Goal: Task Accomplishment & Management: Manage account settings

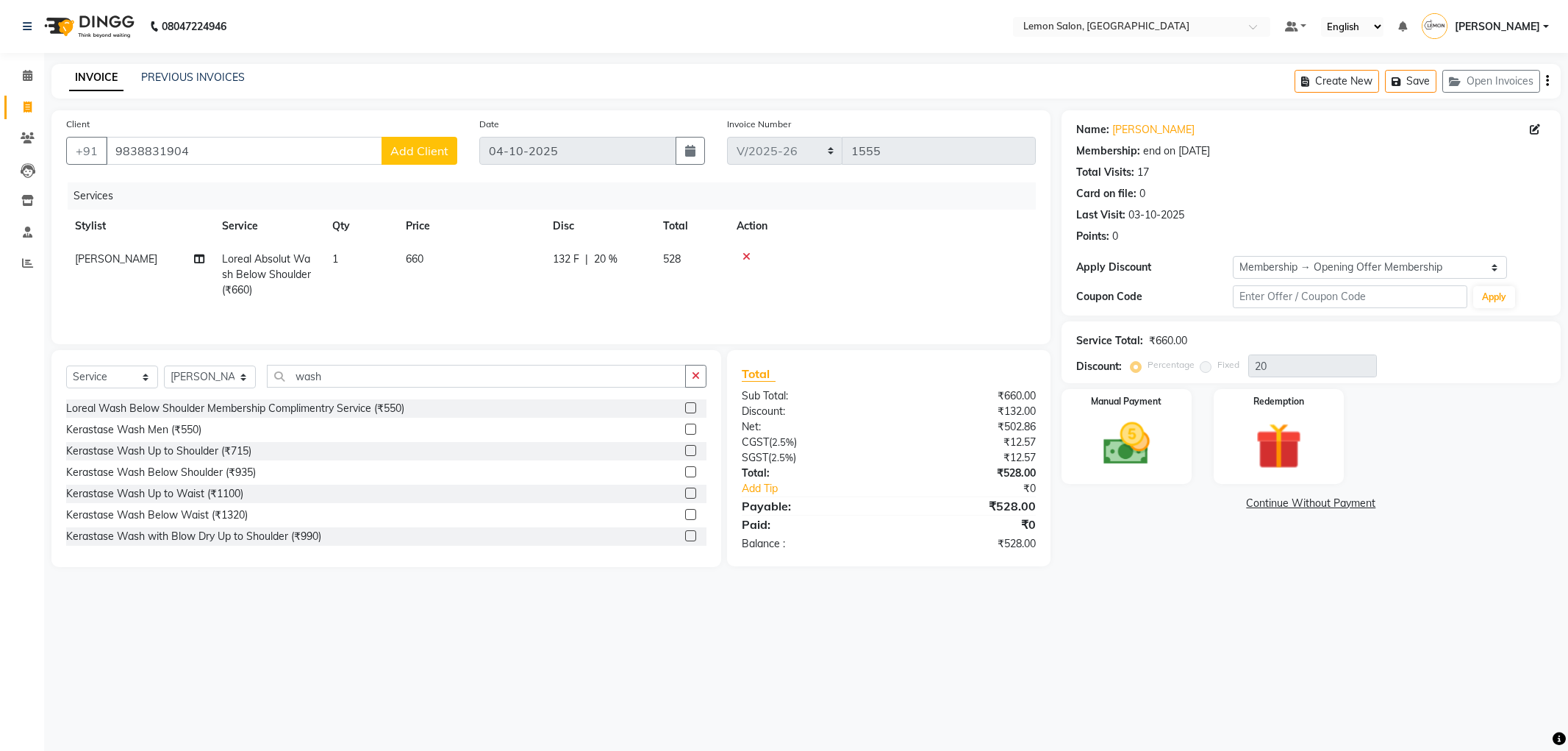
select select "561"
select select "service"
select select "60400"
select select "1: Object"
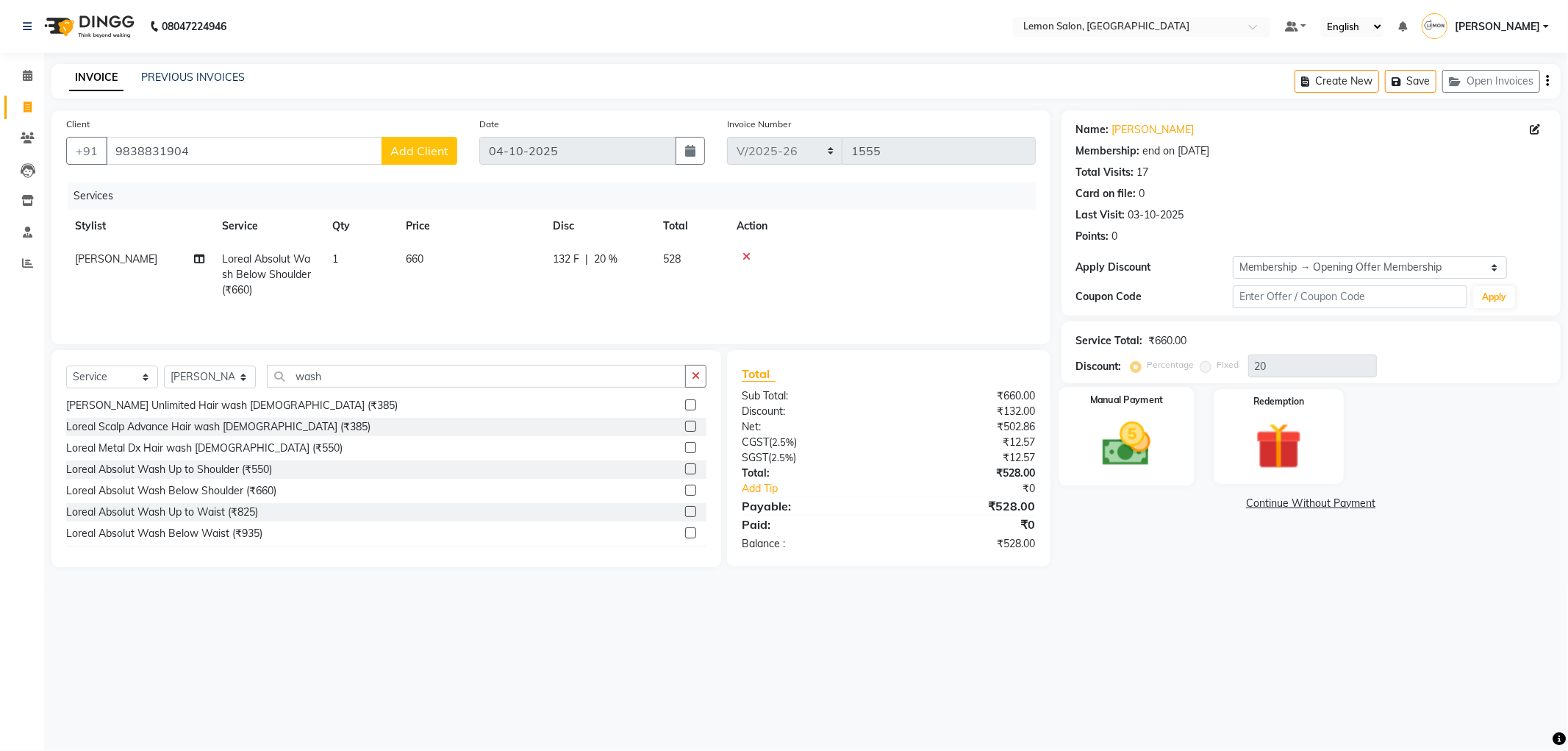
click at [1153, 428] on img at bounding box center [1127, 444] width 79 height 56
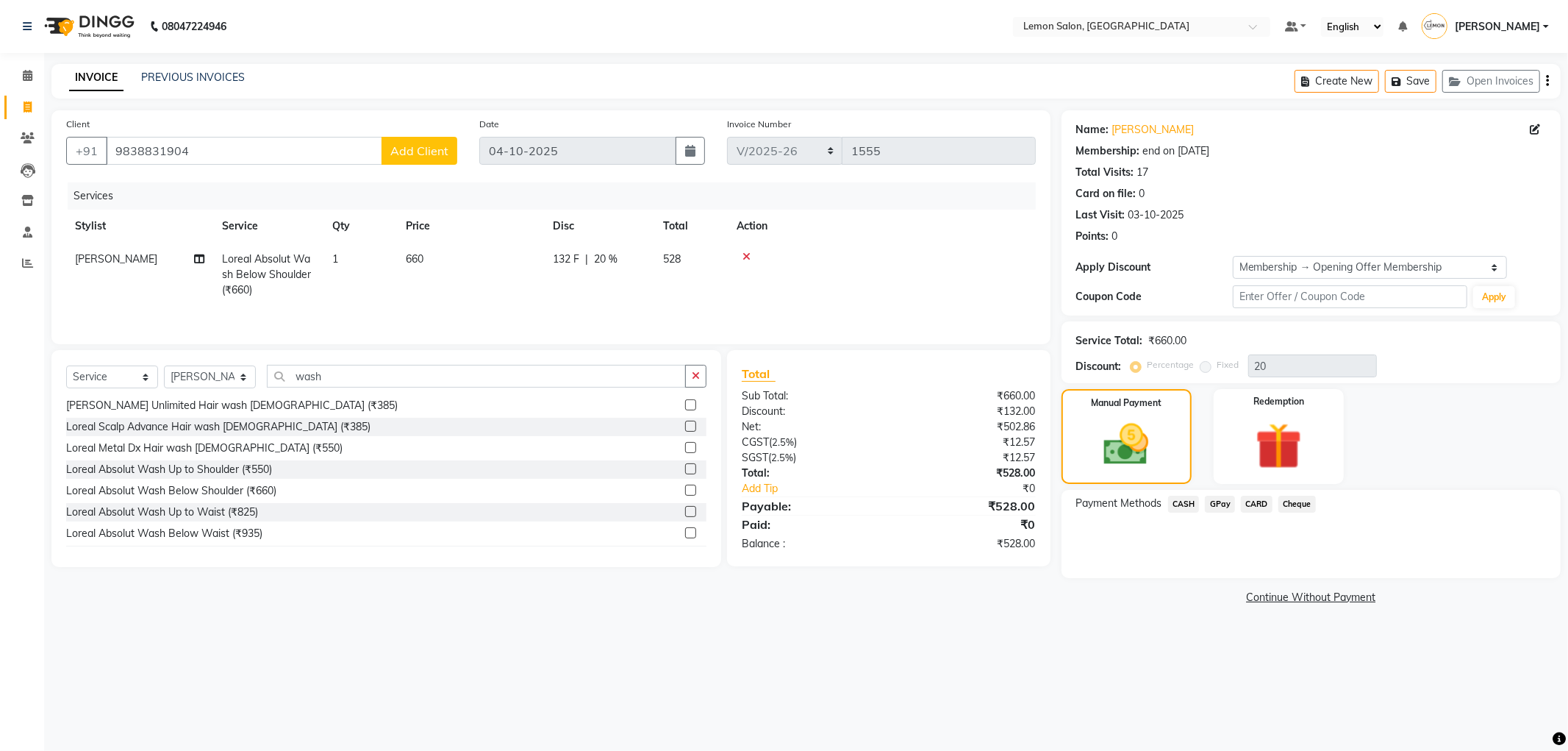
click at [1248, 503] on span "CARD" at bounding box center [1256, 503] width 32 height 17
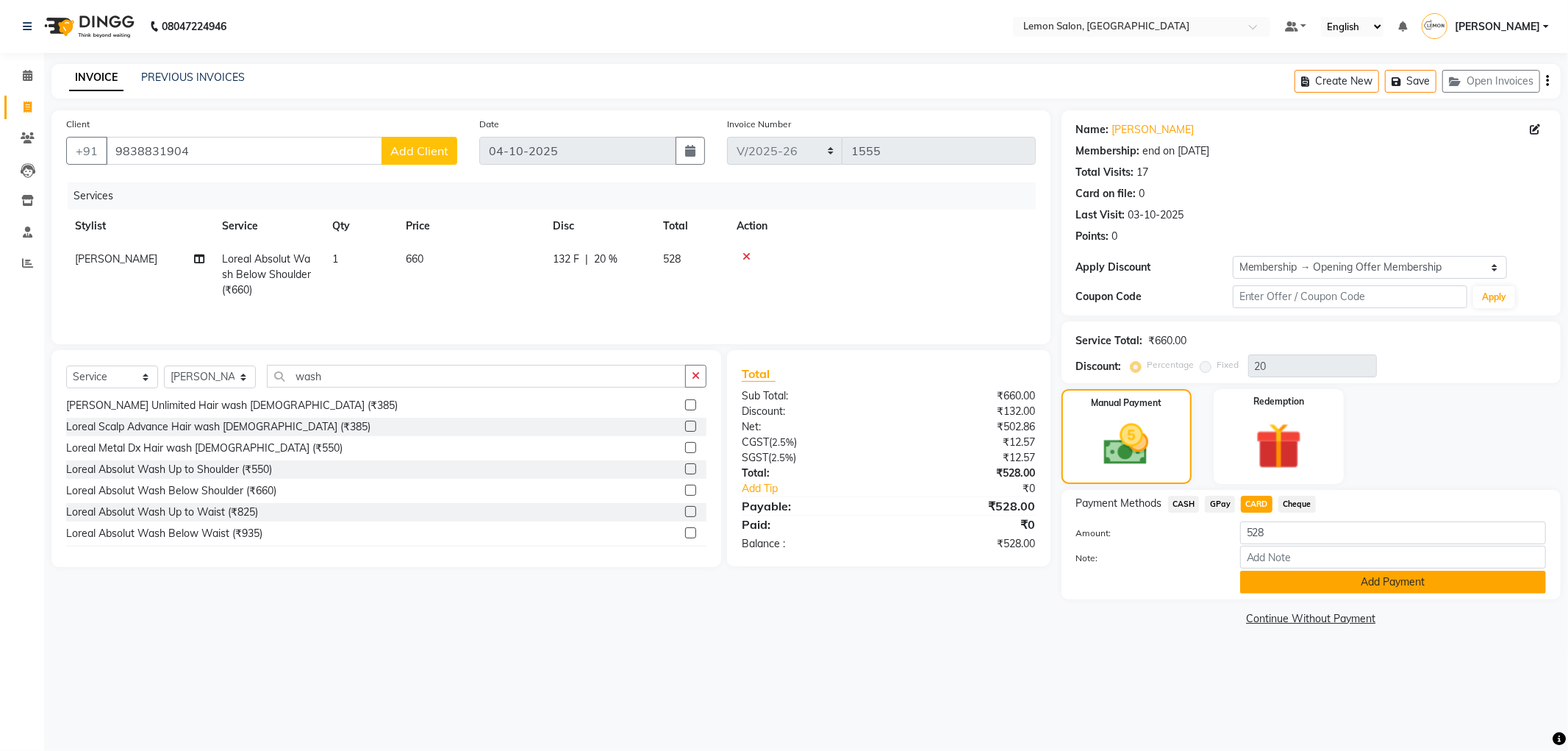
click at [1282, 578] on button "Add Payment" at bounding box center [1393, 581] width 306 height 23
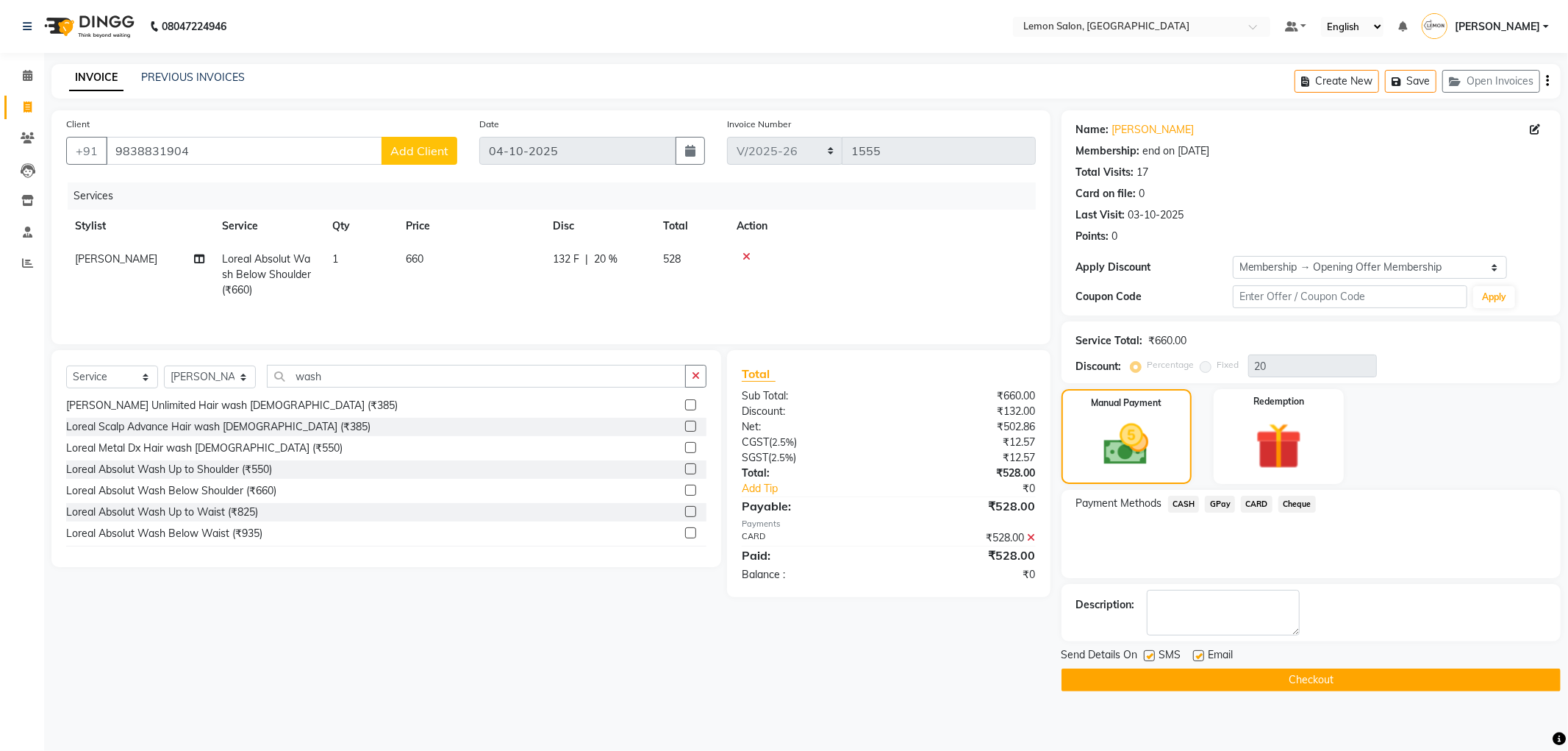
click at [1194, 660] on div at bounding box center [1198, 657] width 10 height 16
click at [1209, 657] on span "Email" at bounding box center [1222, 656] width 25 height 19
click at [1196, 657] on label at bounding box center [1198, 655] width 11 height 11
click at [1196, 657] on input "checkbox" at bounding box center [1198, 656] width 10 height 10
checkbox input "false"
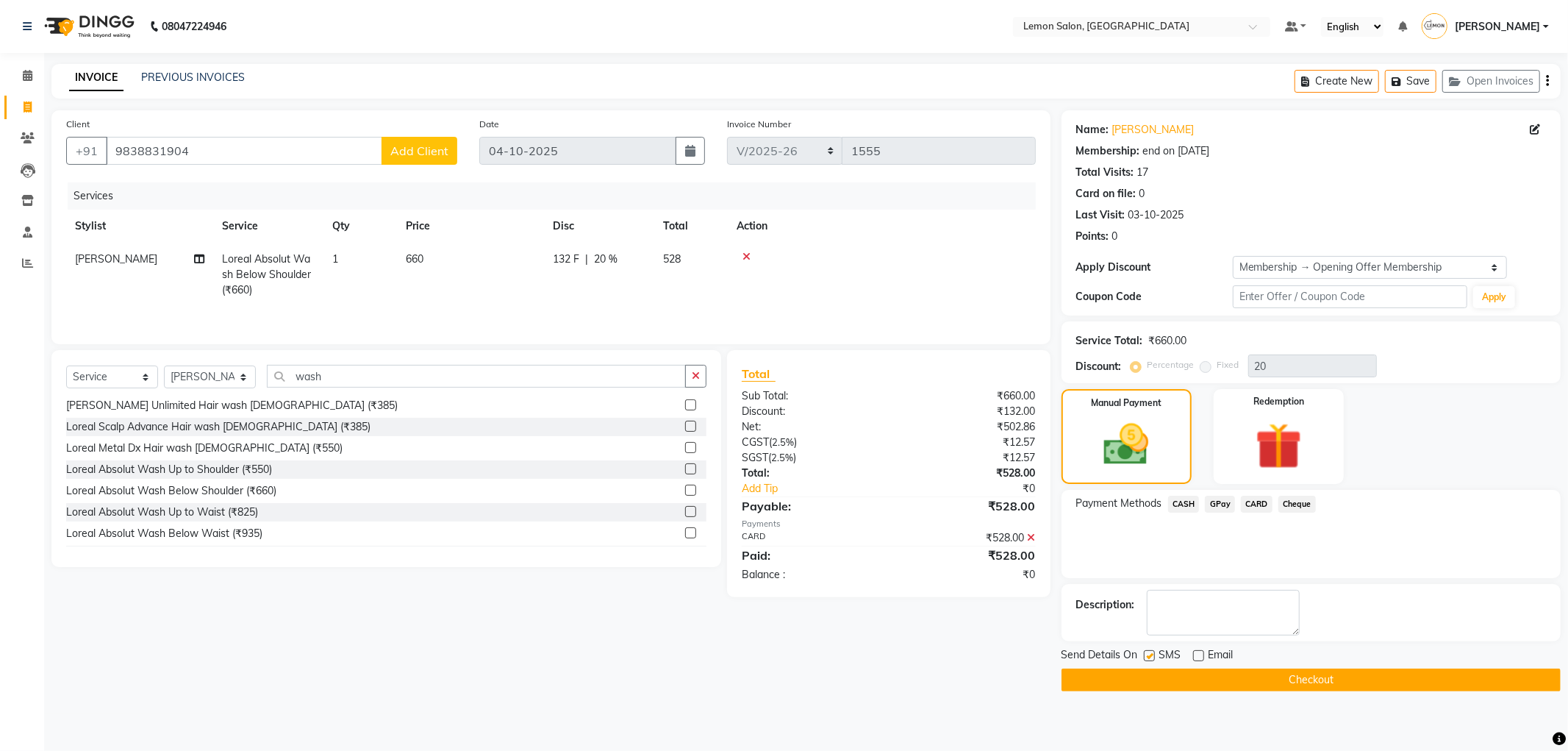
click at [1145, 659] on label at bounding box center [1149, 655] width 11 height 11
click at [1145, 659] on input "checkbox" at bounding box center [1149, 656] width 10 height 10
checkbox input "false"
click at [1112, 671] on button "Checkout" at bounding box center [1311, 680] width 499 height 23
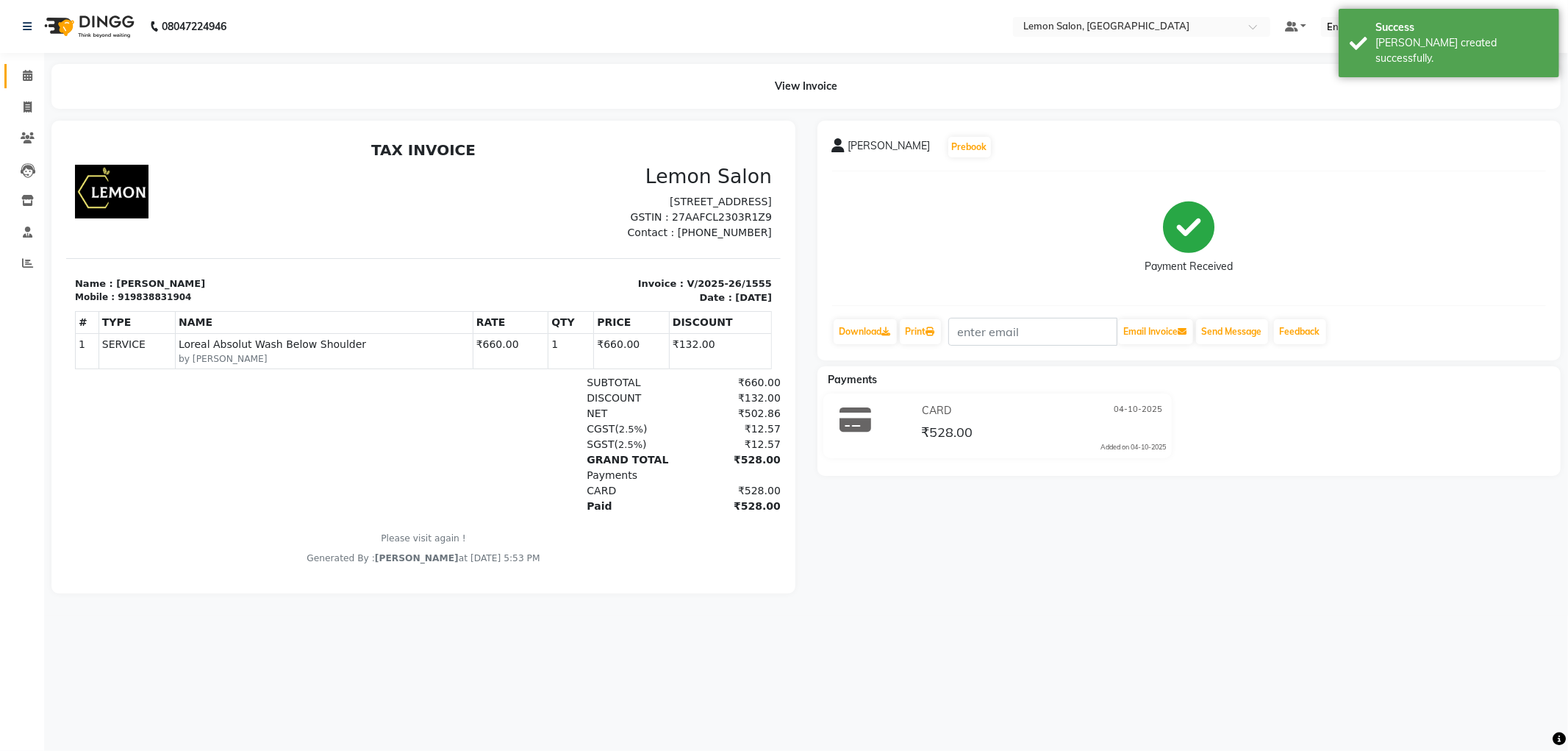
click at [22, 86] on link "Calendar" at bounding box center [22, 76] width 35 height 25
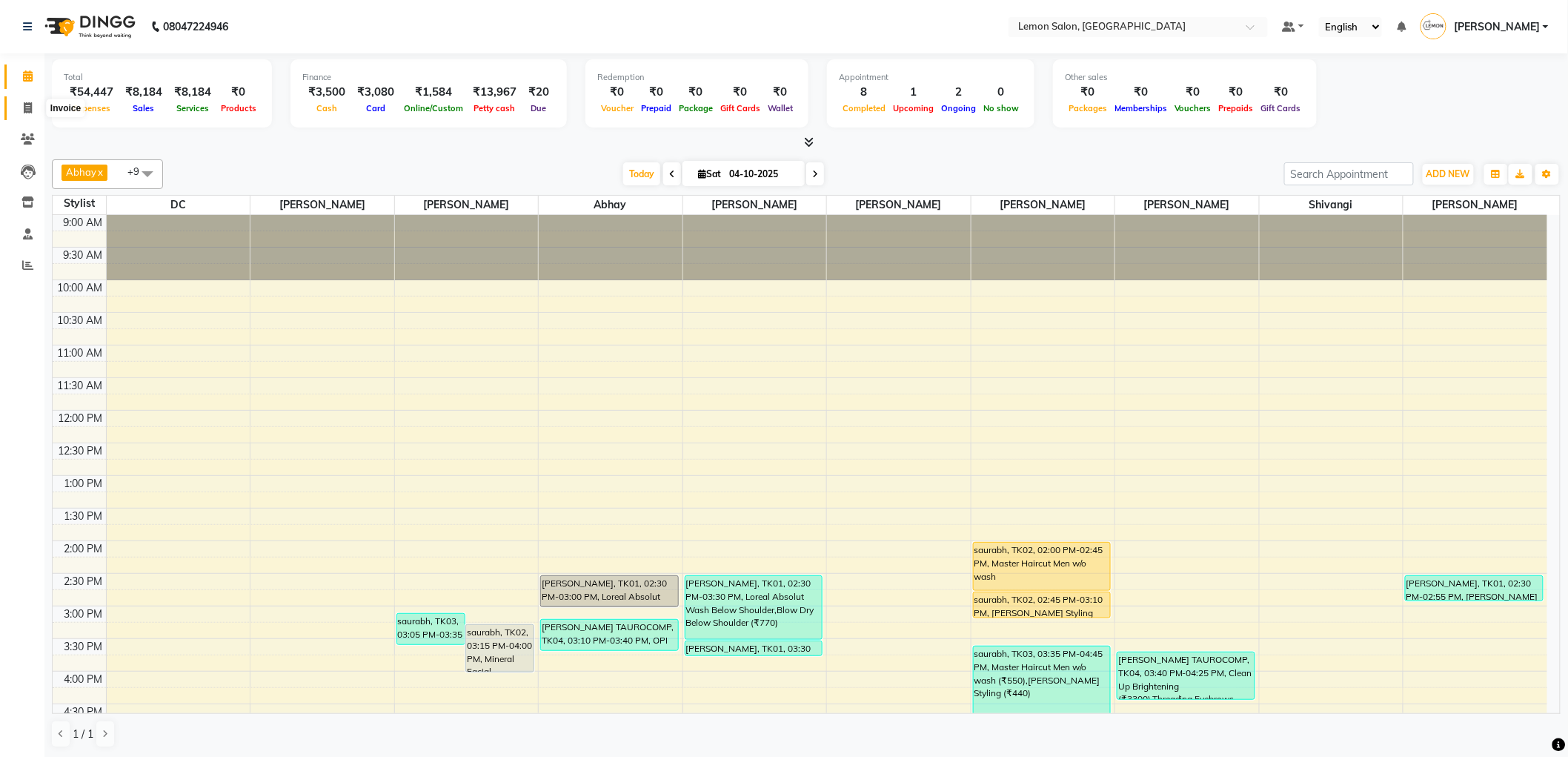
click at [20, 112] on span at bounding box center [28, 108] width 26 height 17
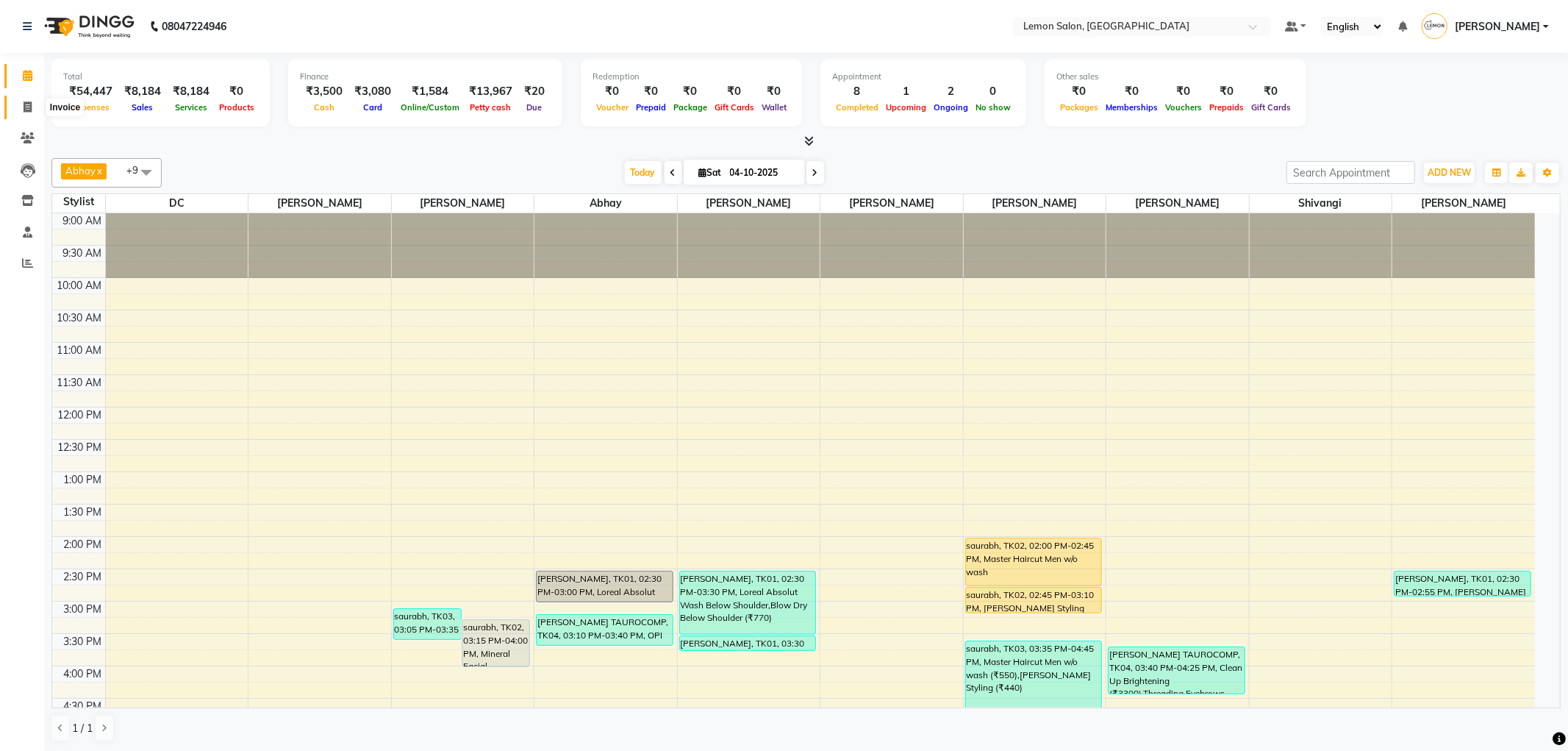
select select "service"
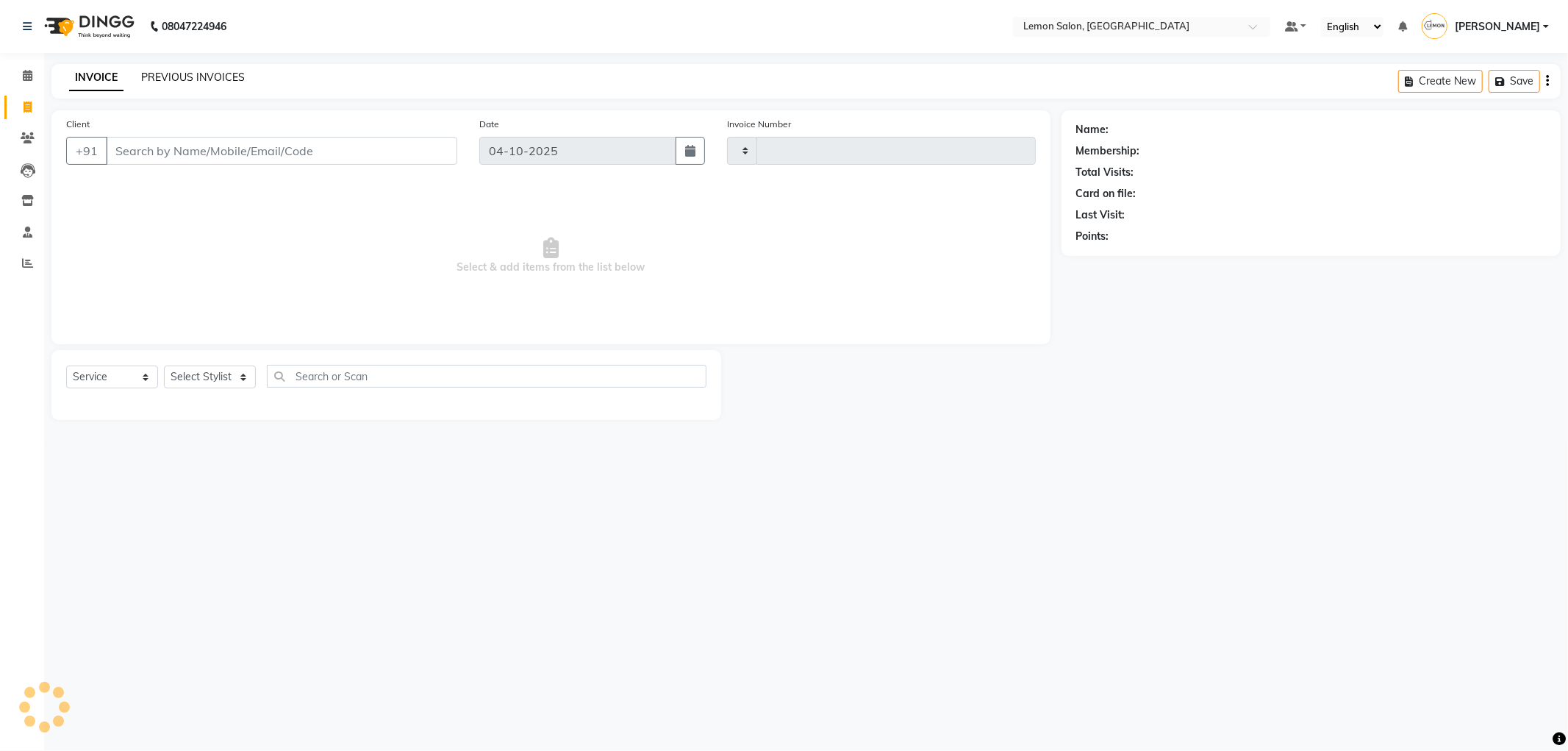
click at [184, 78] on link "PREVIOUS INVOICES" at bounding box center [193, 77] width 103 height 13
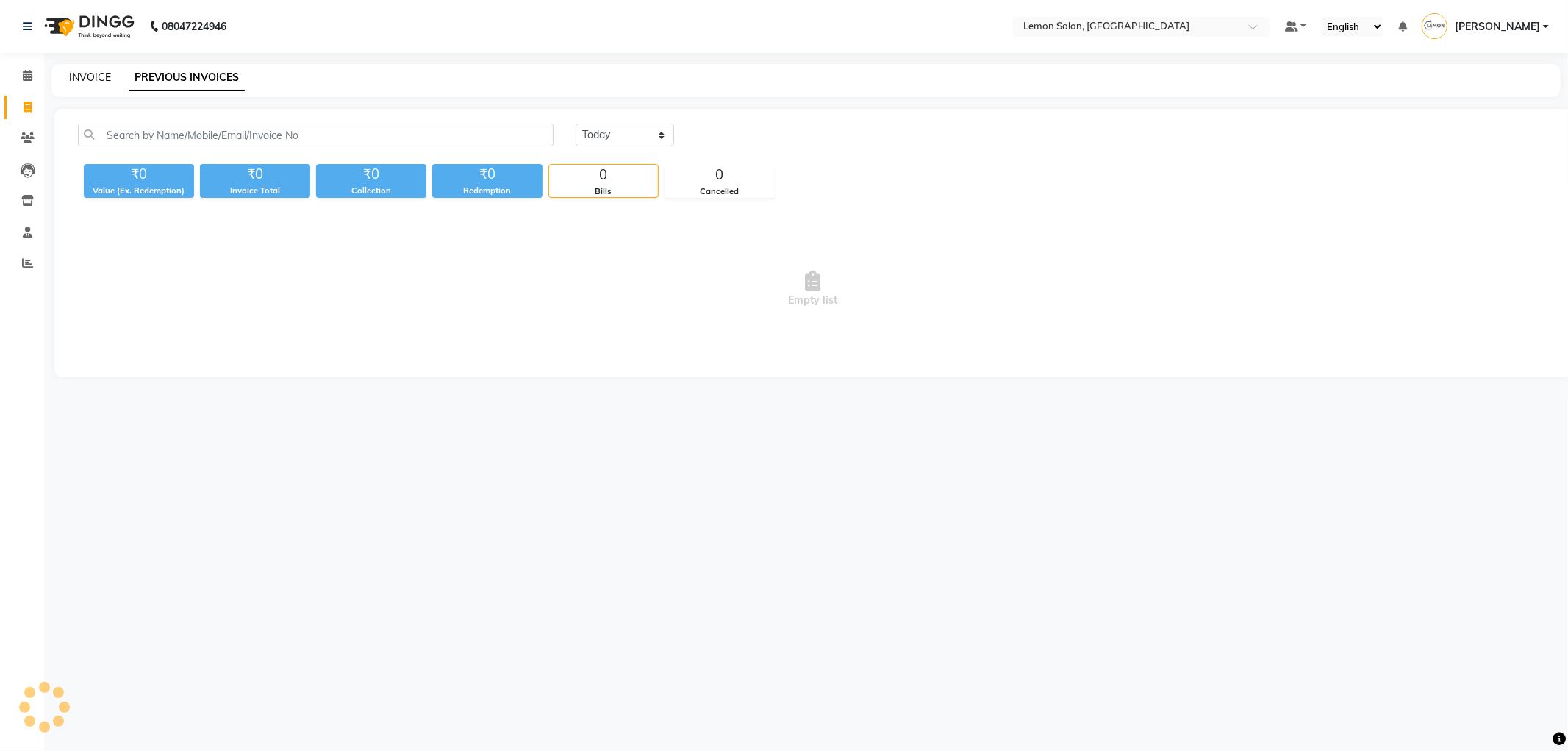
click at [84, 75] on link "INVOICE" at bounding box center [90, 77] width 42 height 13
select select "service"
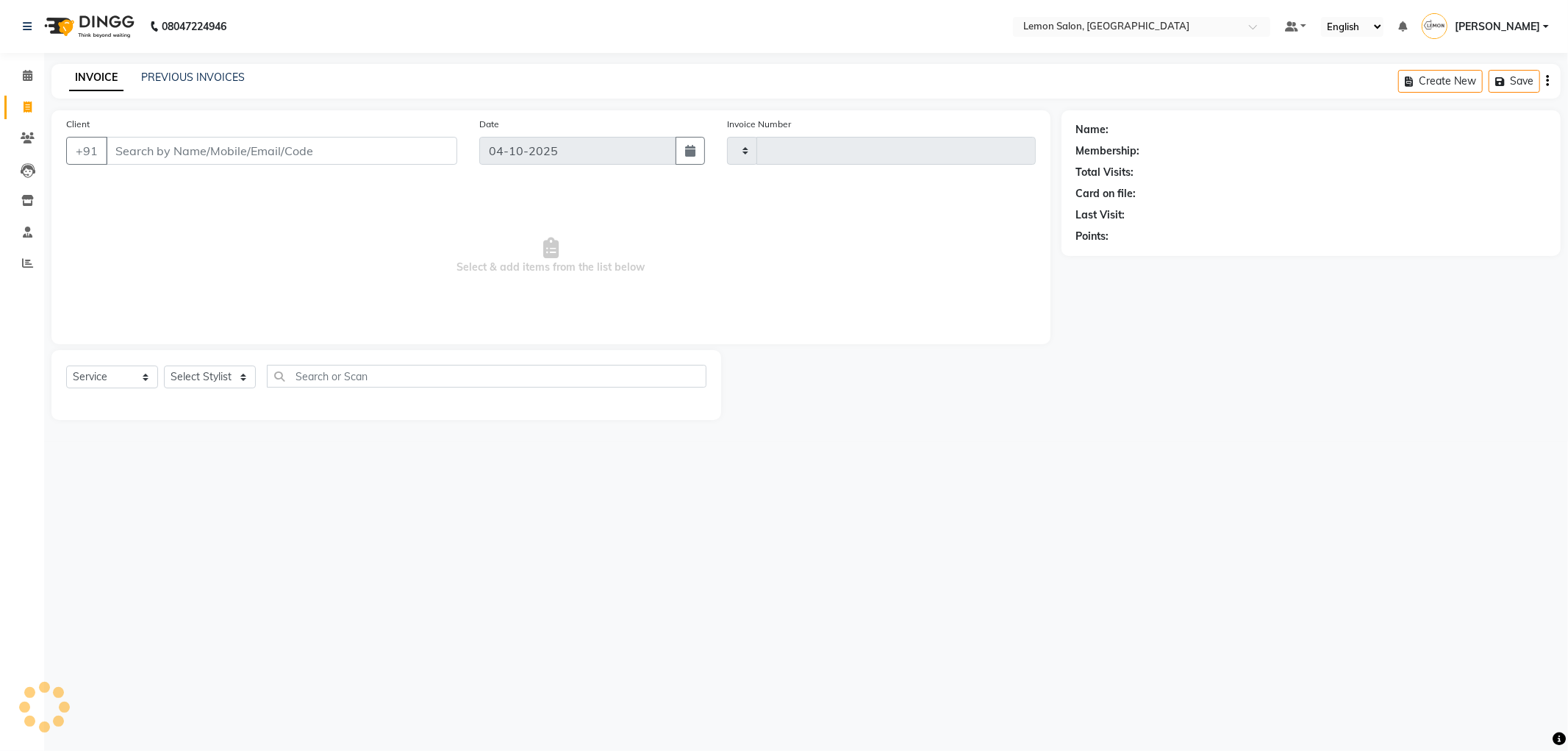
click at [178, 70] on div "PREVIOUS INVOICES" at bounding box center [193, 77] width 103 height 16
click at [189, 81] on link "PREVIOUS INVOICES" at bounding box center [193, 77] width 103 height 13
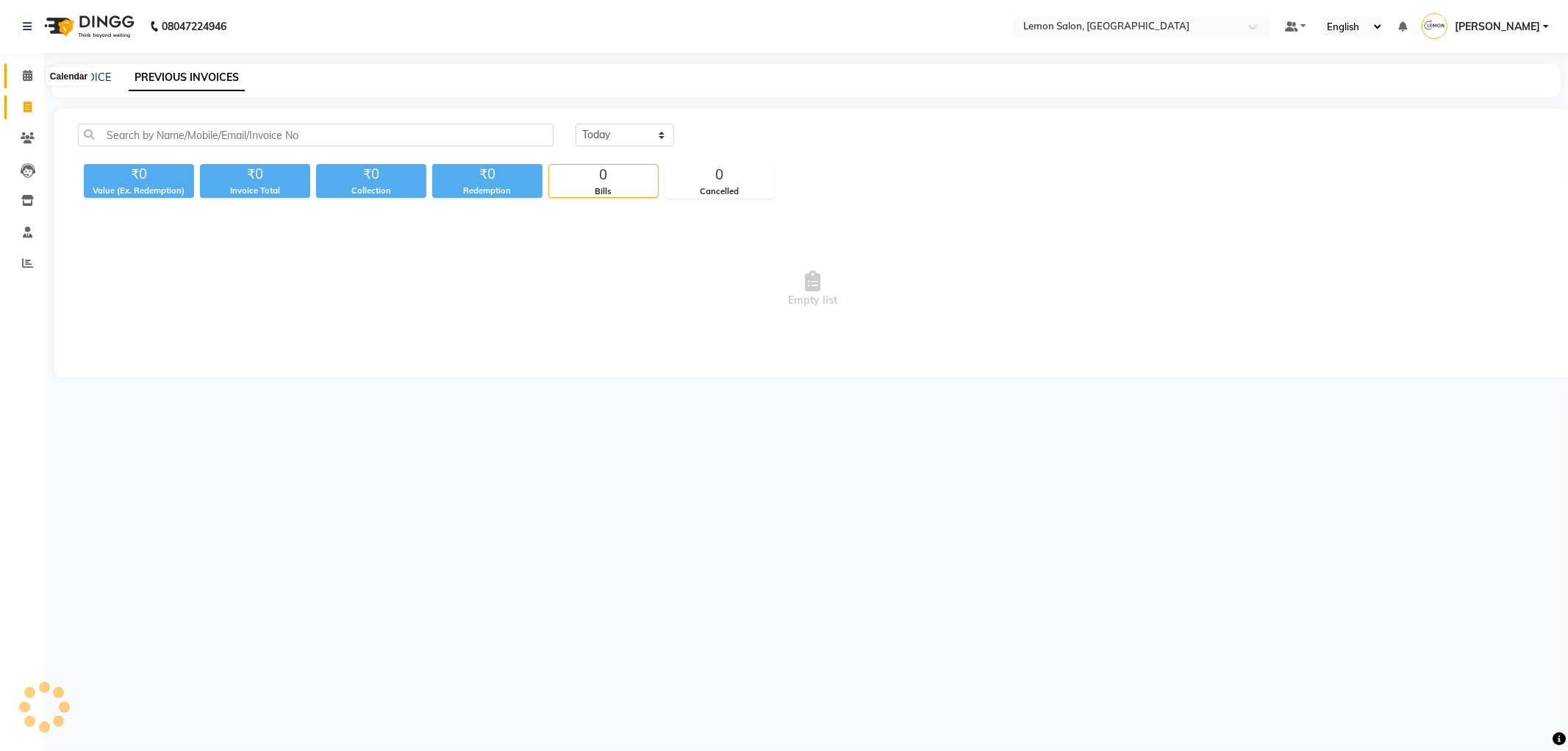
click at [16, 75] on span at bounding box center [28, 76] width 26 height 17
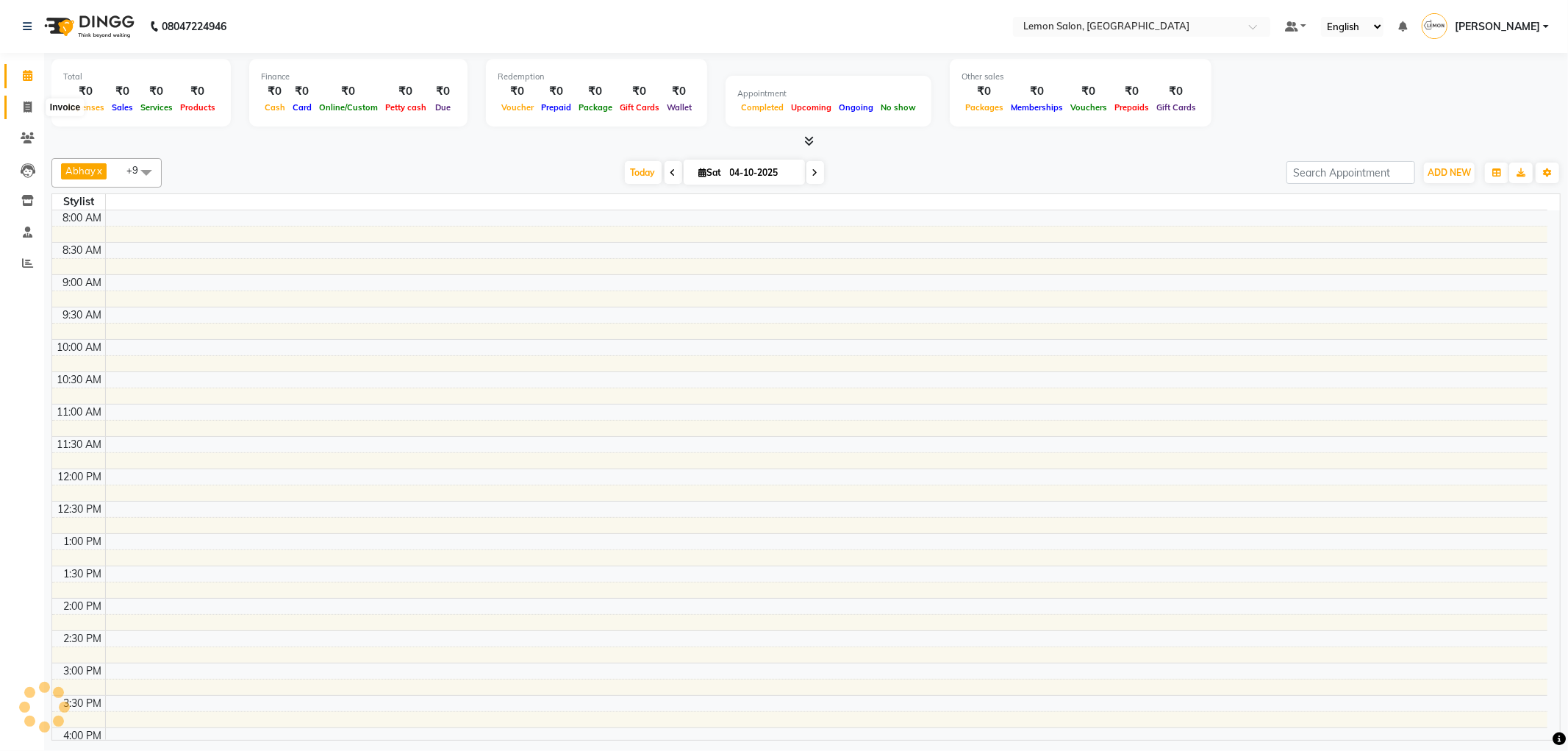
click at [18, 107] on span at bounding box center [28, 107] width 26 height 17
select select "service"
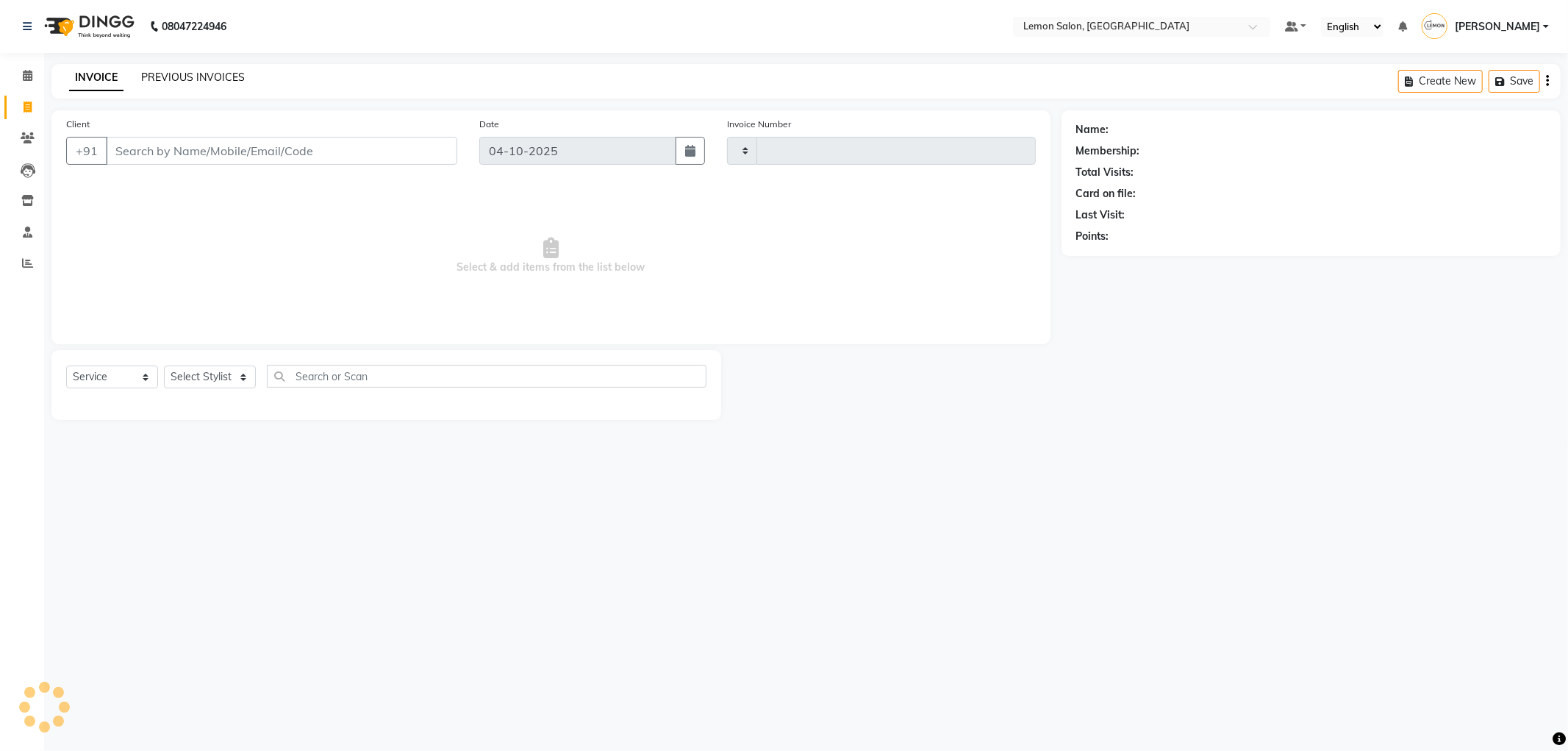
click at [155, 78] on link "PREVIOUS INVOICES" at bounding box center [193, 77] width 103 height 13
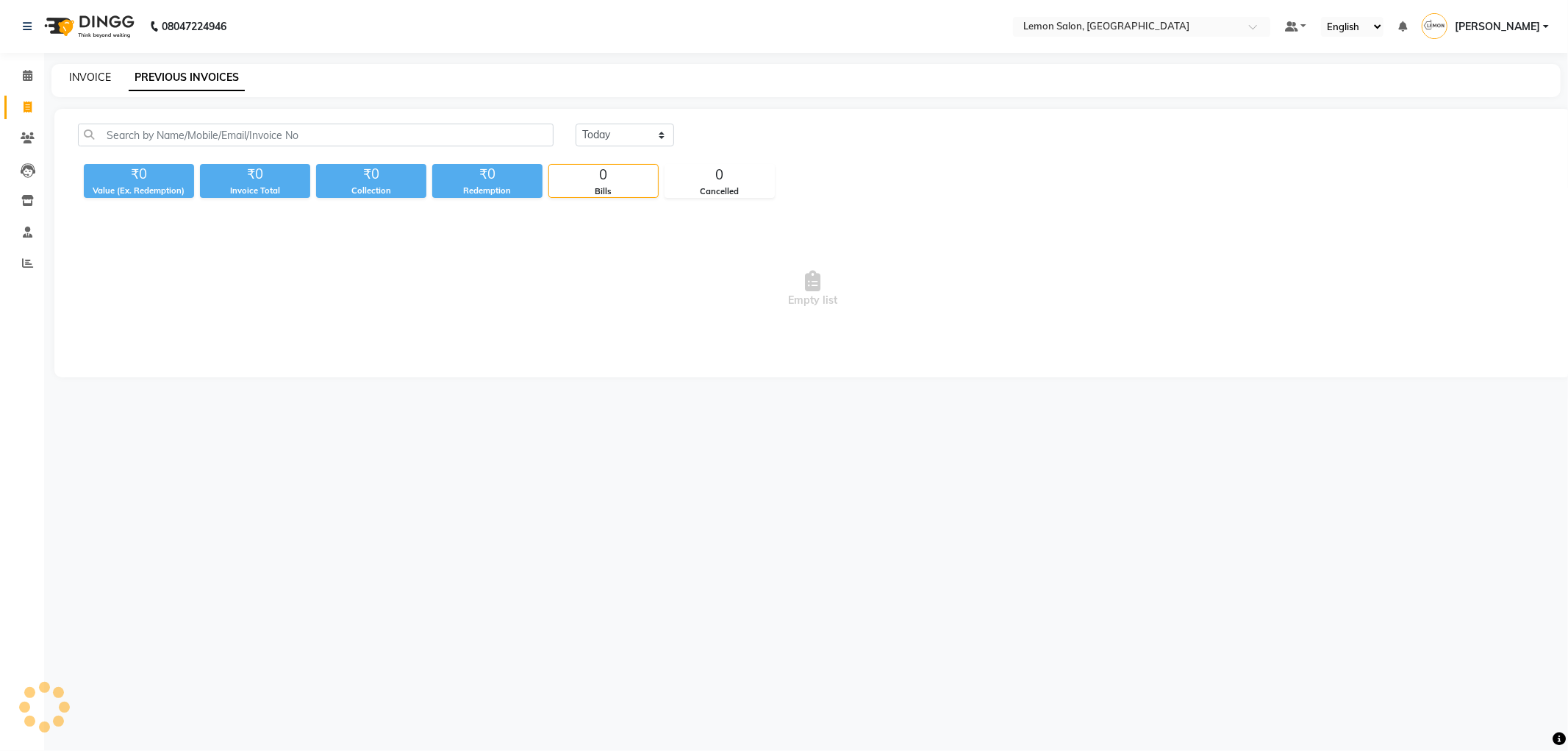
click at [100, 83] on link "INVOICE" at bounding box center [90, 77] width 42 height 13
select select "service"
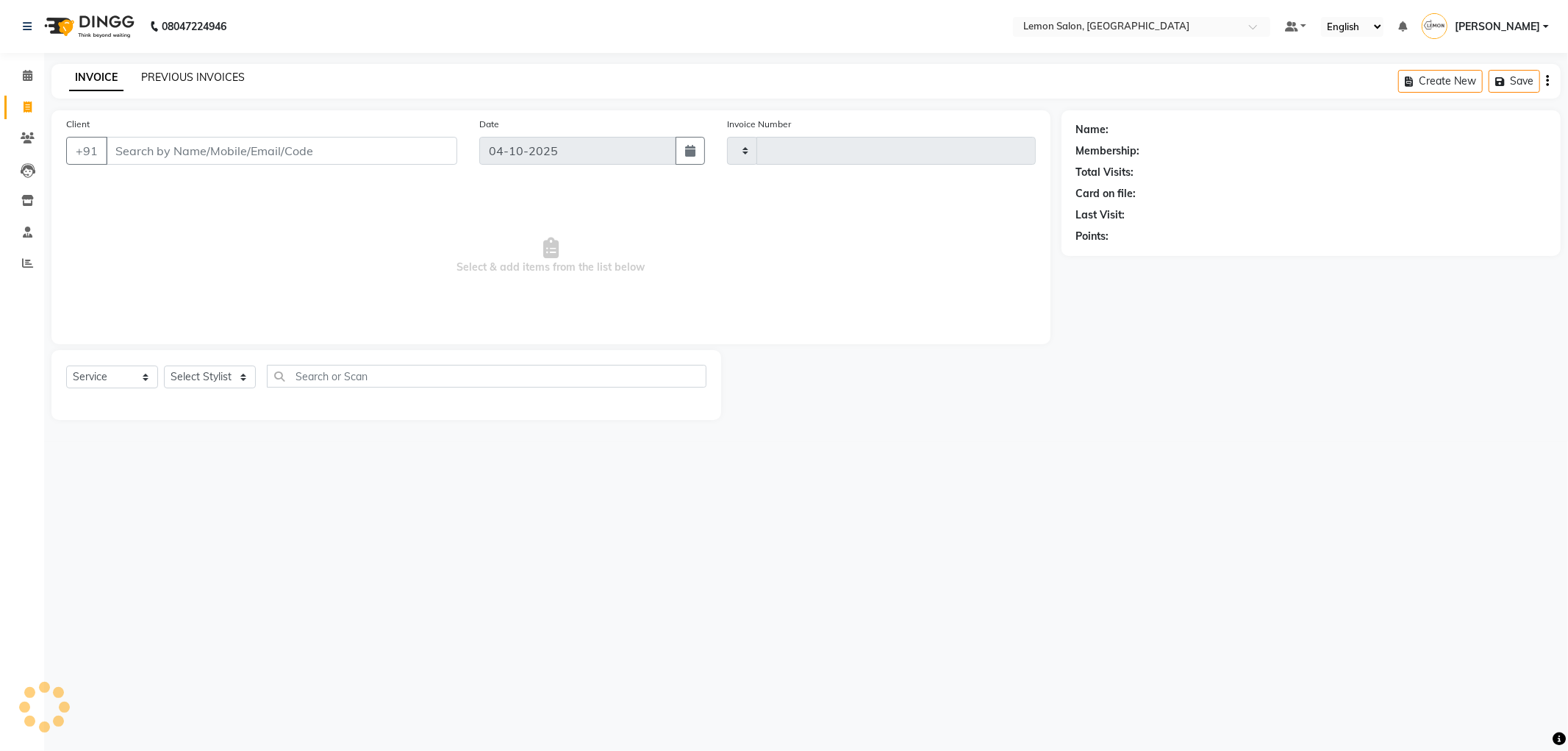
click at [180, 79] on link "PREVIOUS INVOICES" at bounding box center [193, 77] width 103 height 13
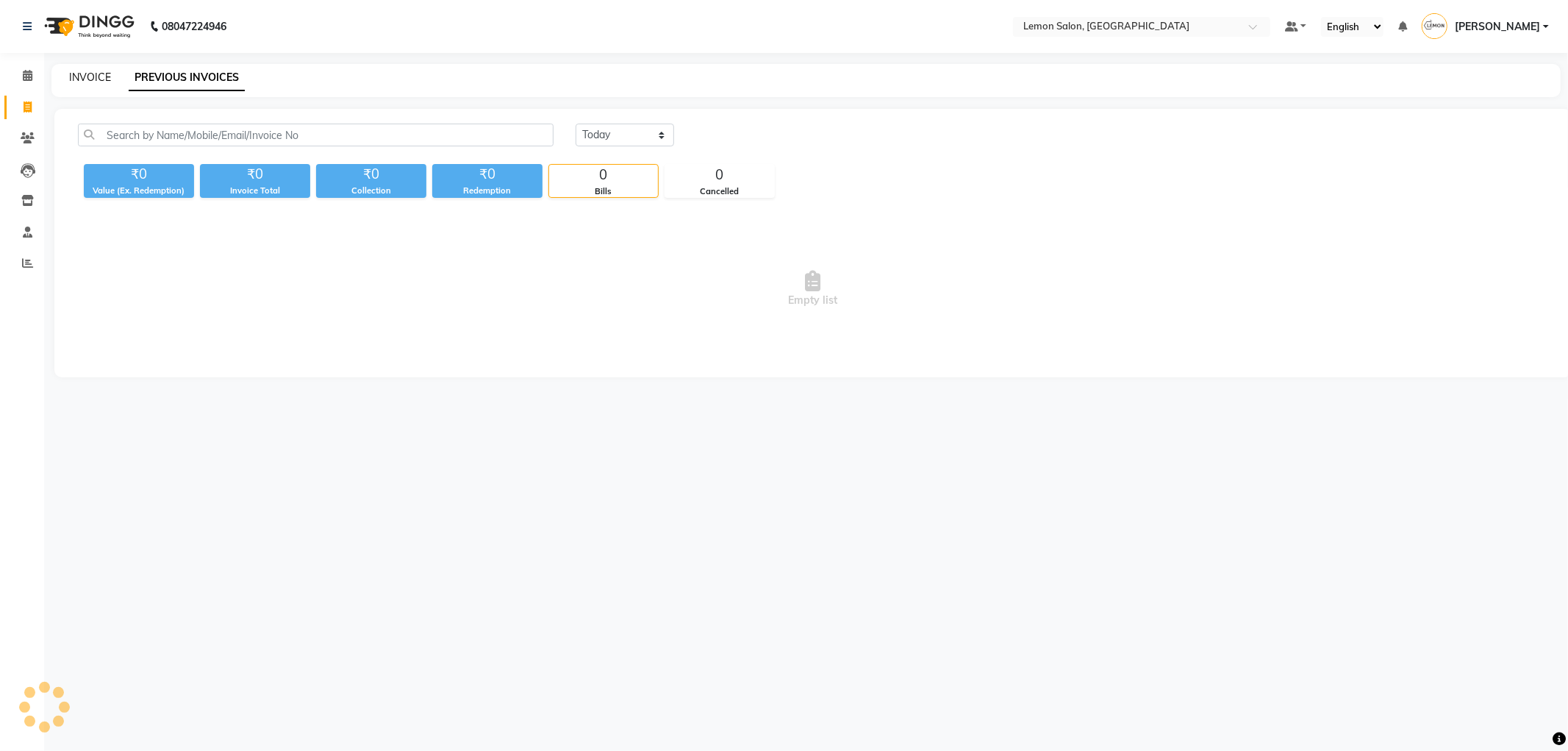
click at [104, 81] on link "INVOICE" at bounding box center [90, 77] width 42 height 13
select select "service"
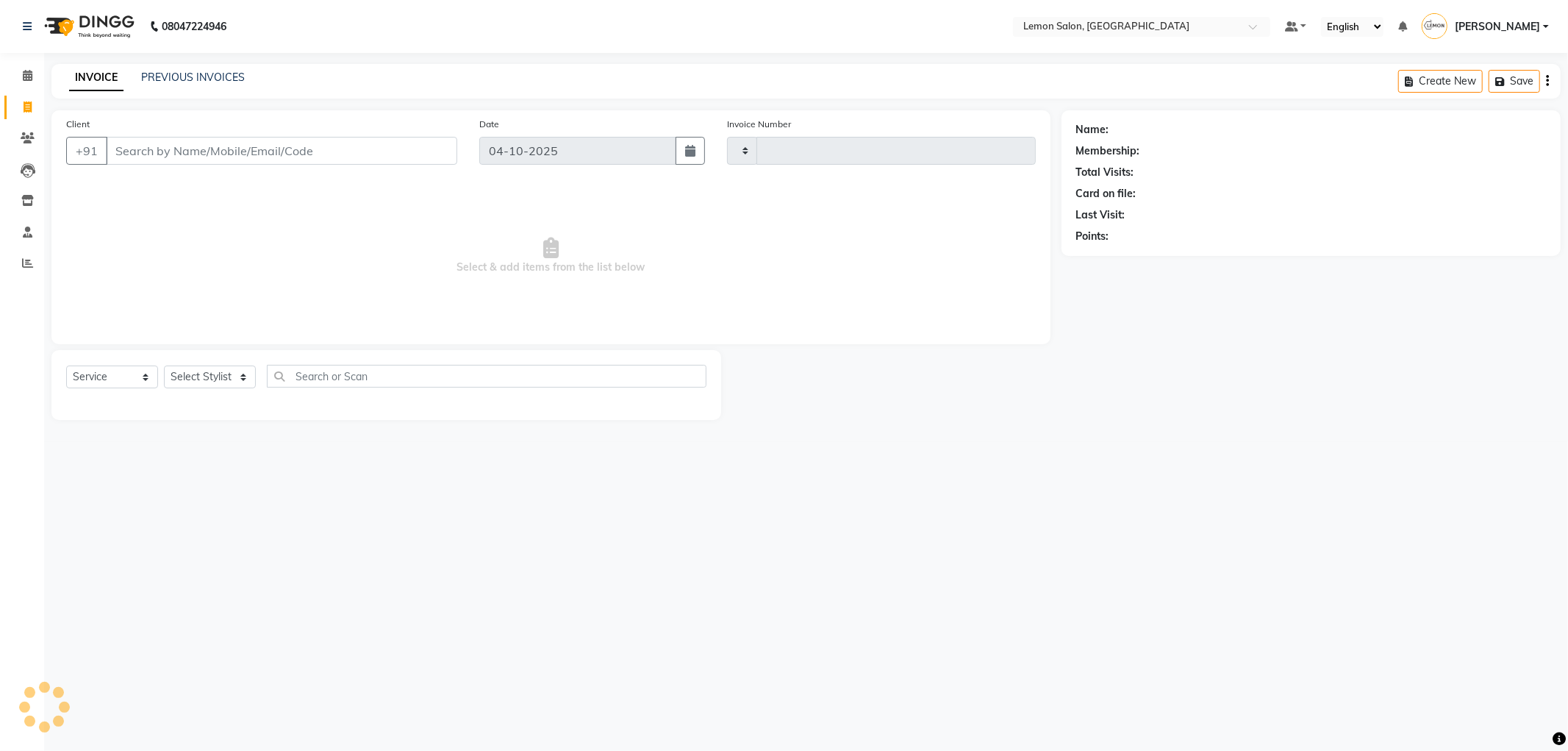
type input "1556"
select select "561"
click at [187, 85] on div "PREVIOUS INVOICES" at bounding box center [193, 77] width 103 height 16
click at [190, 76] on link "PREVIOUS INVOICES" at bounding box center [193, 77] width 103 height 13
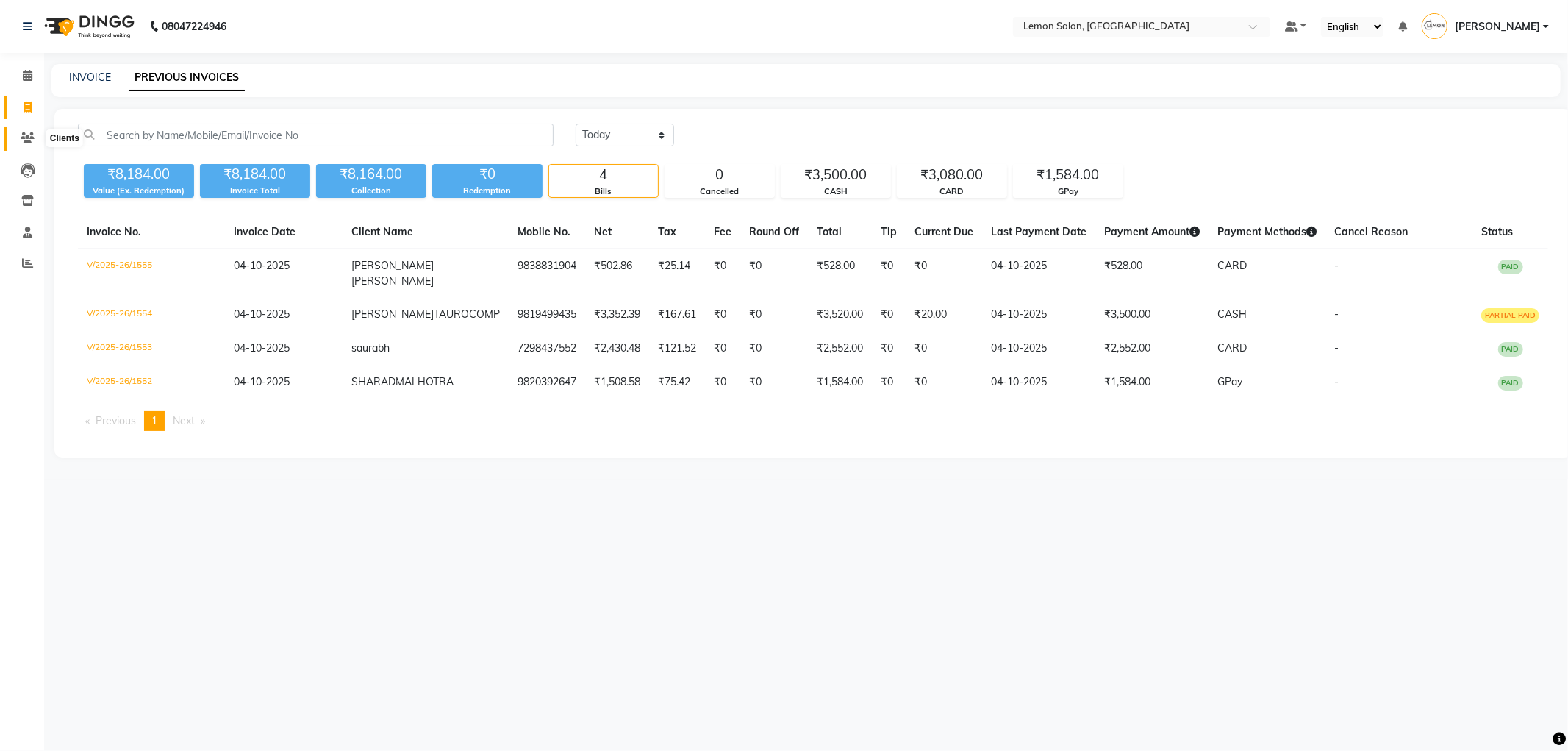
click at [19, 138] on span at bounding box center [28, 138] width 26 height 17
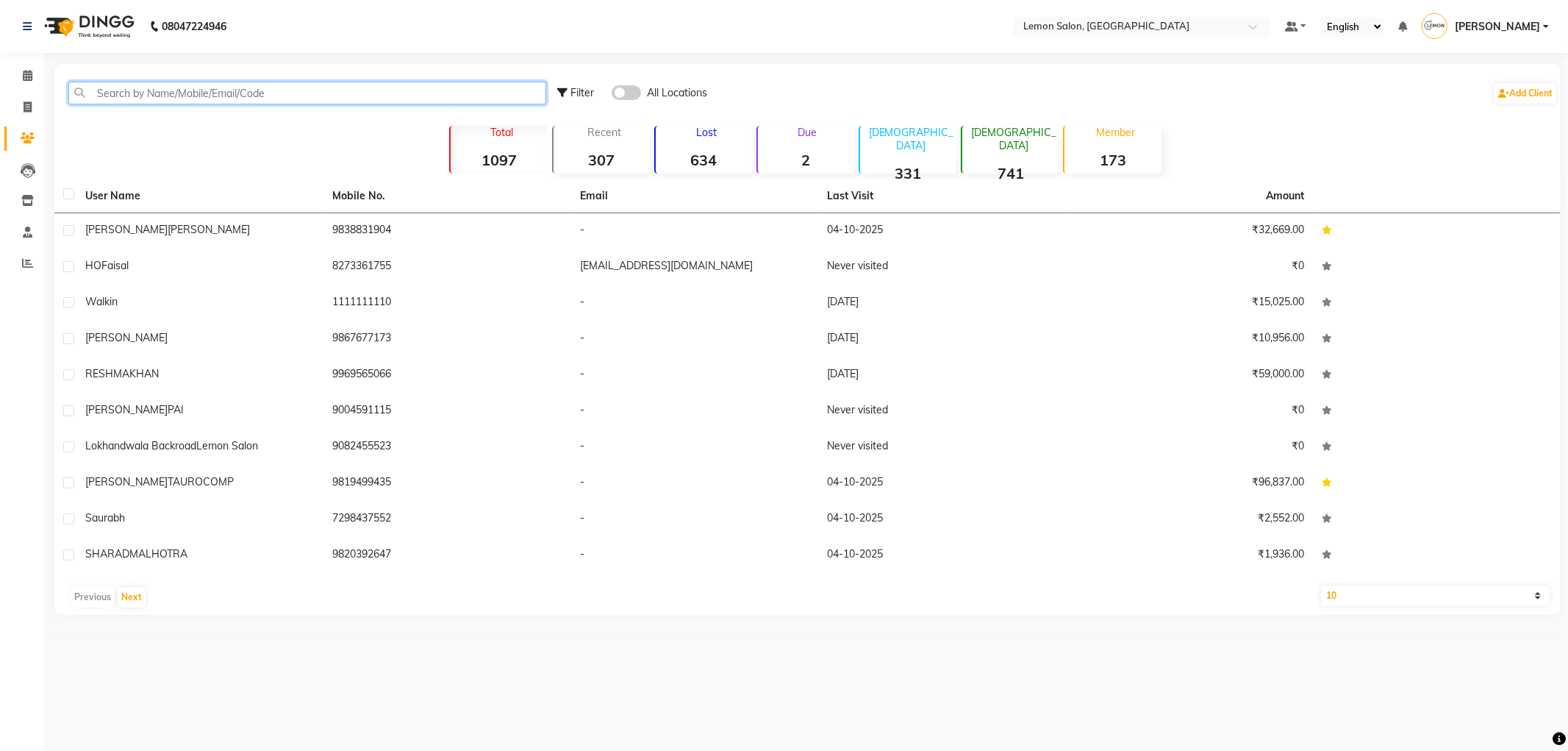
click at [172, 90] on input "text" at bounding box center [307, 93] width 478 height 23
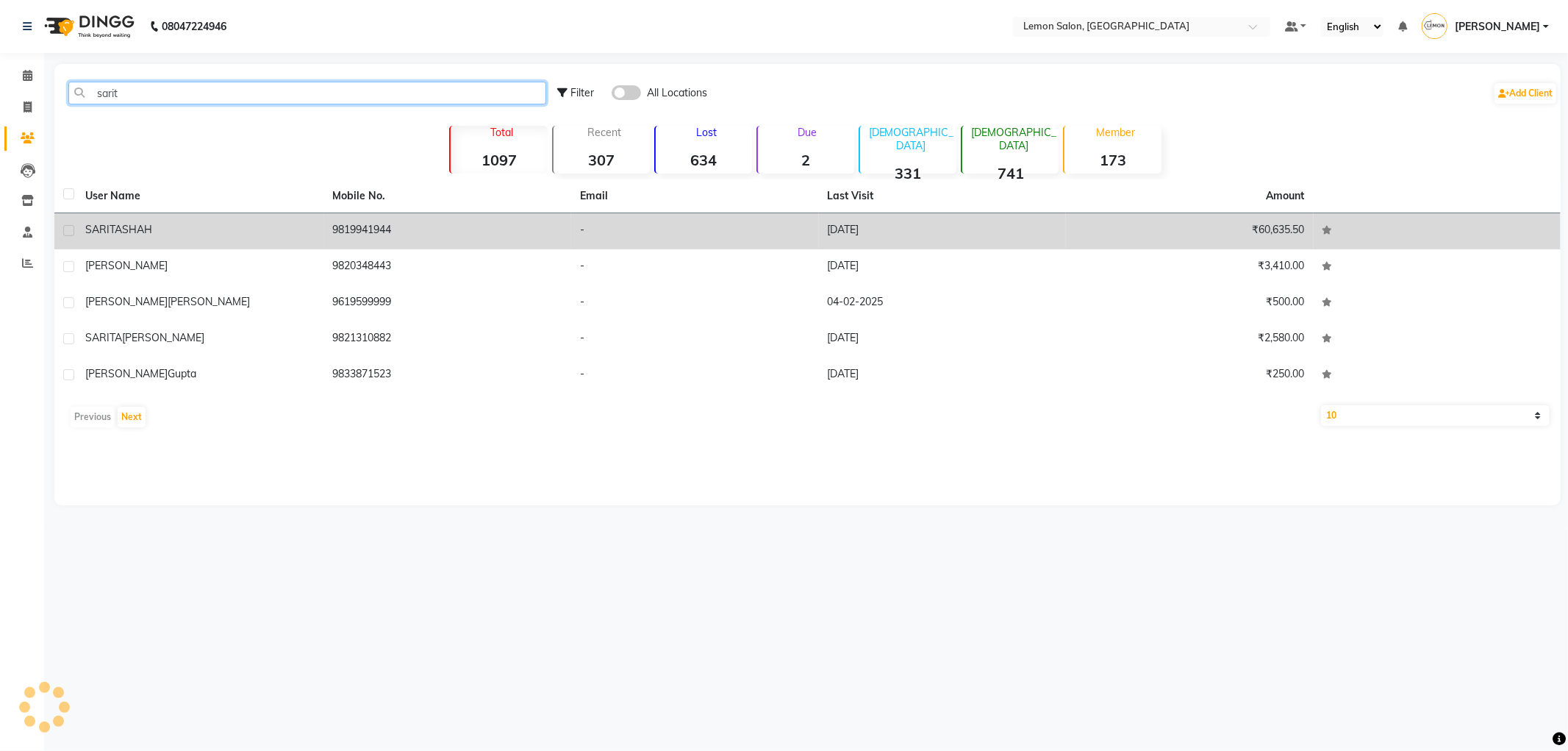
type input "sarit"
click at [169, 223] on div "[PERSON_NAME]" at bounding box center [201, 230] width 230 height 16
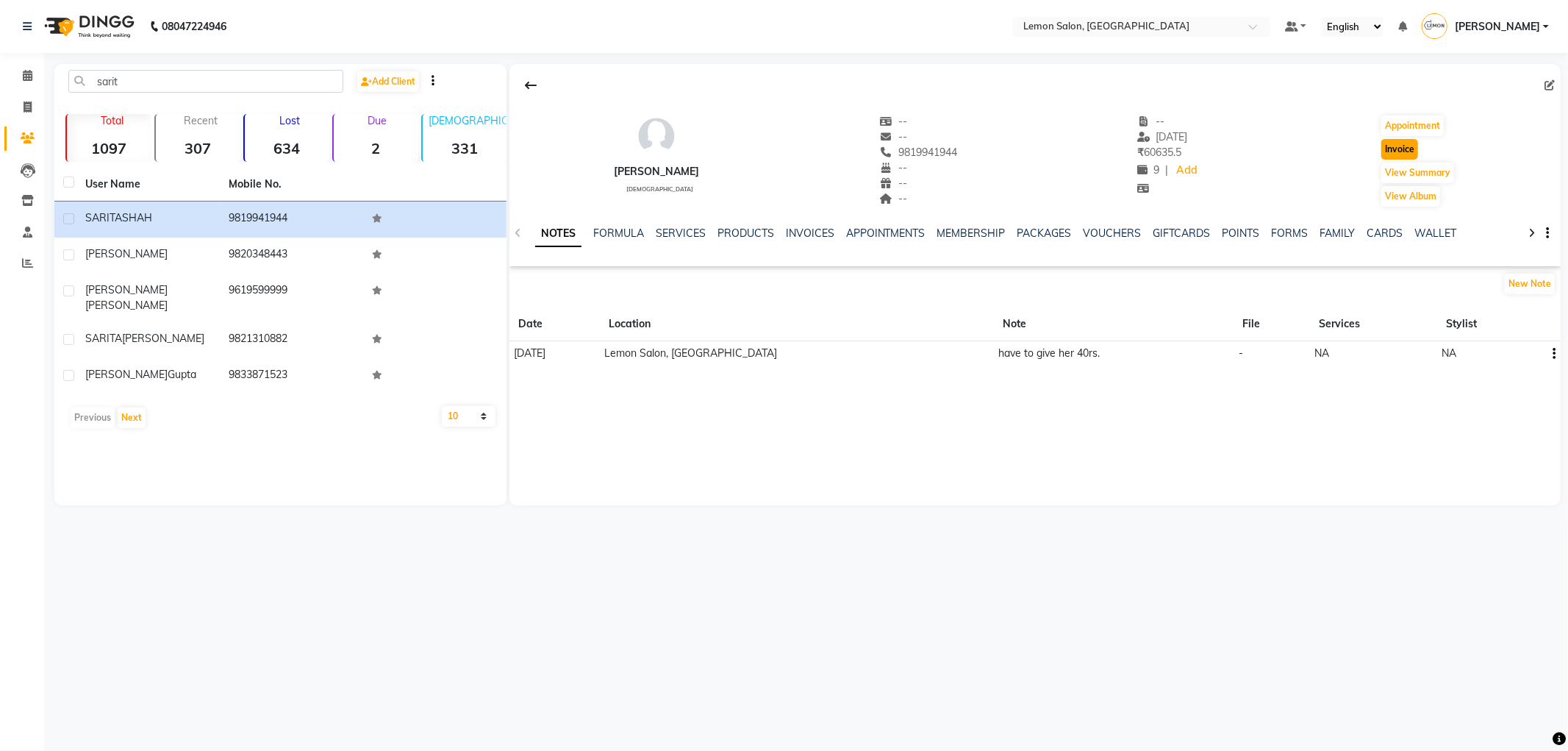
click at [1399, 155] on button "Invoice" at bounding box center [1399, 149] width 36 height 21
select select "561"
select select "service"
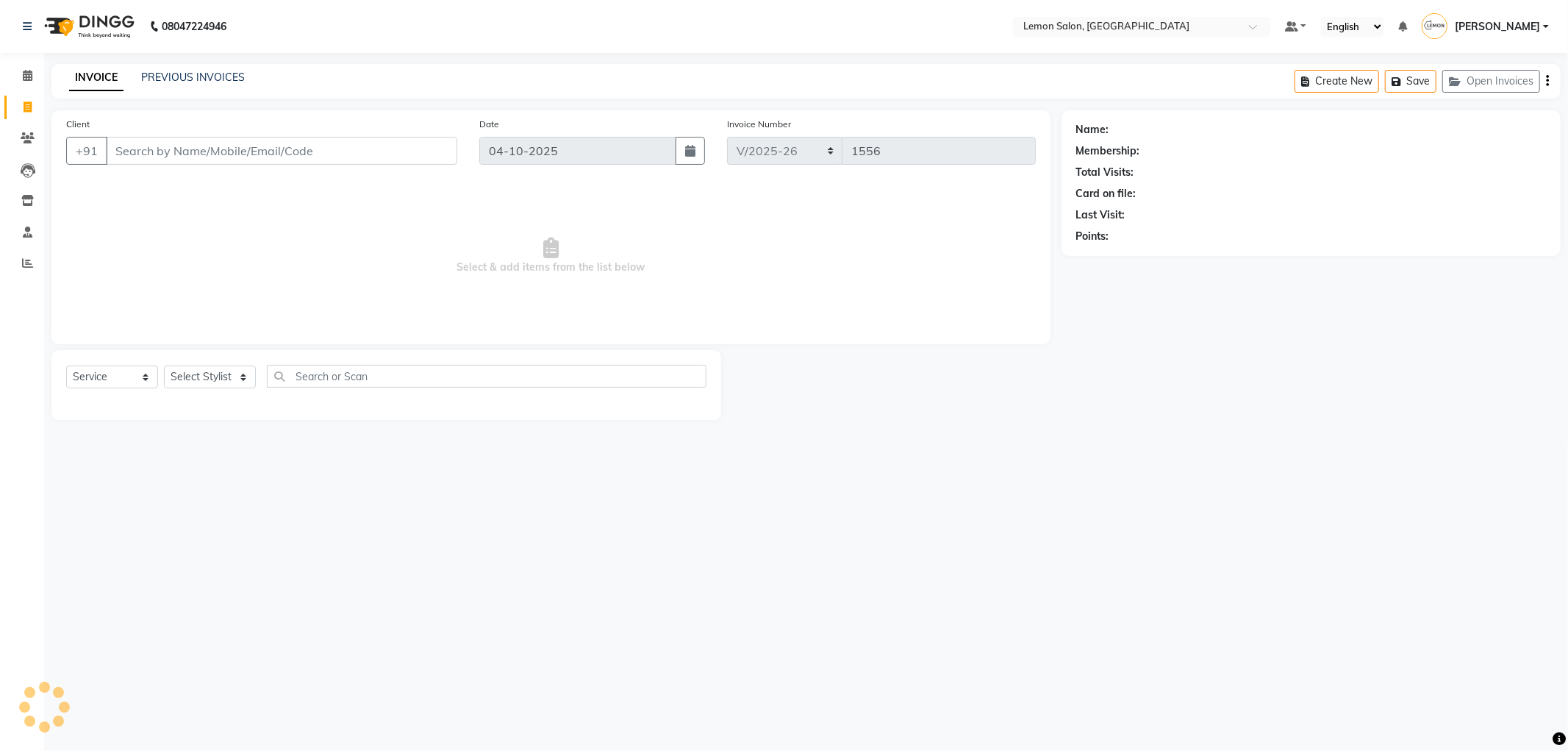
type input "9819941944"
select select "1: Object"
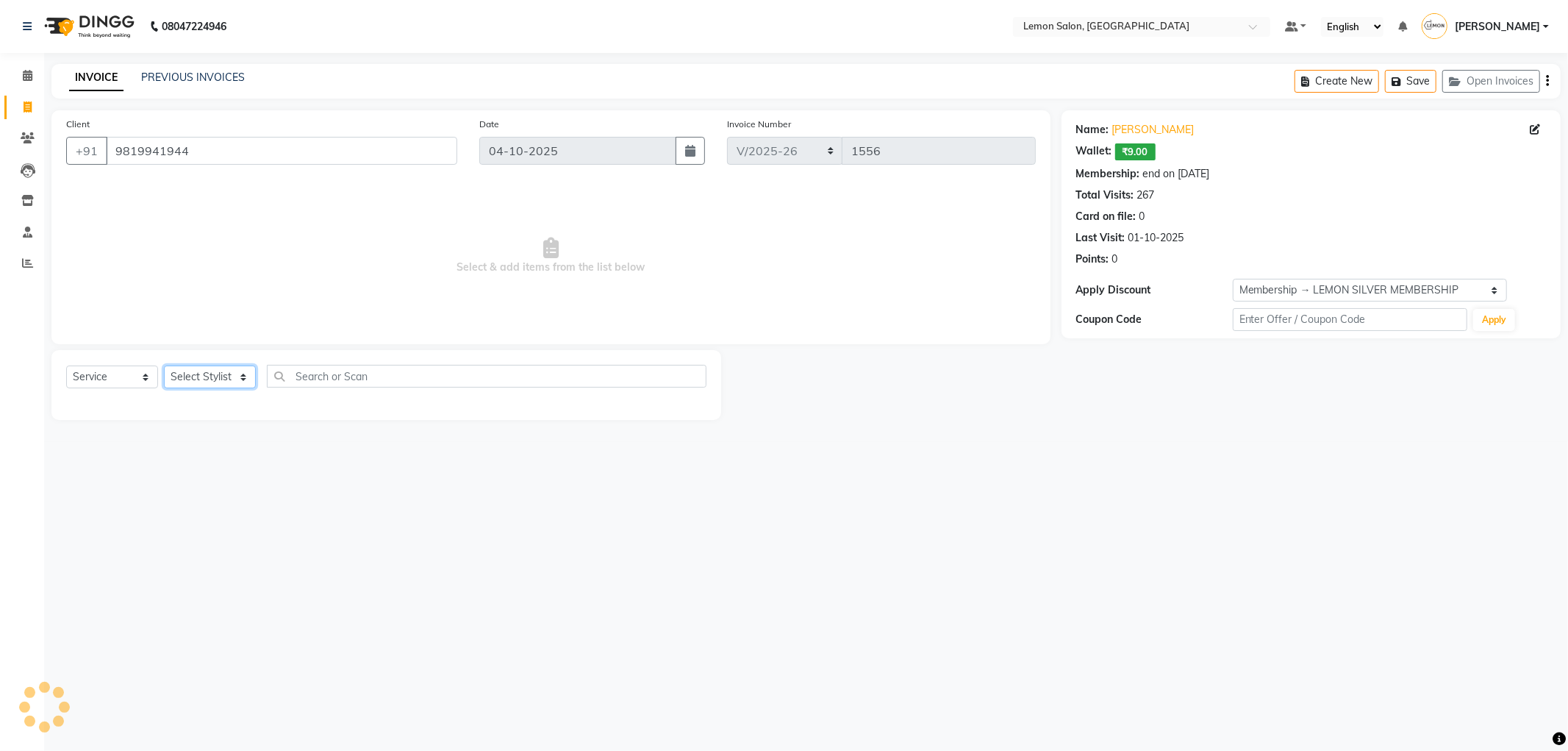
click at [191, 376] on select "Select Stylist [PERSON_NAME] [PERSON_NAME] [PERSON_NAME] DC [PERSON_NAME] [PERS…" at bounding box center [210, 376] width 92 height 23
select select "89656"
click at [164, 366] on select "Select Stylist [PERSON_NAME] [PERSON_NAME] [PERSON_NAME] DC [PERSON_NAME] [PERS…" at bounding box center [210, 376] width 92 height 23
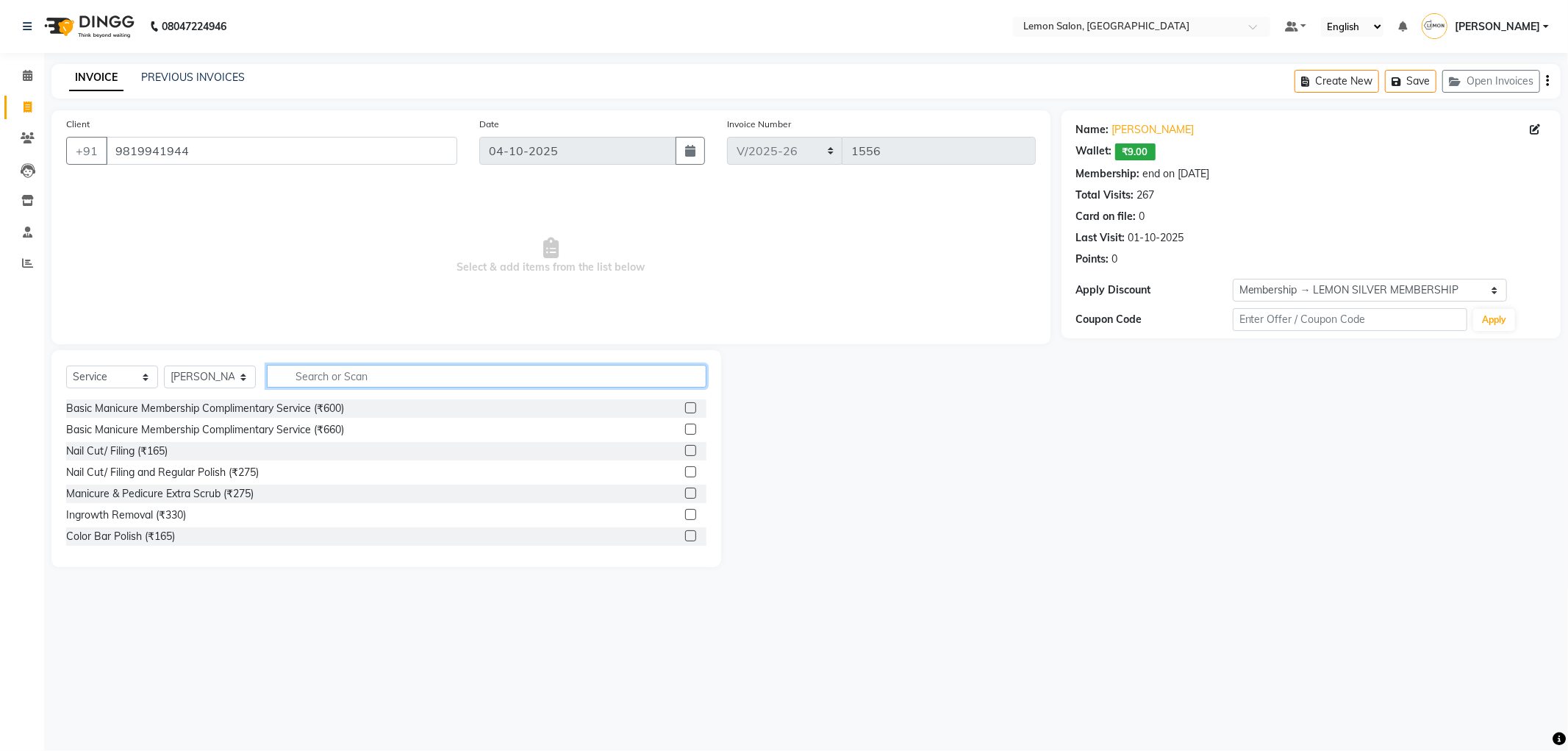
click at [377, 373] on input "text" at bounding box center [486, 376] width 439 height 23
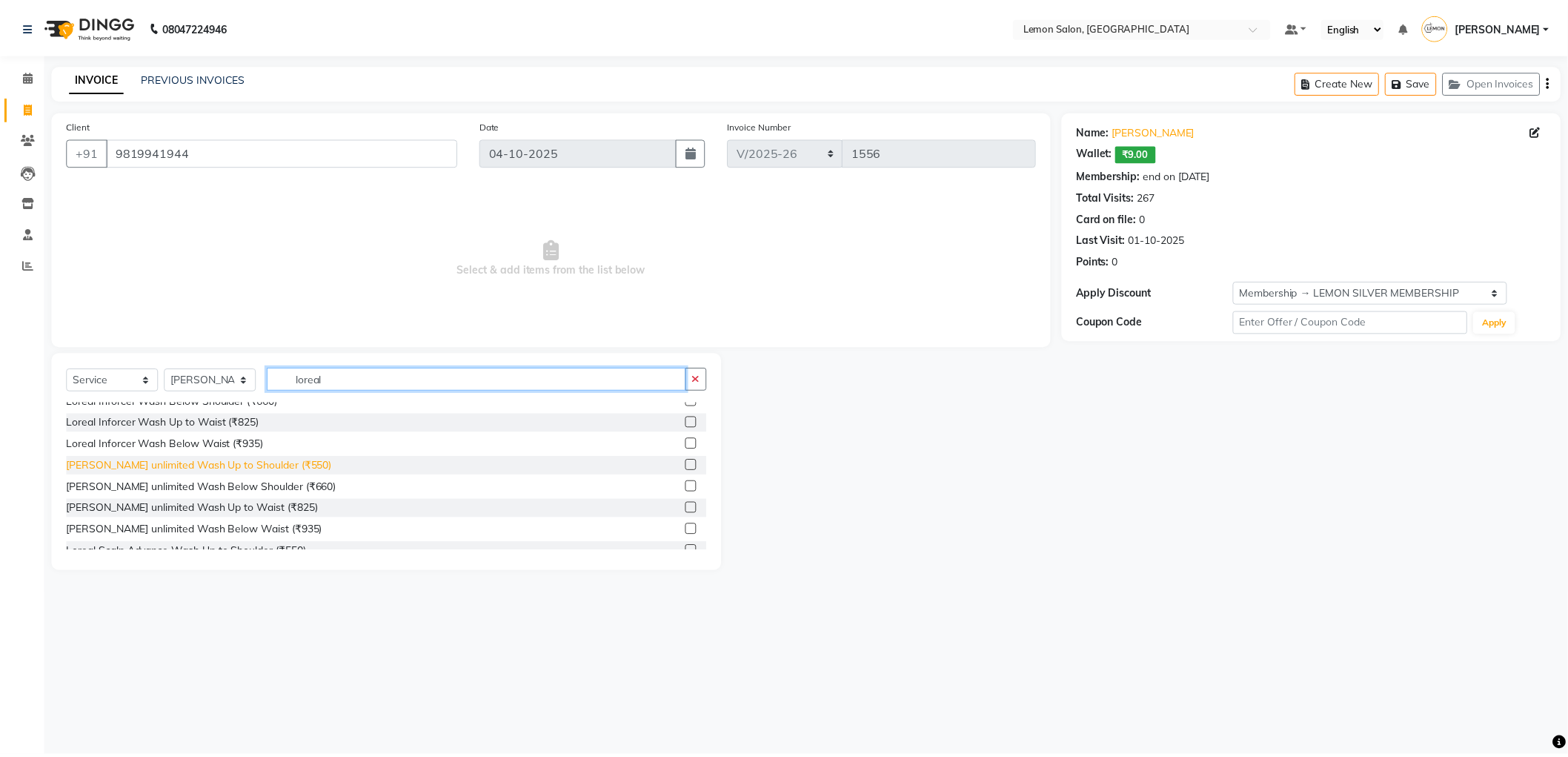
scroll to position [165, 0]
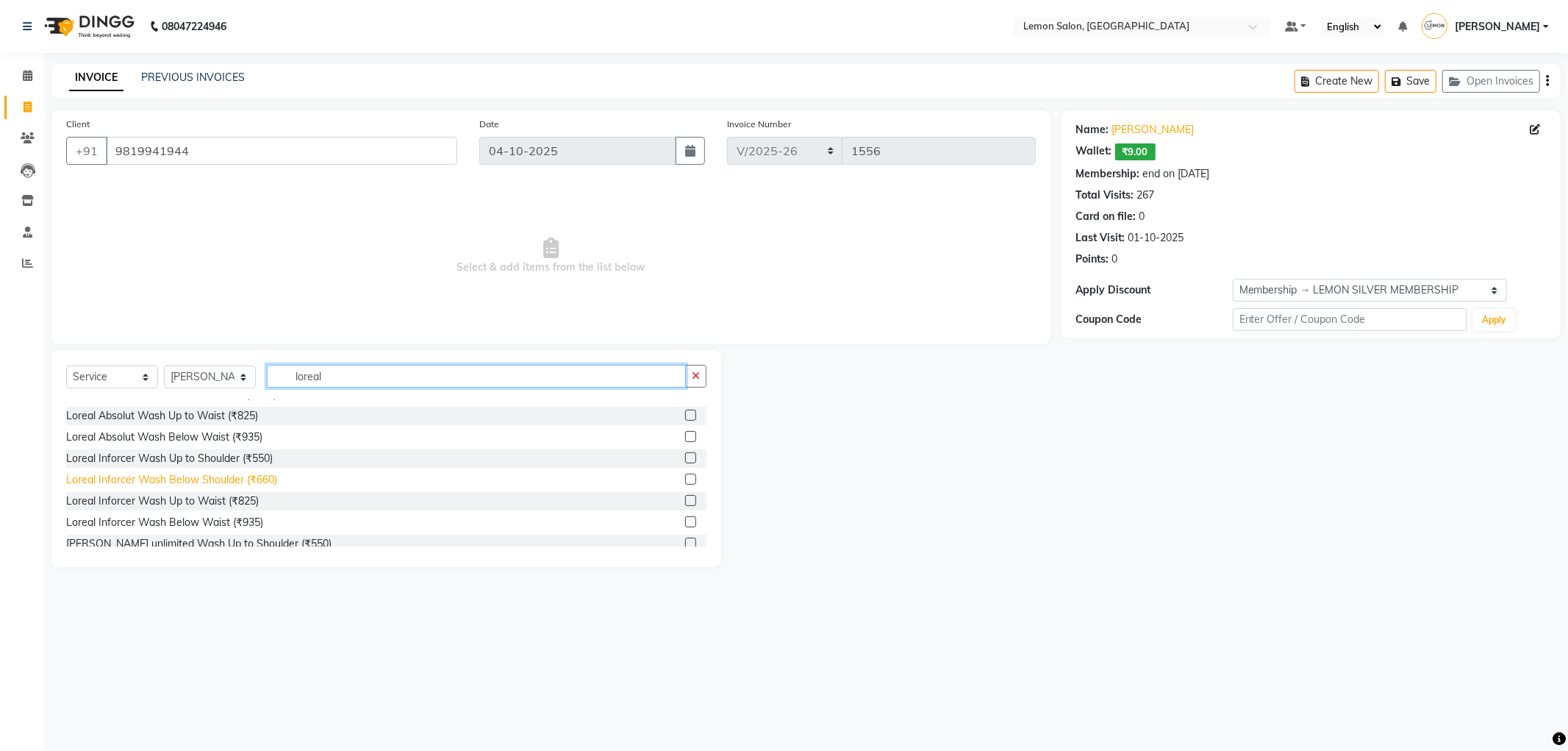
type input "loreal"
click at [259, 481] on div "Loreal Inforcer Wash Below Shoulder (₹660)" at bounding box center [172, 480] width 211 height 16
checkbox input "false"
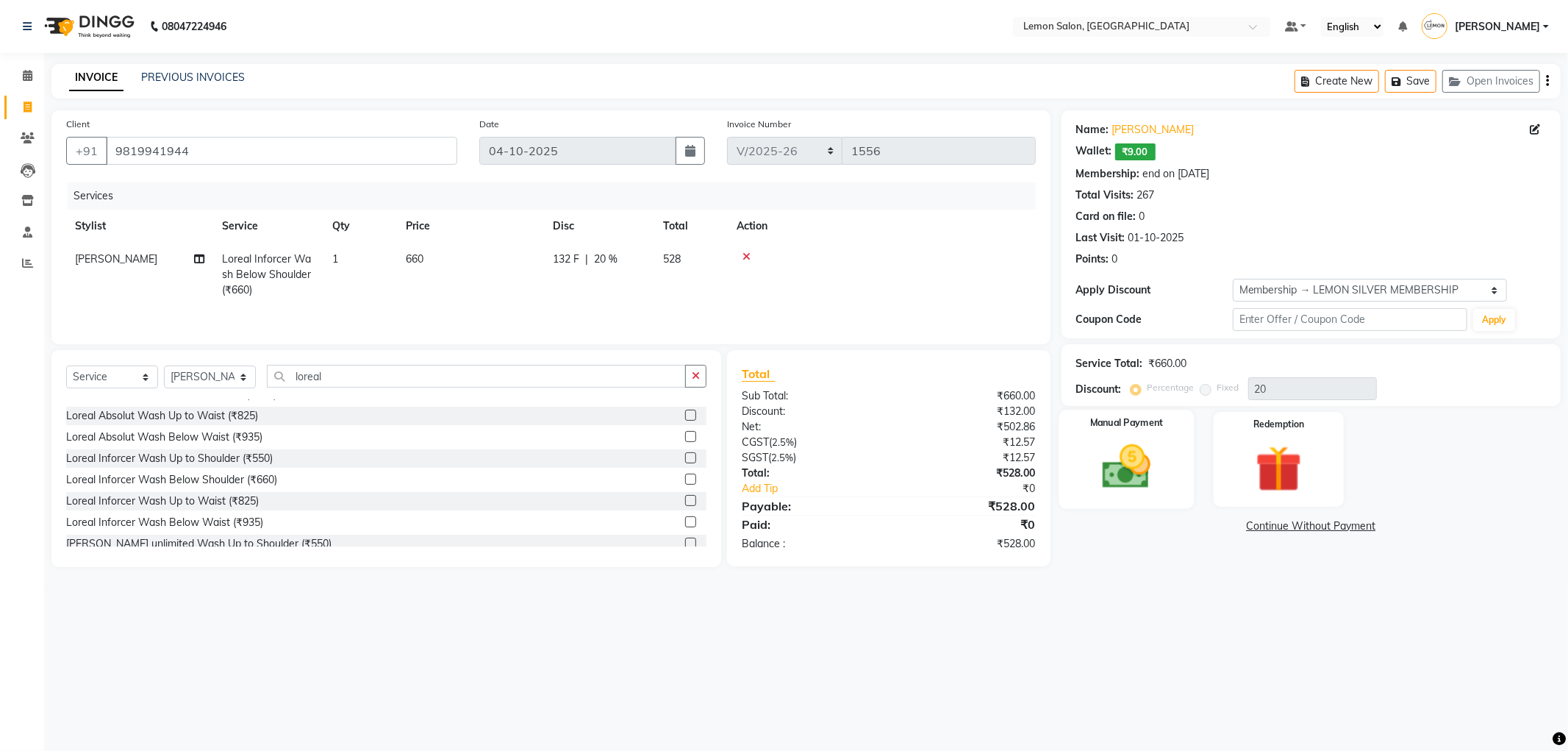
click at [1121, 472] on img at bounding box center [1127, 466] width 79 height 56
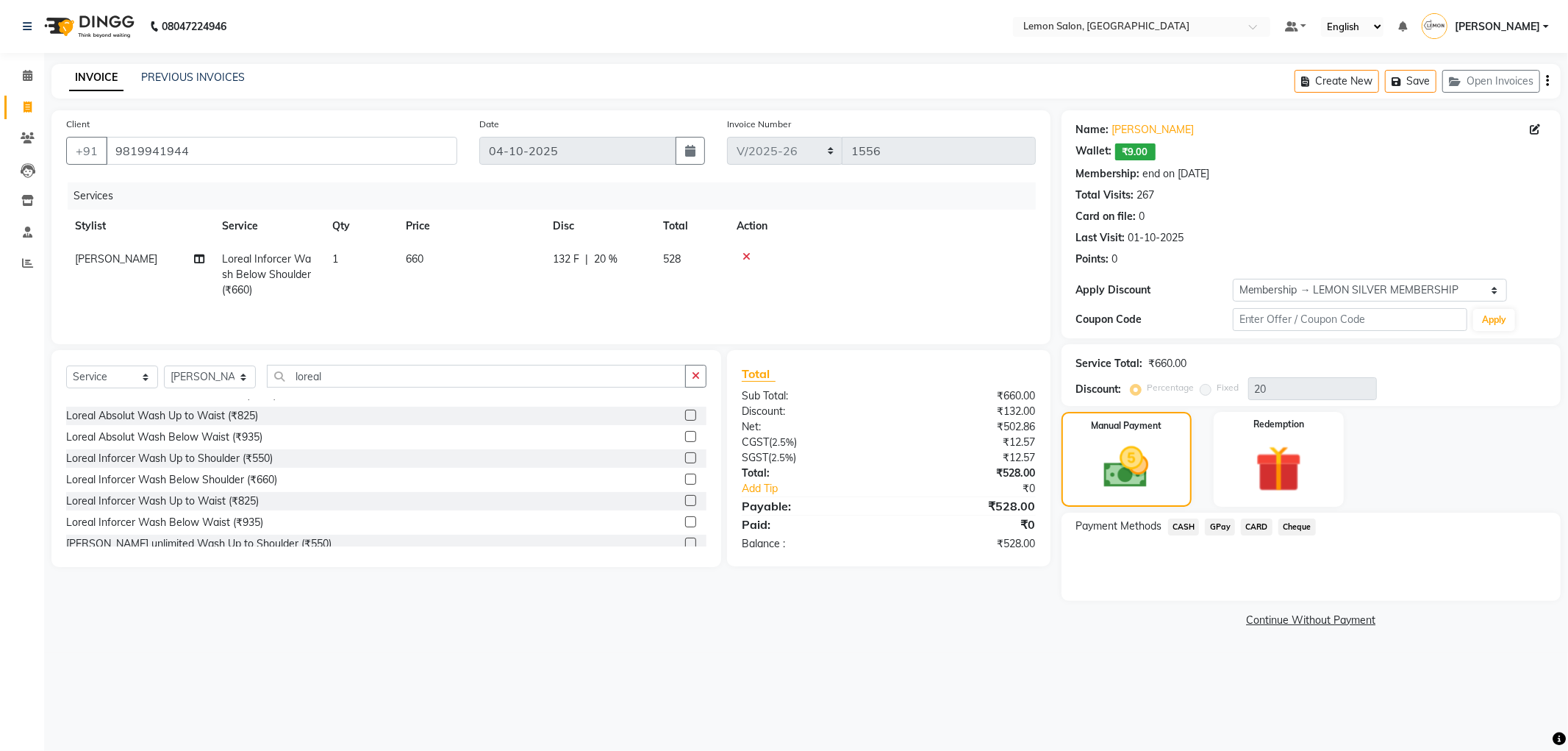
click at [1193, 526] on span "CASH" at bounding box center [1184, 526] width 32 height 17
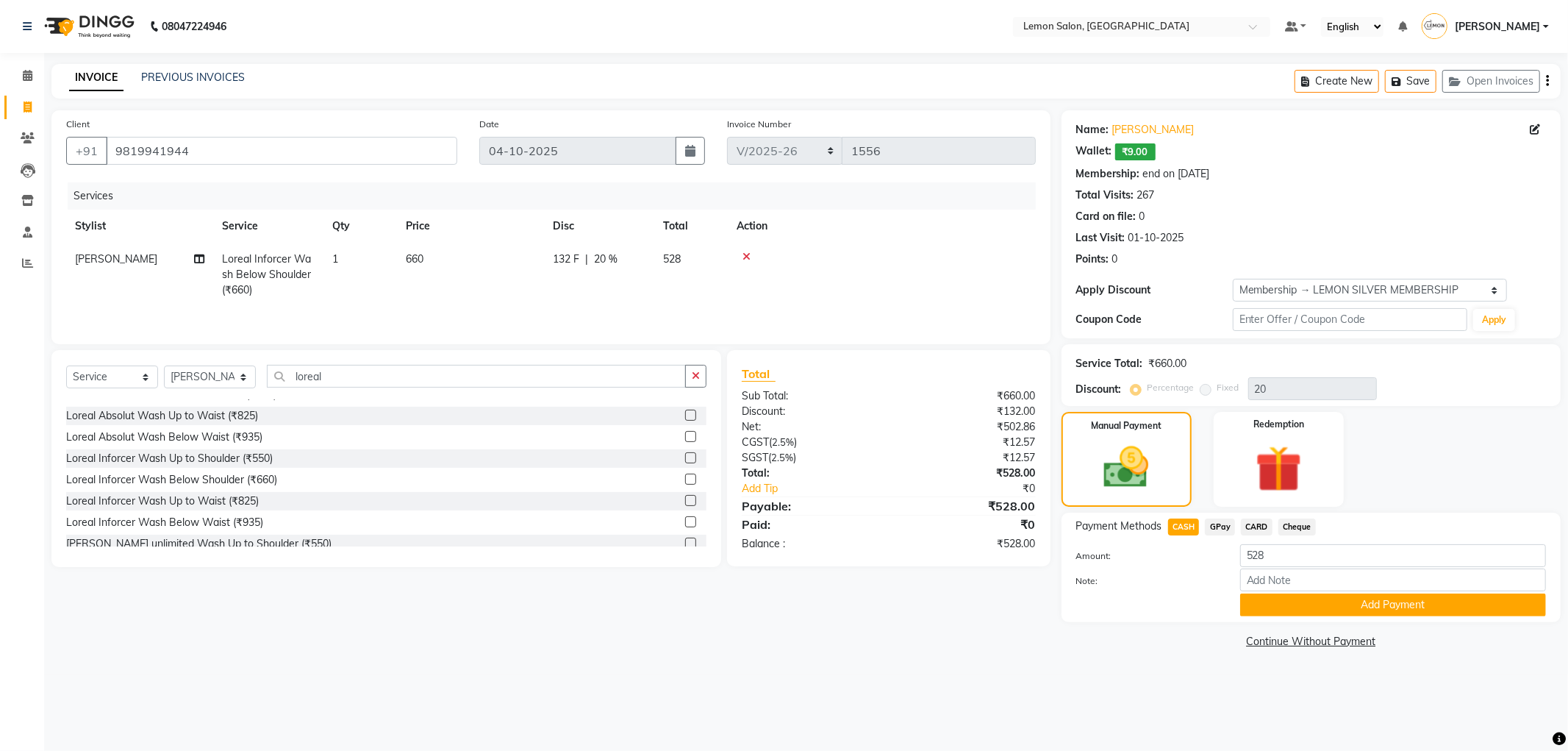
drag, startPoint x: 1260, startPoint y: 602, endPoint x: 1252, endPoint y: 605, distance: 8.5
click at [1259, 604] on button "Add Payment" at bounding box center [1393, 605] width 306 height 23
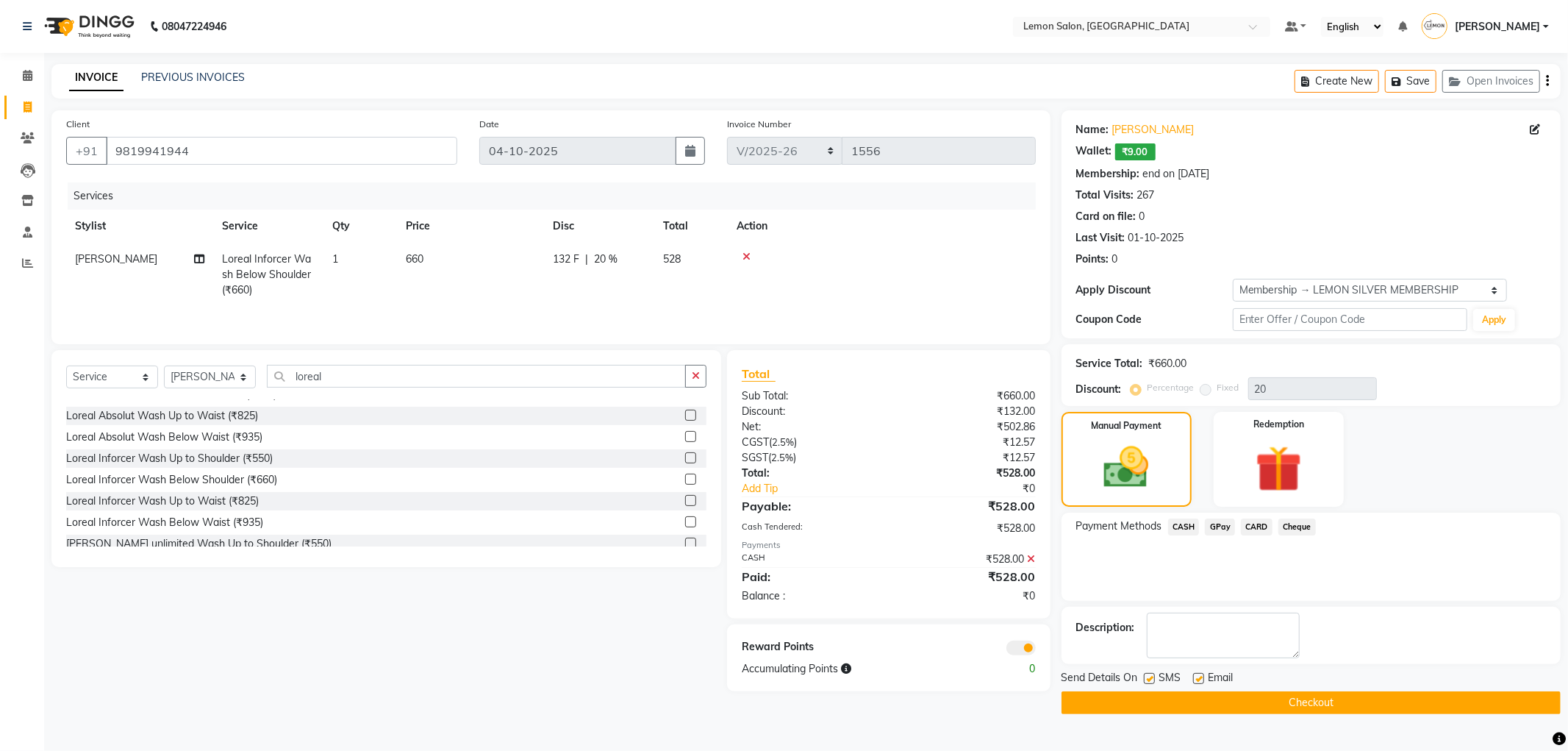
click at [1194, 675] on label at bounding box center [1198, 678] width 11 height 11
click at [1194, 675] on input "checkbox" at bounding box center [1198, 679] width 10 height 10
checkbox input "false"
click at [1142, 672] on div "Send Details On SMS Email" at bounding box center [1311, 679] width 499 height 19
drag, startPoint x: 1147, startPoint y: 678, endPoint x: 1147, endPoint y: 689, distance: 11.0
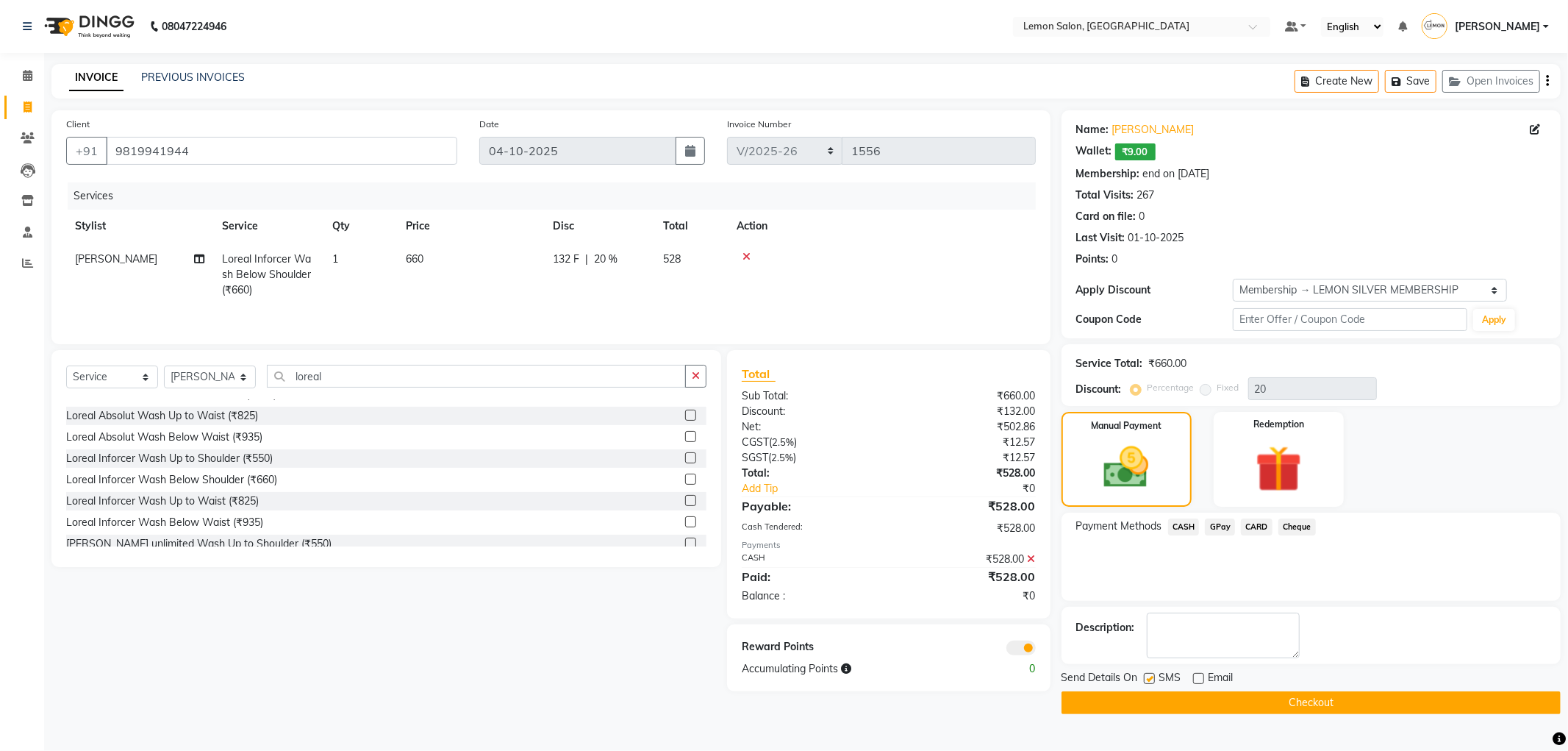
click at [1147, 680] on label at bounding box center [1149, 678] width 11 height 11
click at [1147, 680] on input "checkbox" at bounding box center [1149, 679] width 10 height 10
checkbox input "false"
drag, startPoint x: 1142, startPoint y: 697, endPoint x: 735, endPoint y: 562, distance: 428.8
click at [1138, 697] on button "Checkout" at bounding box center [1311, 703] width 499 height 23
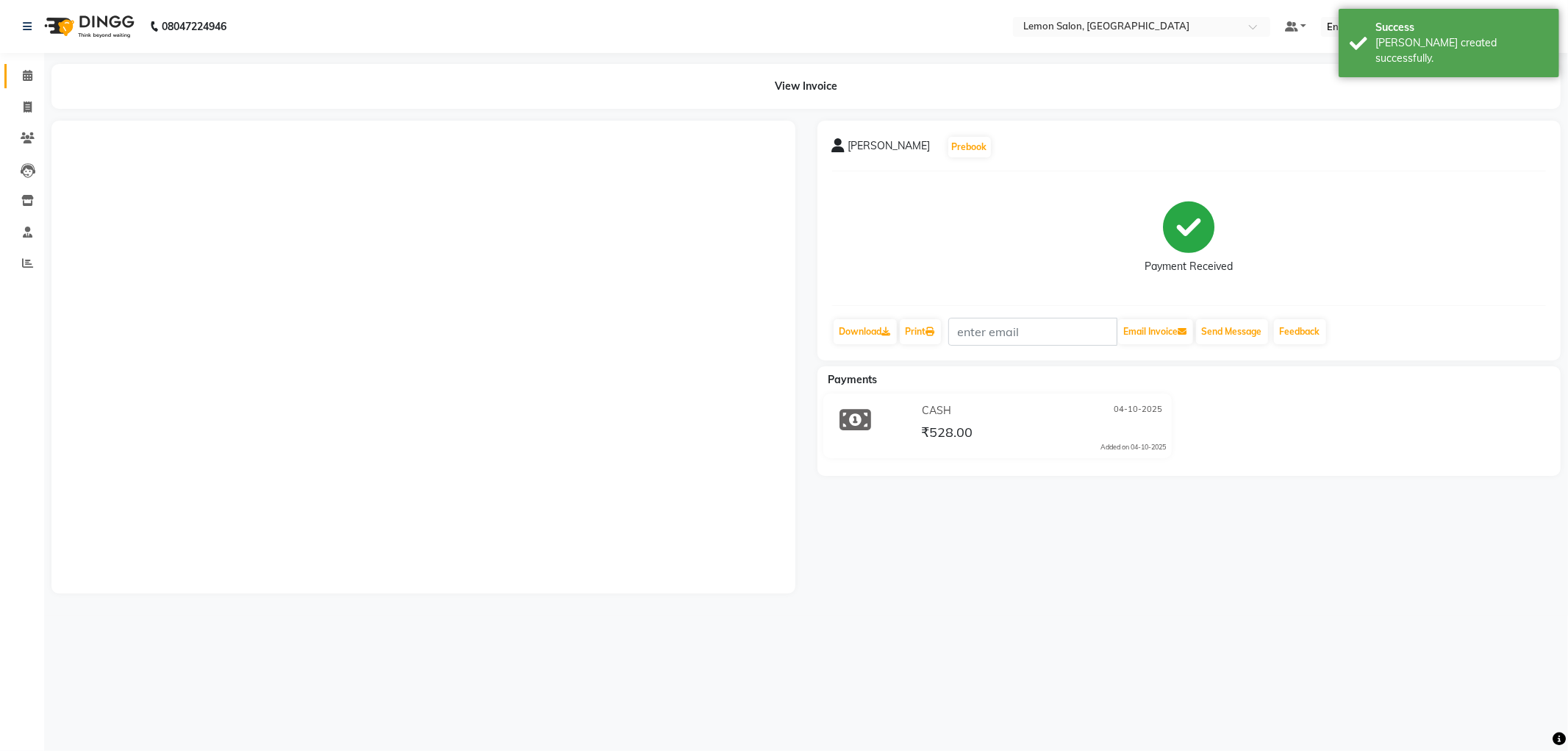
click at [10, 77] on link "Calendar" at bounding box center [22, 76] width 35 height 25
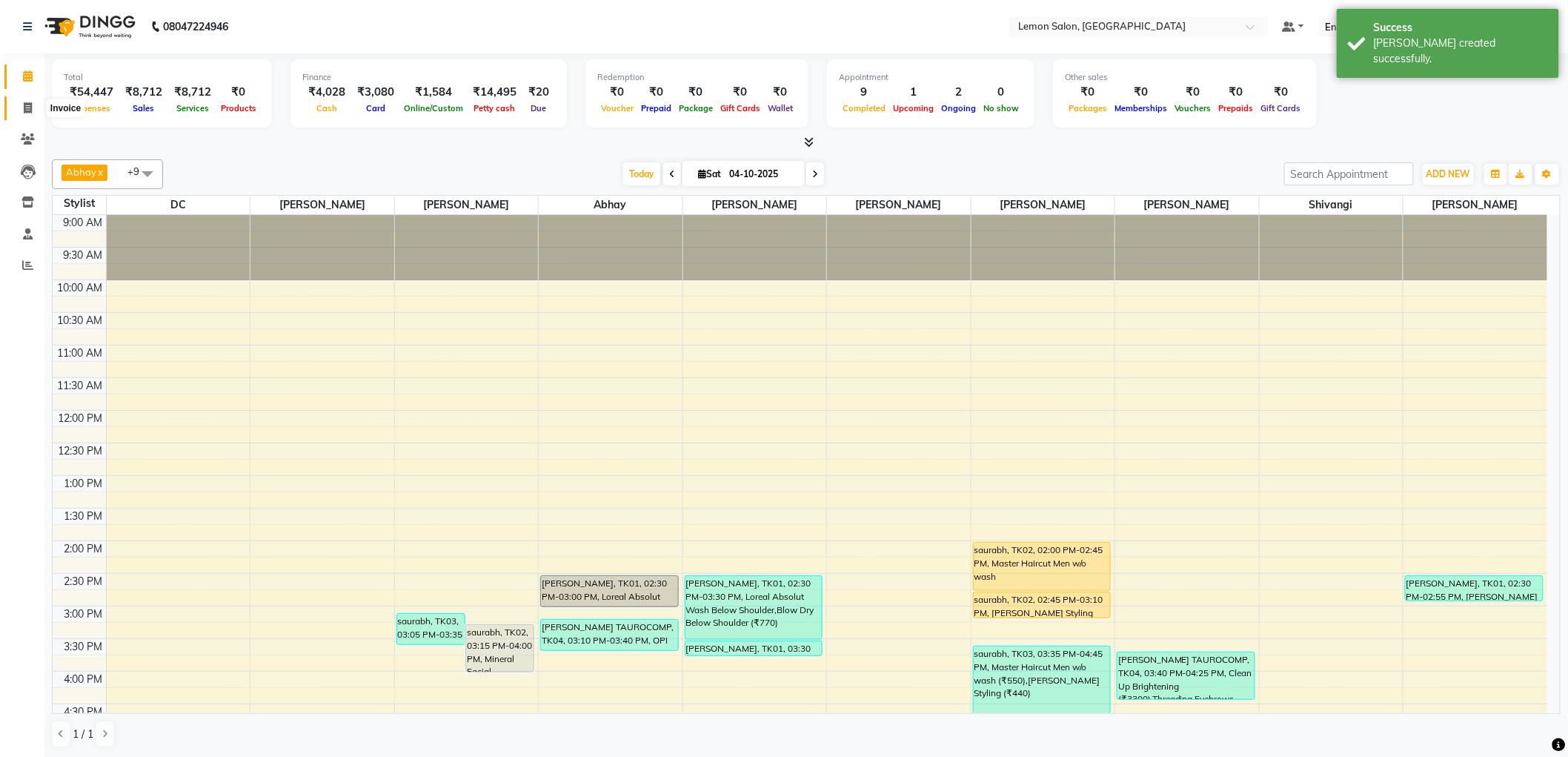
click at [31, 112] on icon at bounding box center [28, 107] width 8 height 11
select select "service"
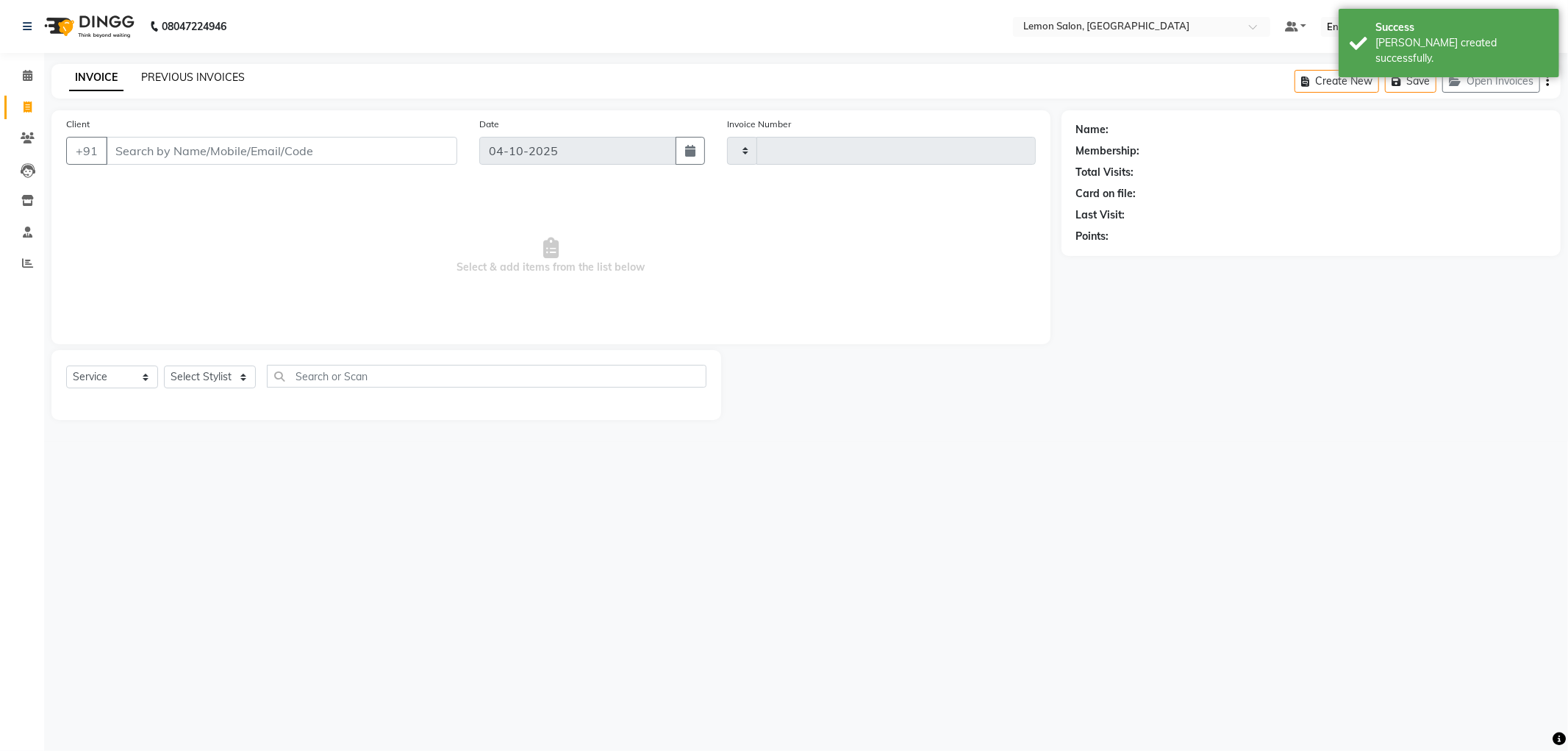
click at [160, 77] on link "PREVIOUS INVOICES" at bounding box center [193, 77] width 103 height 13
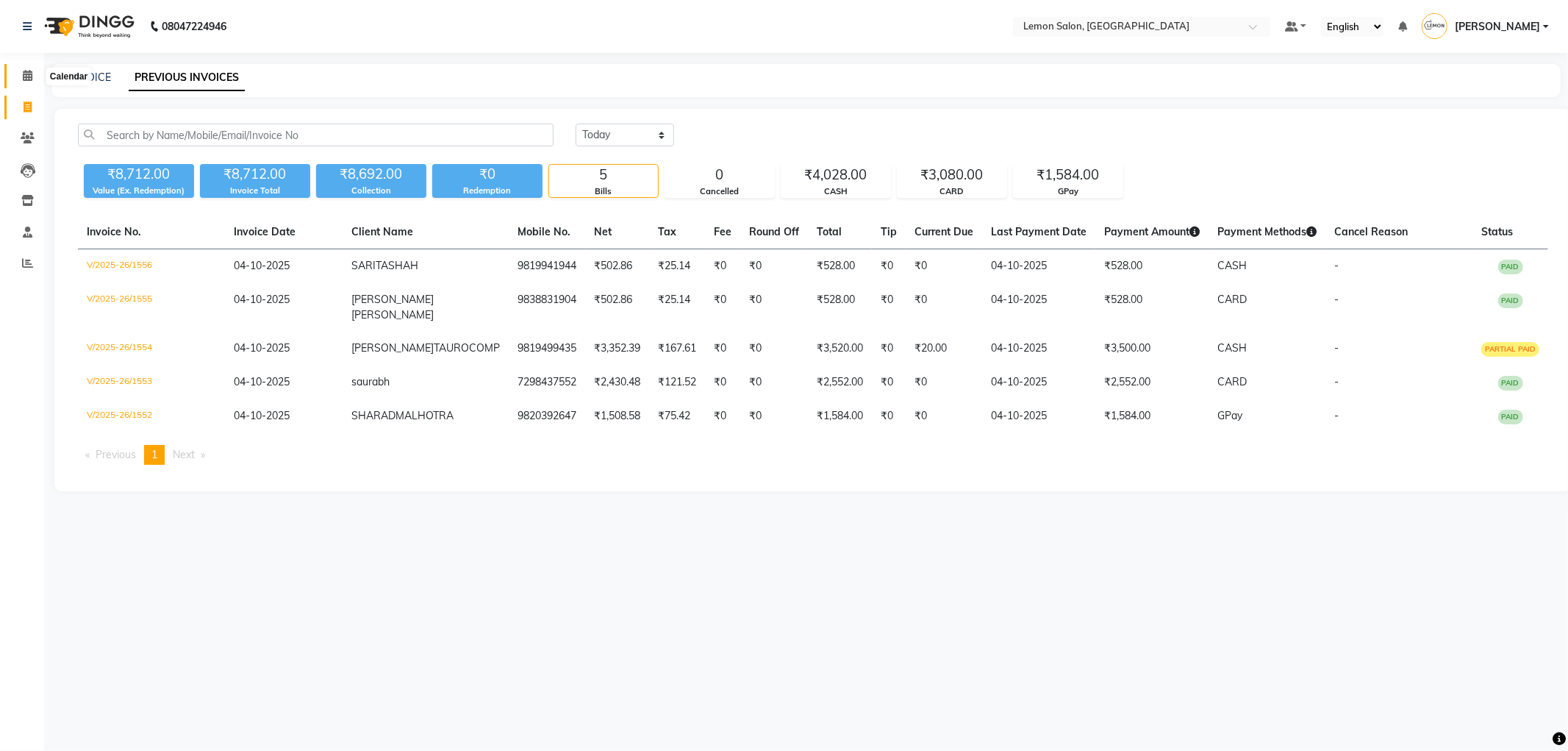
click at [19, 71] on span at bounding box center [28, 76] width 26 height 17
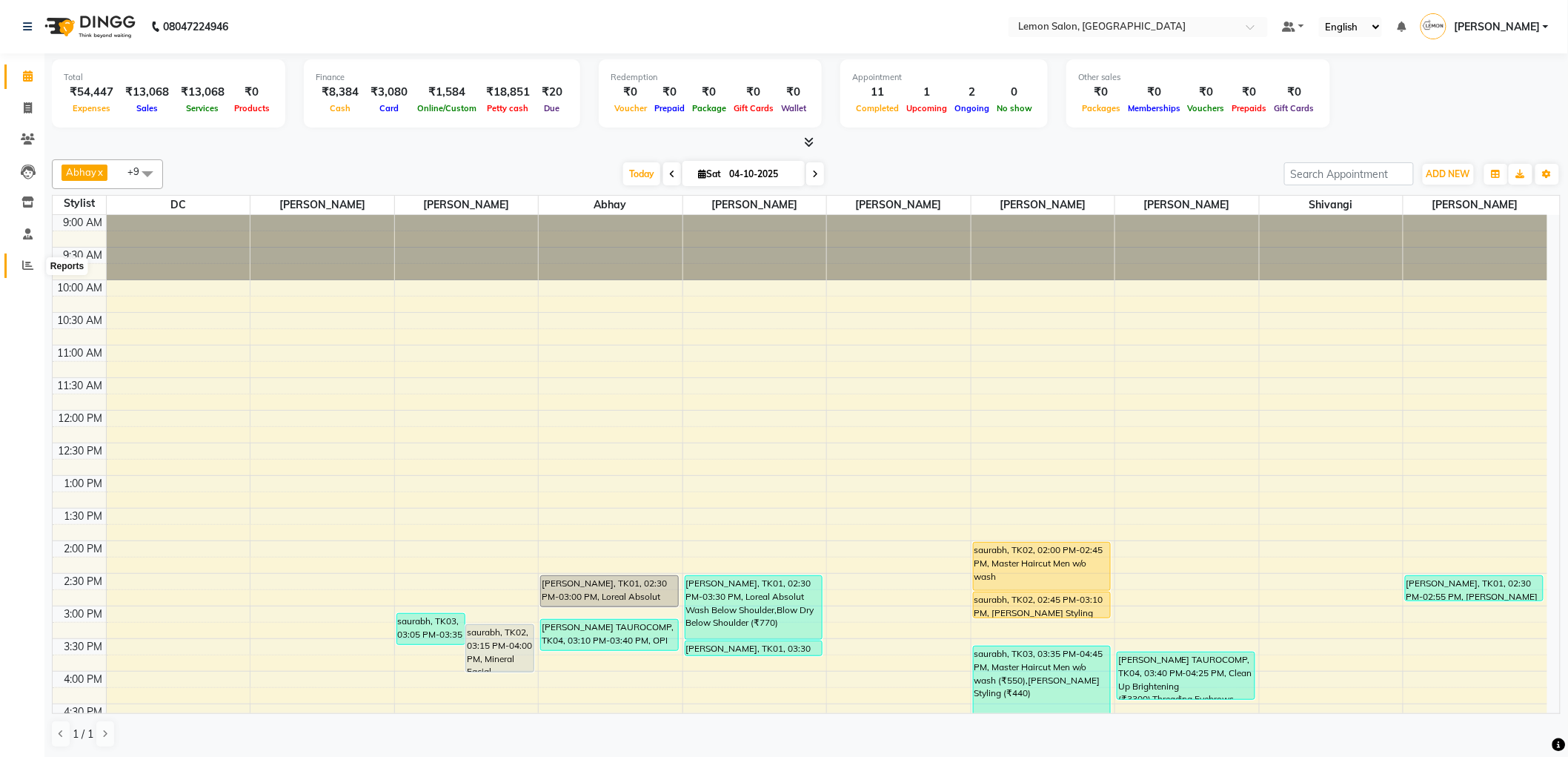
click at [28, 264] on icon at bounding box center [28, 265] width 11 height 11
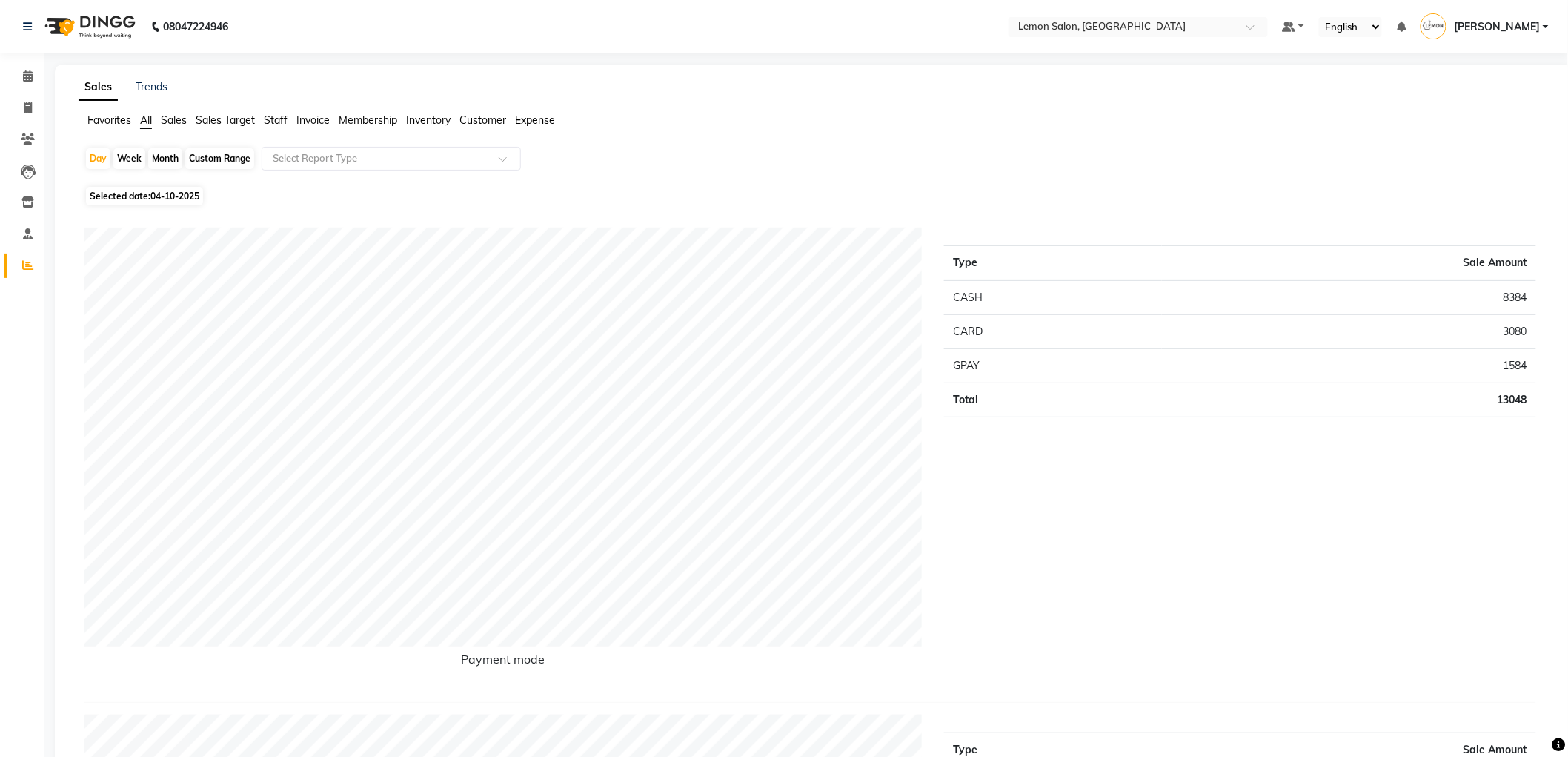
drag, startPoint x: 541, startPoint y: 127, endPoint x: 526, endPoint y: 142, distance: 21.2
click at [540, 127] on li "Expense" at bounding box center [534, 120] width 40 height 16
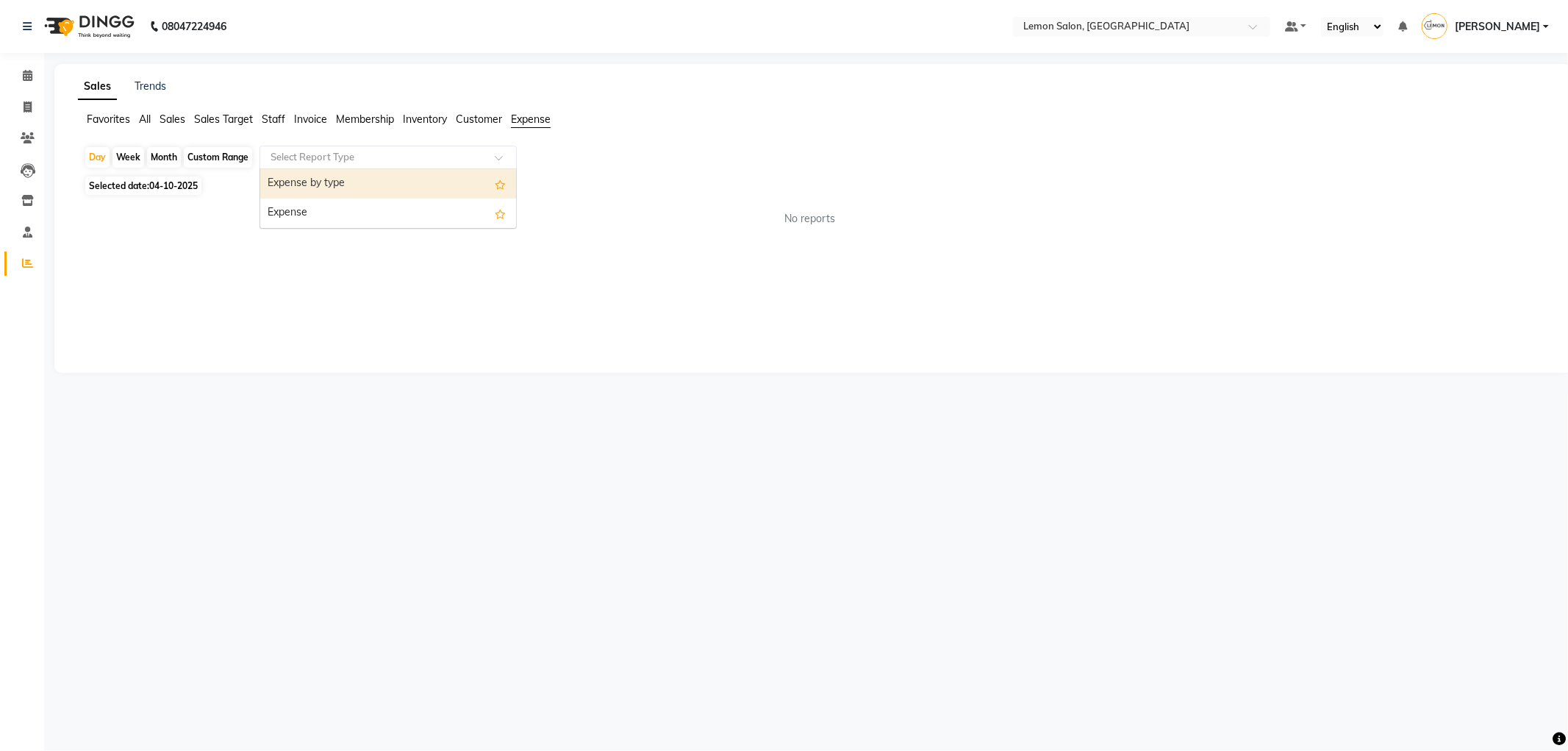
click at [485, 163] on div at bounding box center [388, 158] width 256 height 15
click at [468, 207] on div "Expense" at bounding box center [388, 213] width 256 height 30
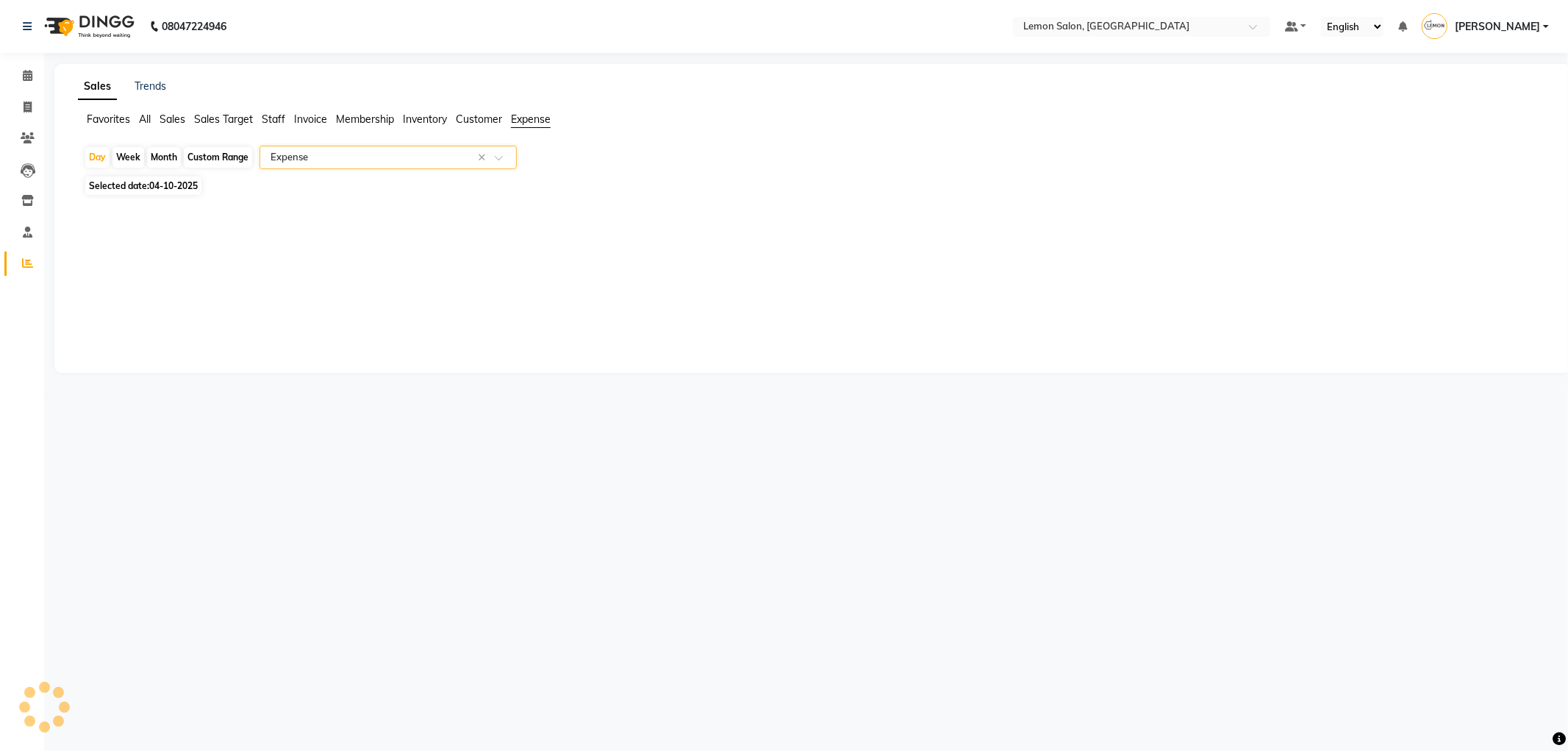
select select "csv"
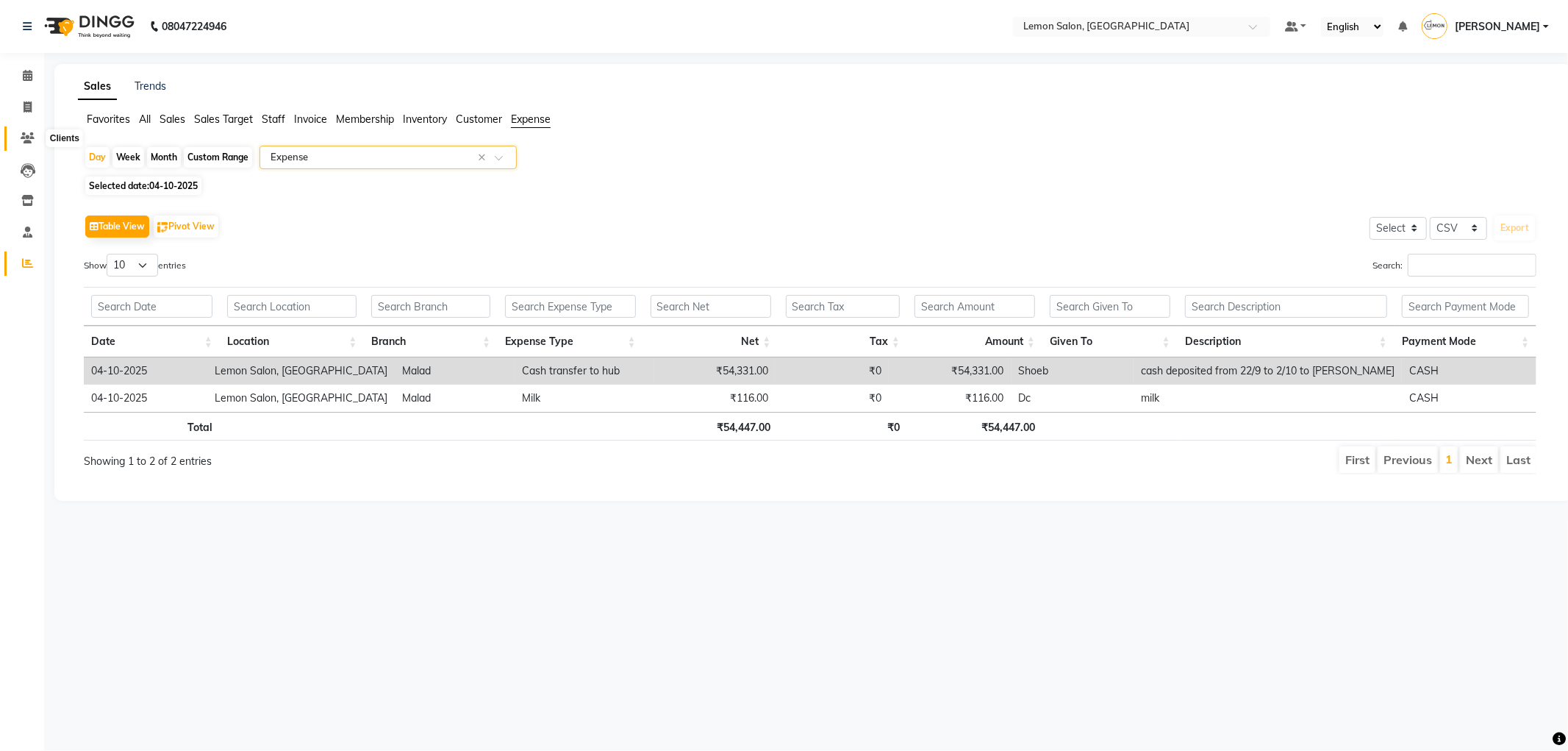
click at [32, 134] on icon at bounding box center [28, 138] width 14 height 11
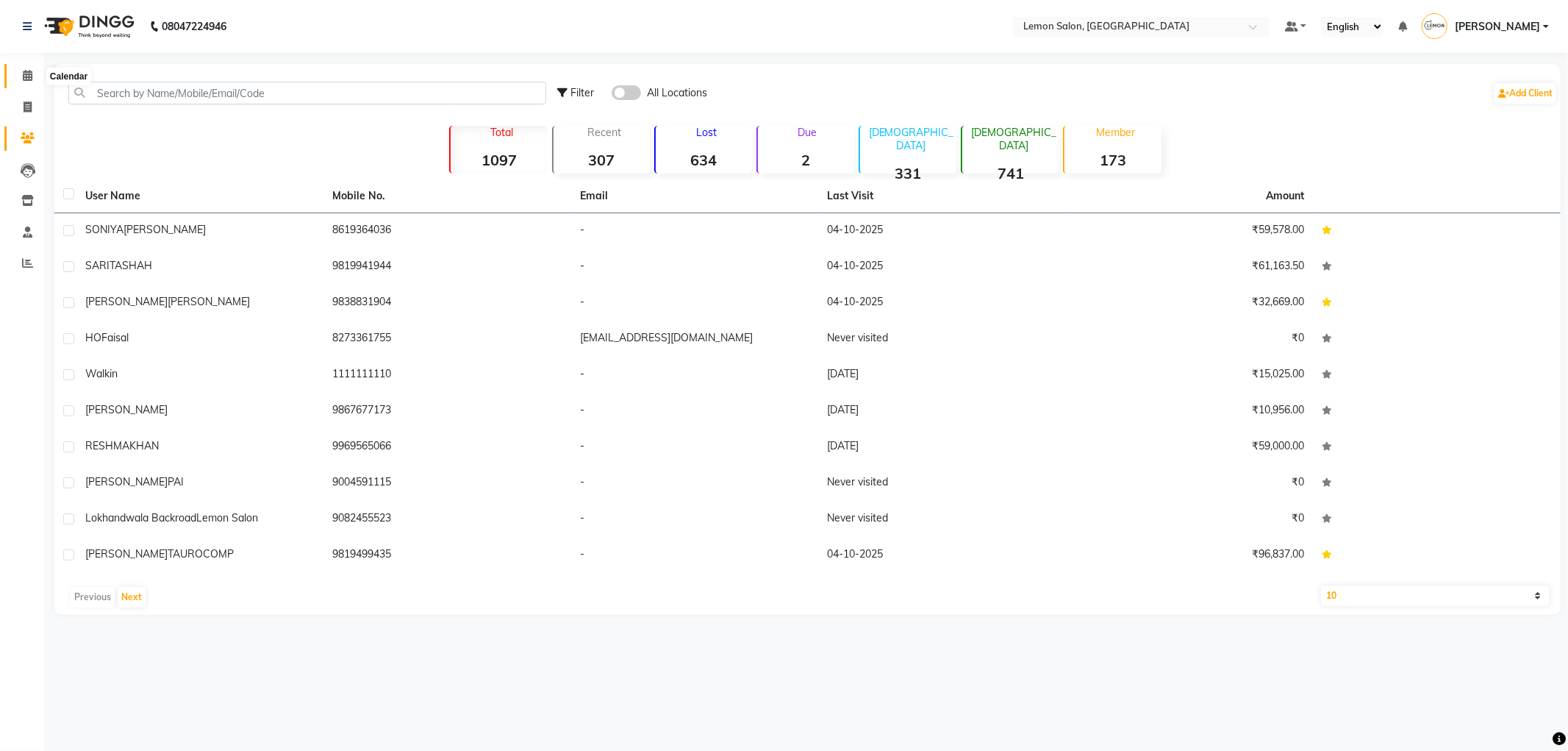
click at [21, 77] on span at bounding box center [28, 76] width 26 height 17
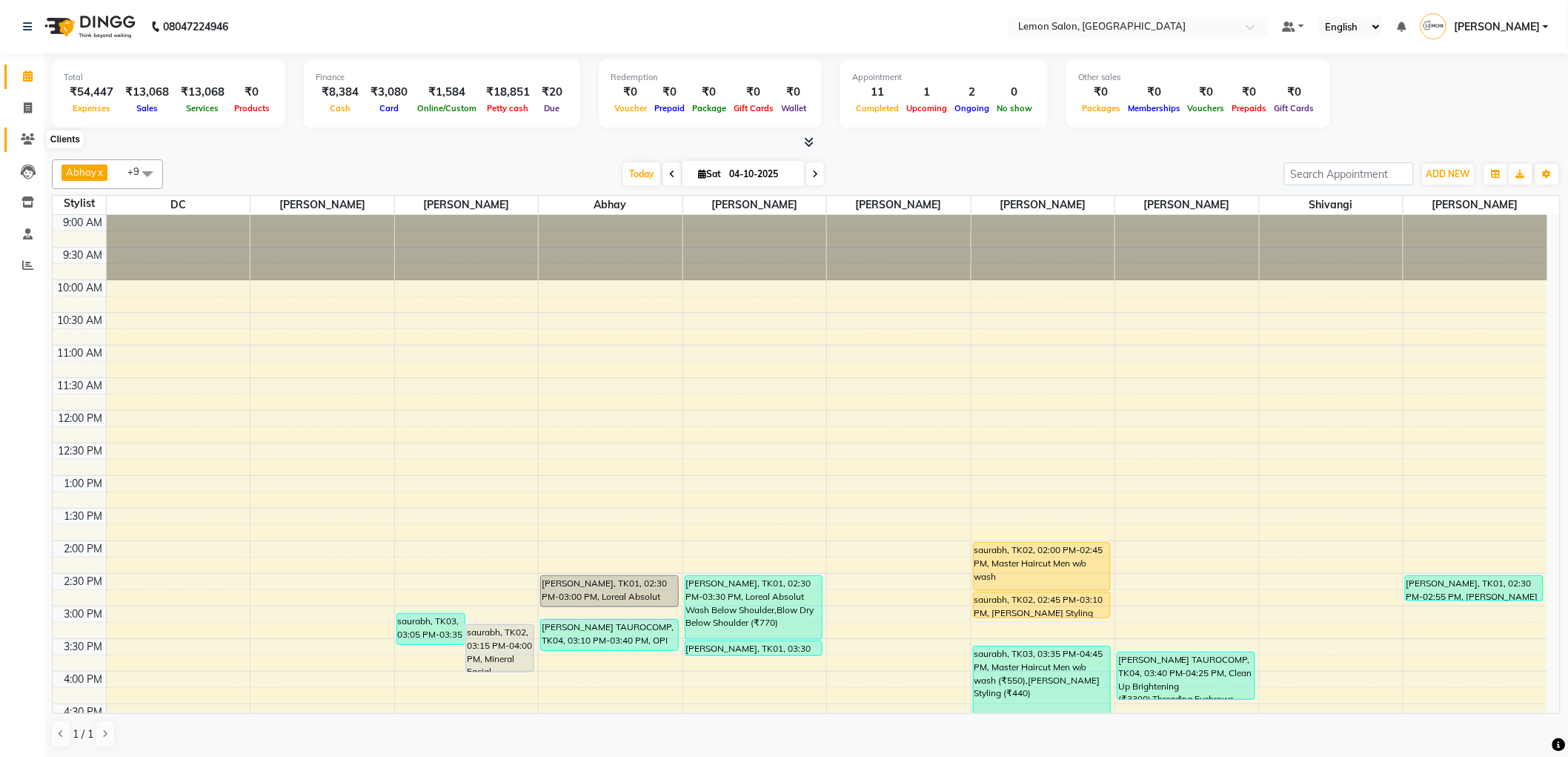
click at [21, 144] on icon at bounding box center [28, 139] width 14 height 11
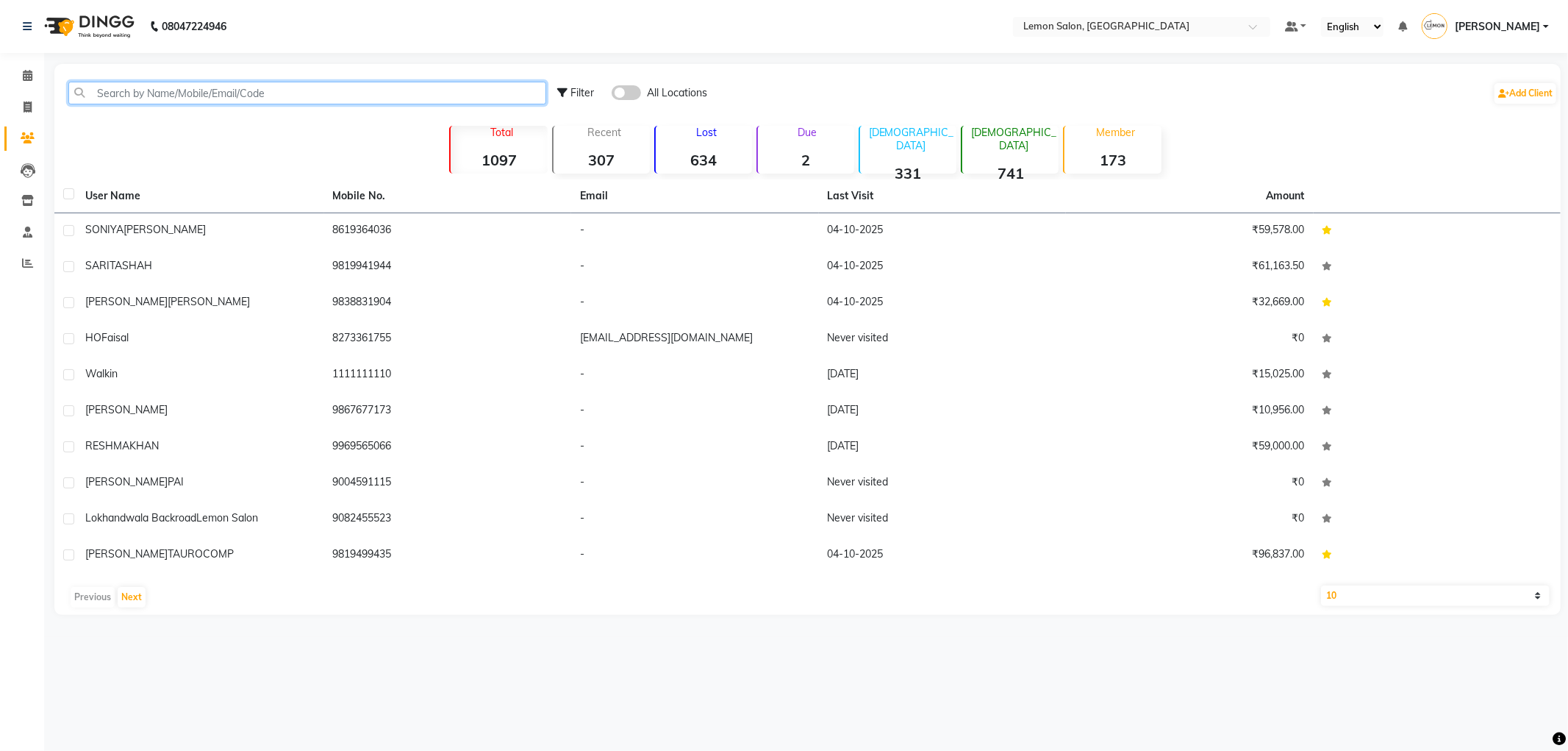
click at [158, 94] on input "text" at bounding box center [307, 93] width 478 height 23
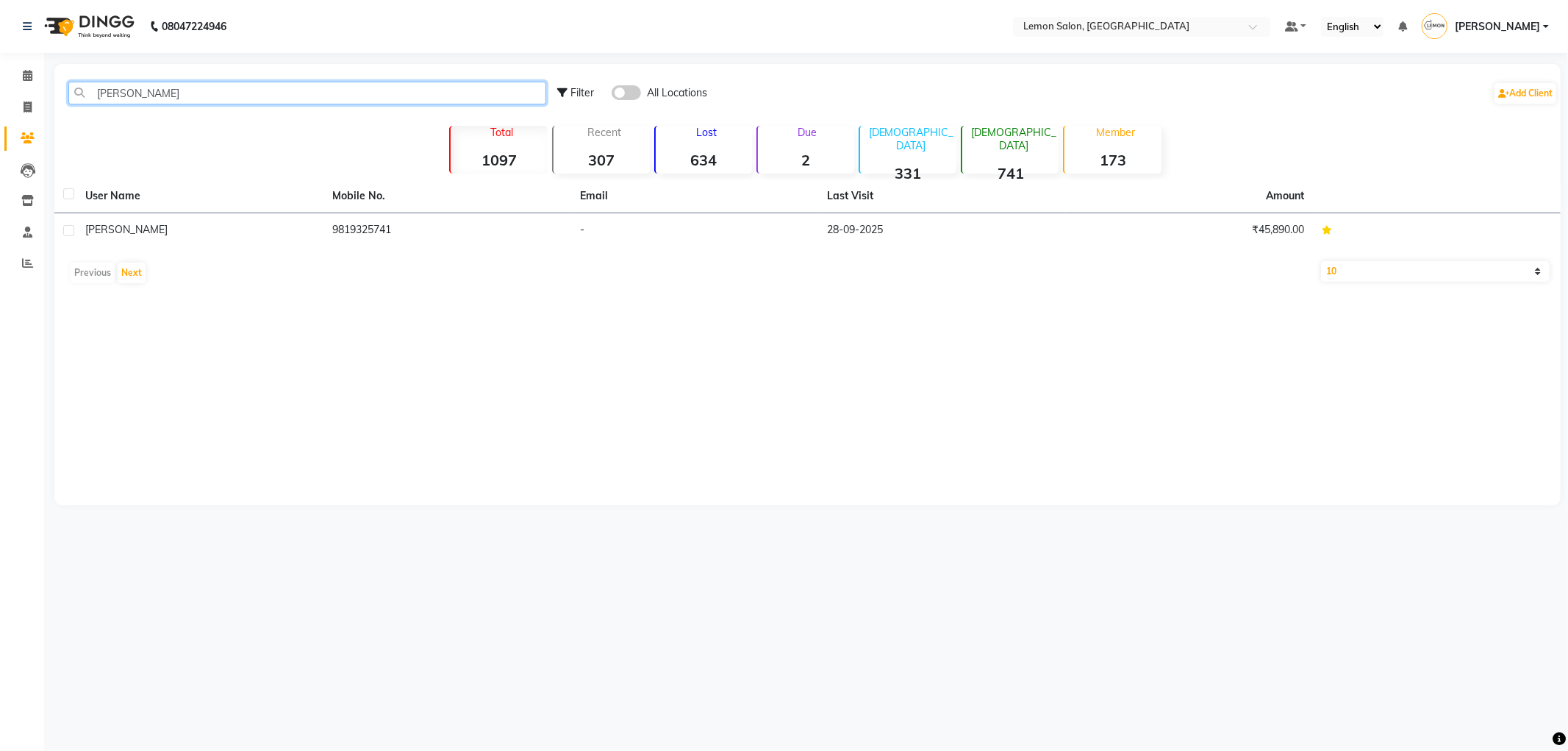
type input "[PERSON_NAME]"
click at [201, 261] on div "Previous Next" at bounding box center [807, 273] width 1494 height 24
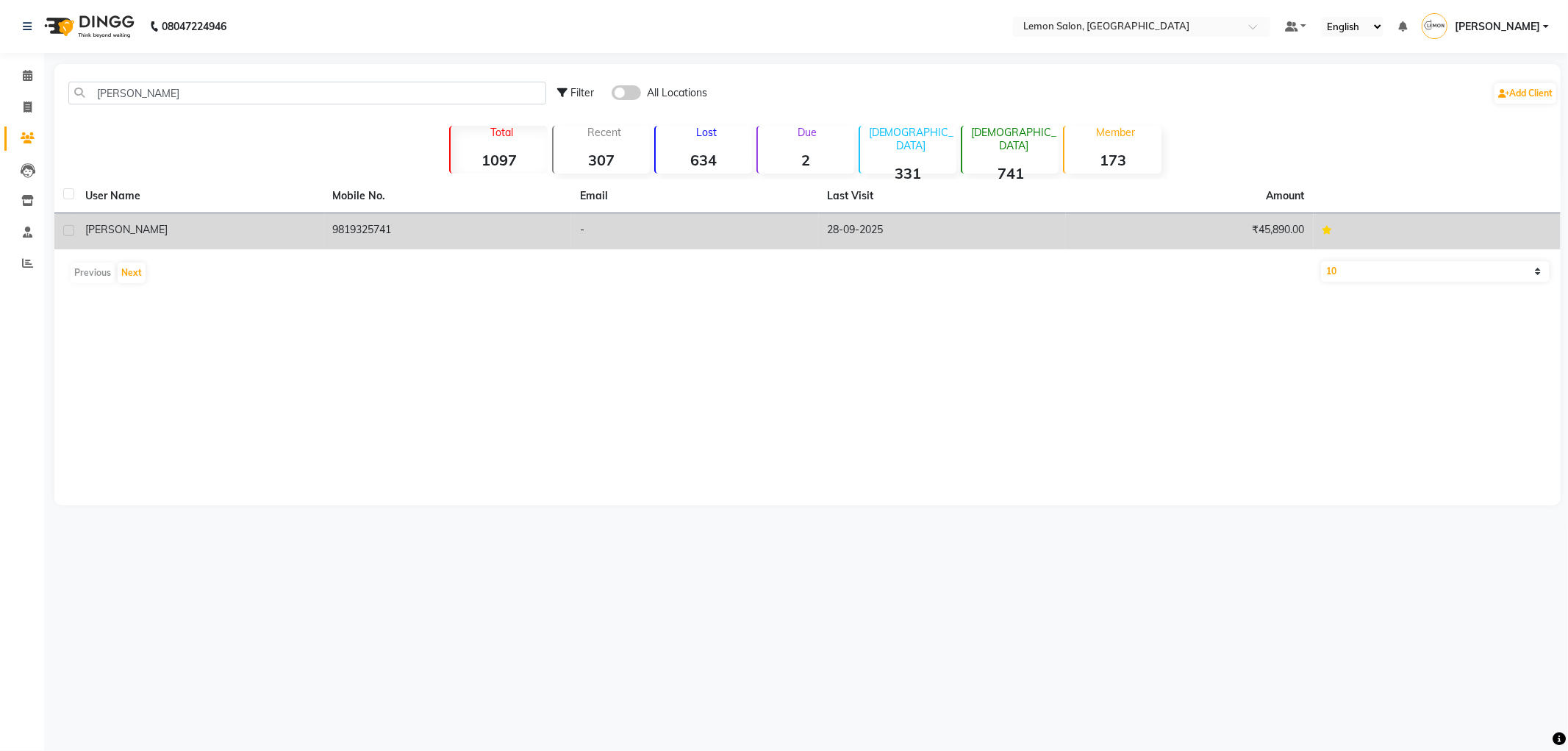
click at [202, 239] on td "[PERSON_NAME]" at bounding box center [200, 231] width 248 height 36
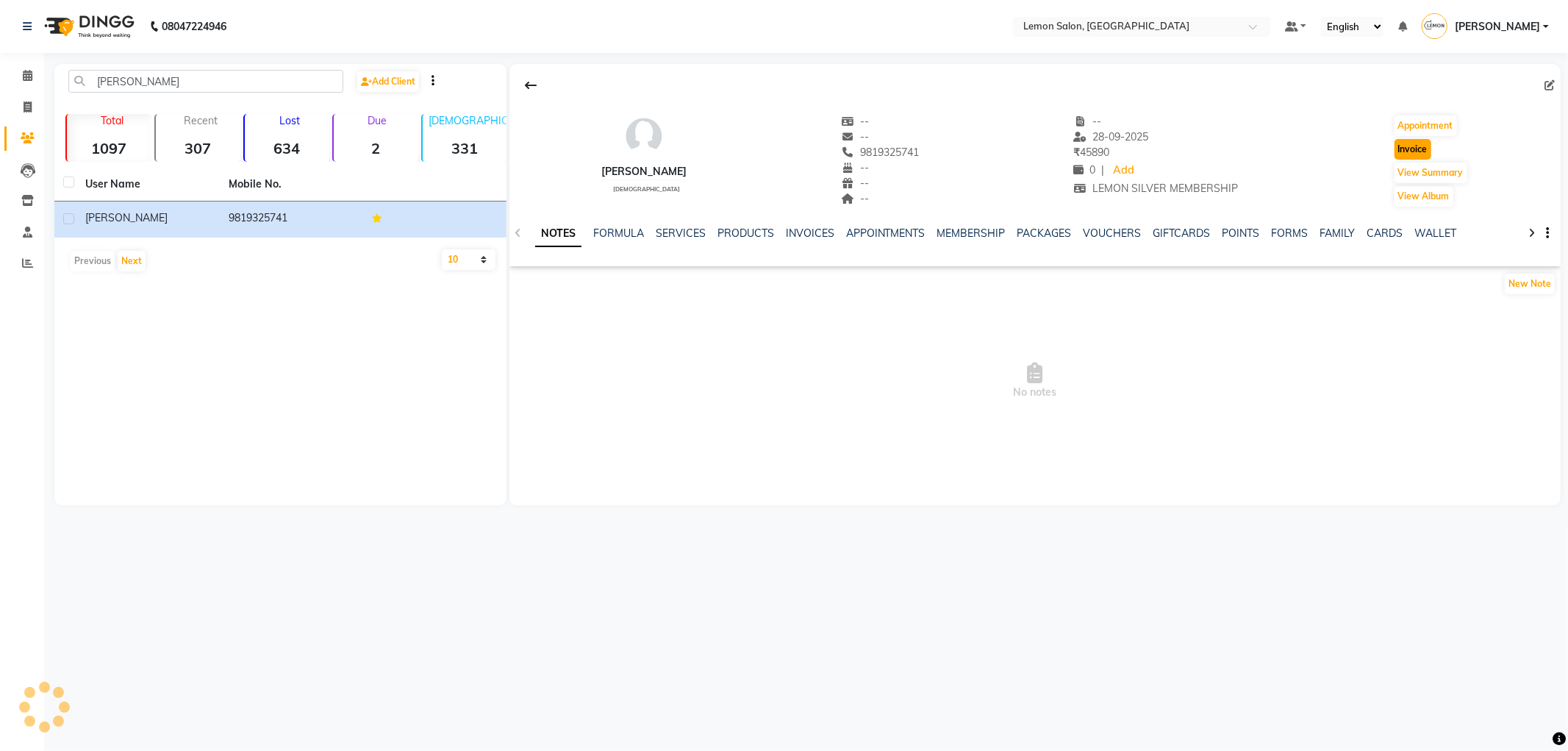
click at [1414, 153] on button "Invoice" at bounding box center [1413, 149] width 36 height 21
select select "561"
select select "service"
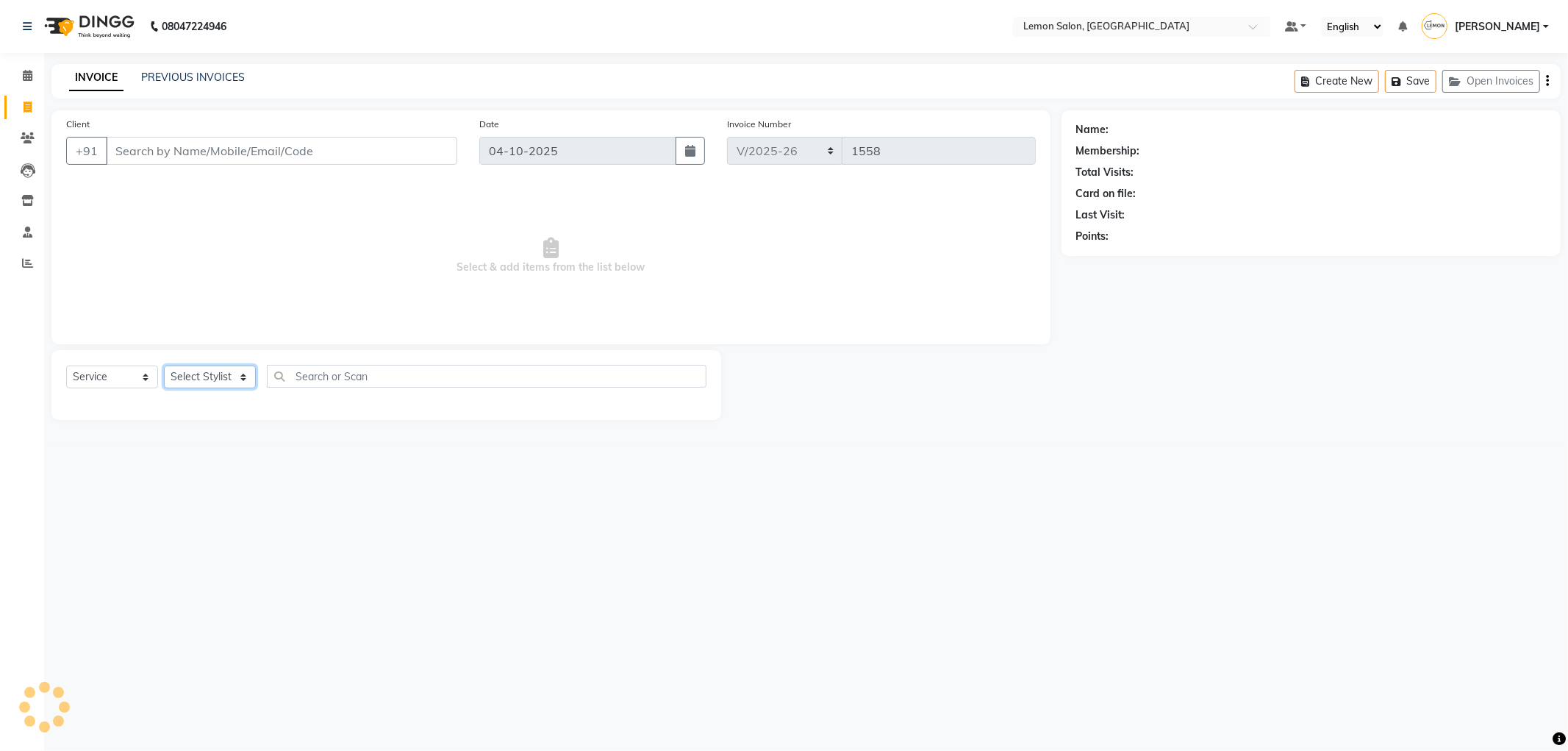
click at [217, 378] on select "Select Stylist" at bounding box center [210, 376] width 92 height 23
type input "9819325741"
select select "1: Object"
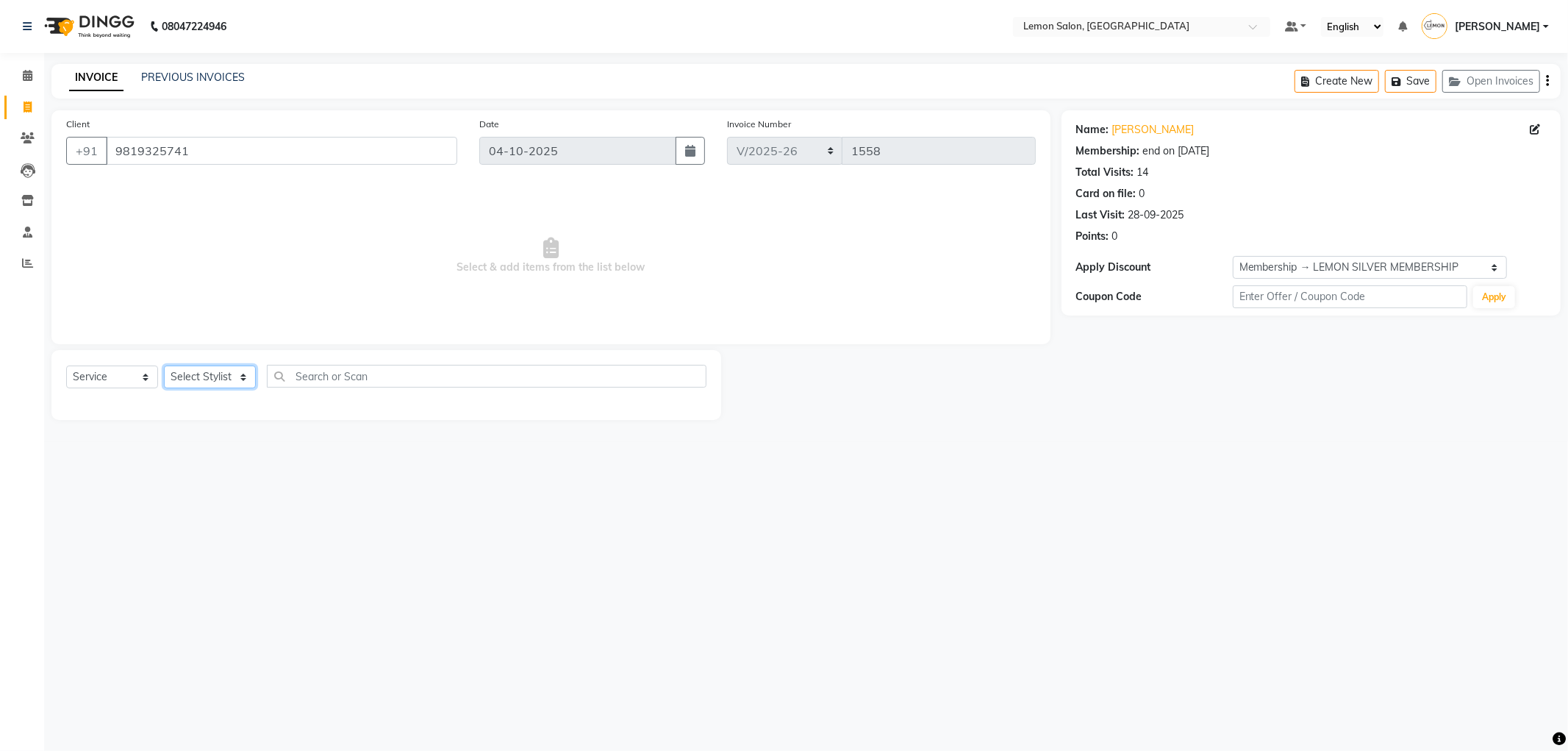
select select "59681"
click at [164, 366] on select "Select Stylist [PERSON_NAME] [PERSON_NAME] [PERSON_NAME] DC [PERSON_NAME] [PERS…" at bounding box center [210, 376] width 92 height 23
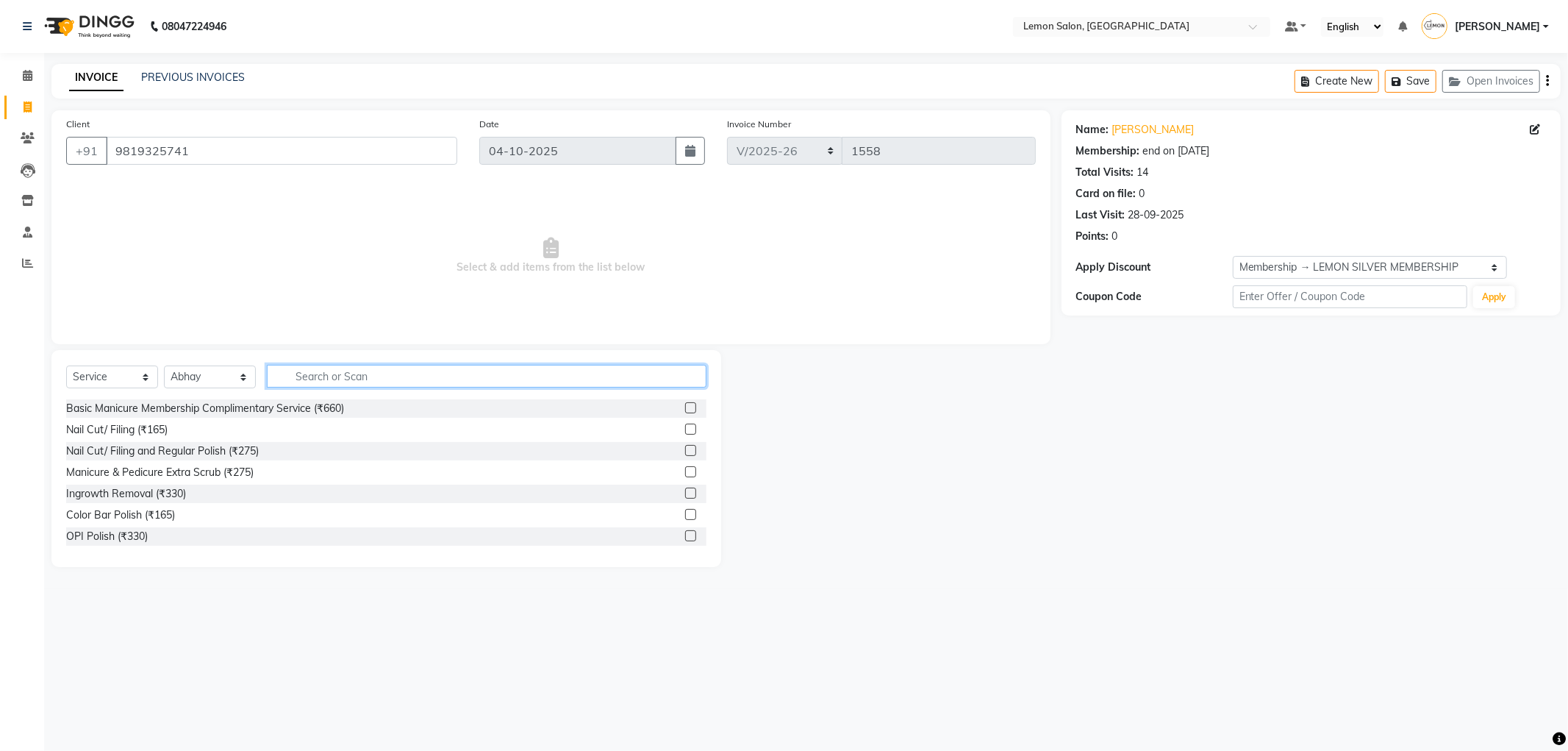
click at [350, 381] on input "text" at bounding box center [486, 376] width 439 height 23
type input "sugar"
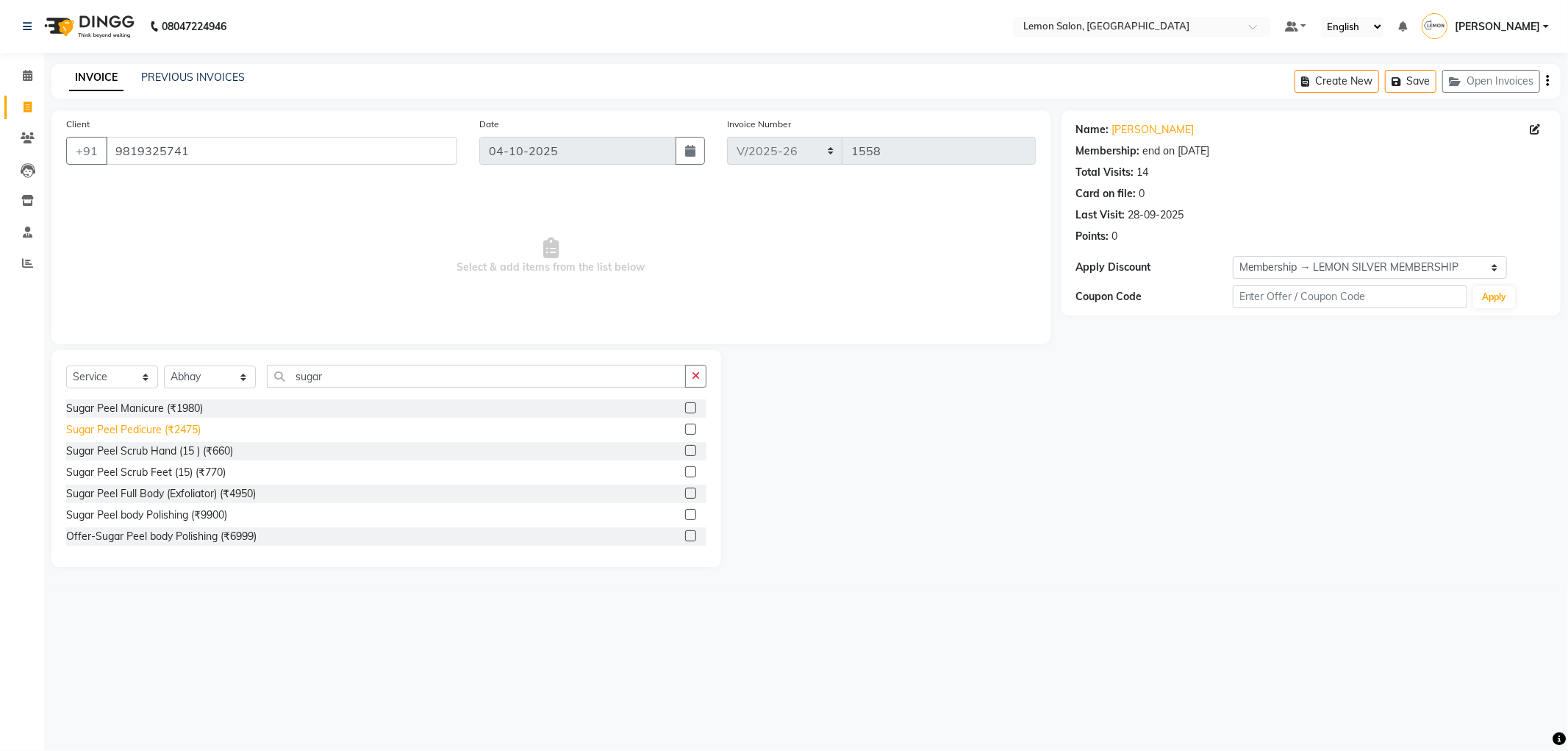
click at [177, 428] on div "Sugar Peel Pedicure (₹2475)" at bounding box center [133, 430] width 135 height 16
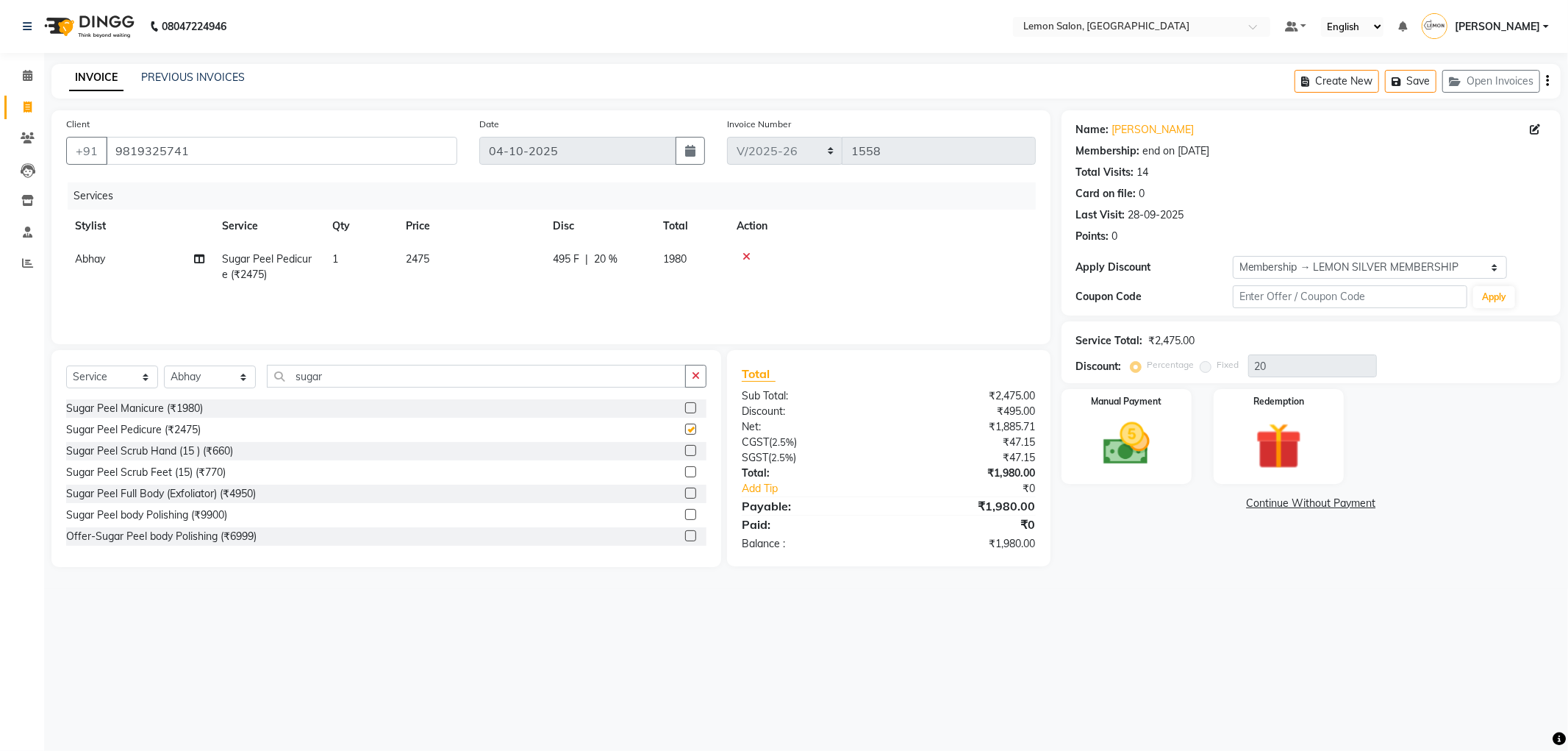
checkbox input "false"
click at [1158, 428] on img at bounding box center [1127, 444] width 79 height 56
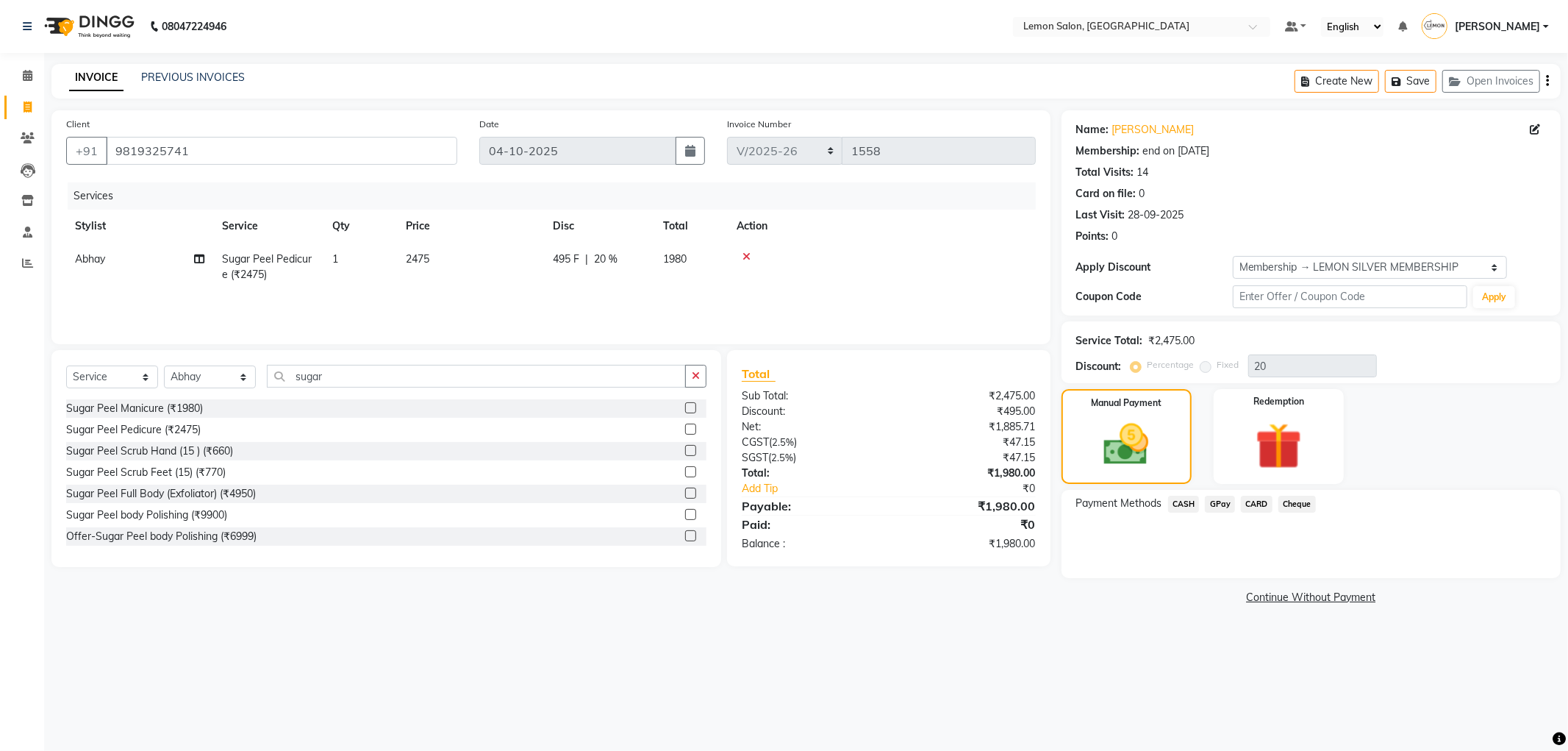
drag, startPoint x: 1251, startPoint y: 504, endPoint x: 1267, endPoint y: 512, distance: 17.9
click at [1251, 504] on span "CARD" at bounding box center [1256, 503] width 32 height 17
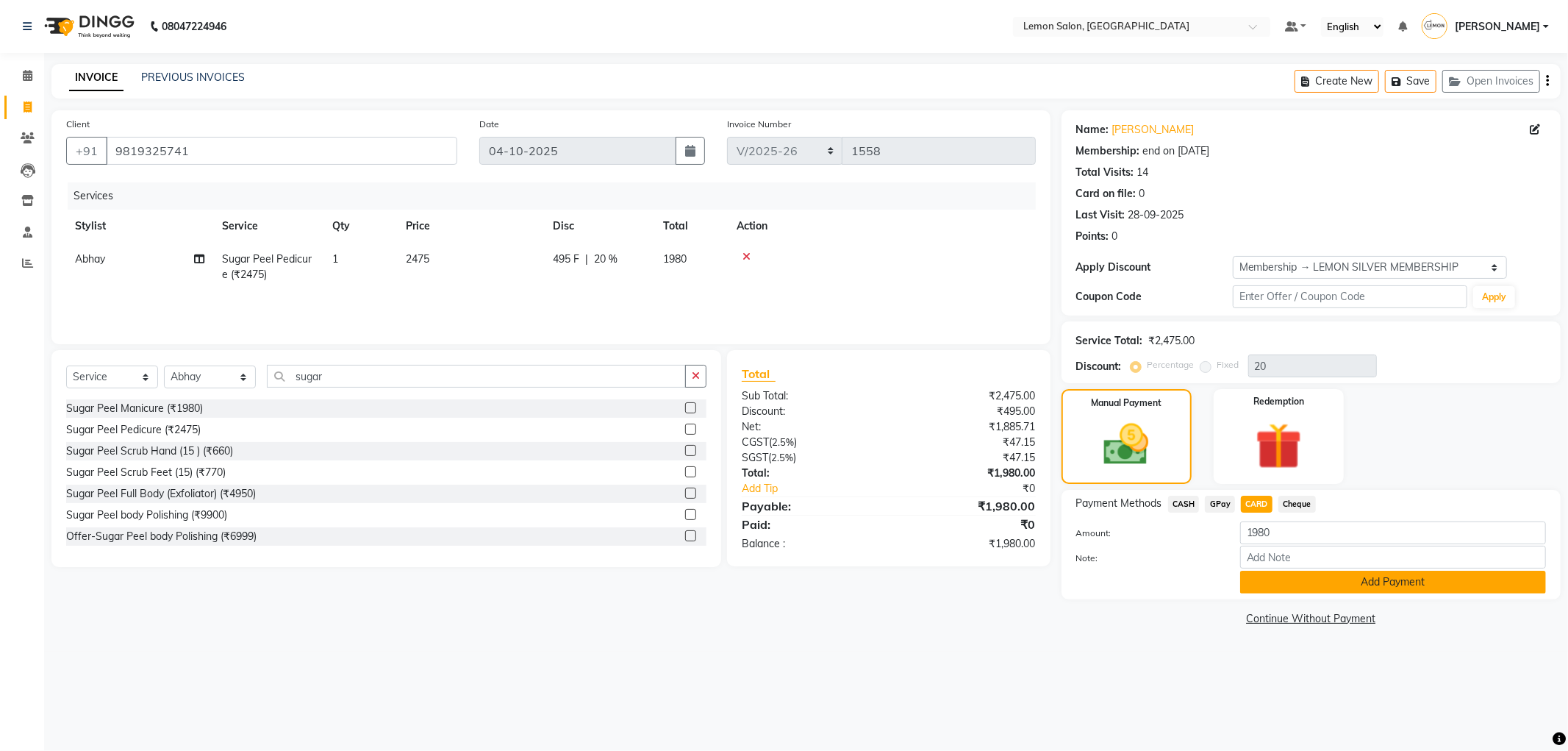
click at [1343, 570] on button "Add Payment" at bounding box center [1393, 581] width 306 height 23
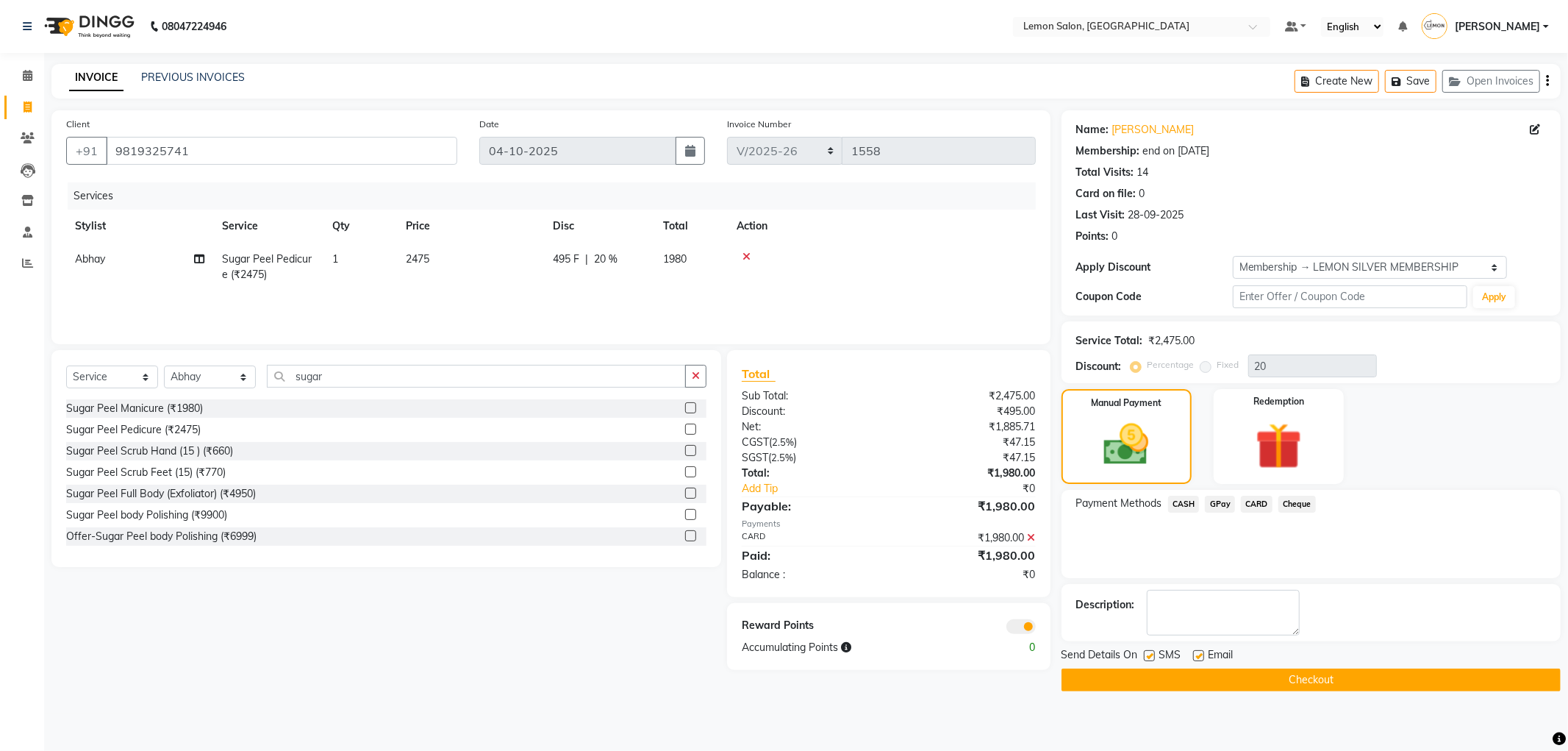
click at [1204, 651] on div "Email" at bounding box center [1219, 656] width 52 height 19
click at [1193, 657] on label at bounding box center [1198, 655] width 11 height 11
click at [1193, 657] on input "checkbox" at bounding box center [1198, 656] width 10 height 10
checkbox input "false"
click at [1149, 658] on label at bounding box center [1149, 655] width 11 height 11
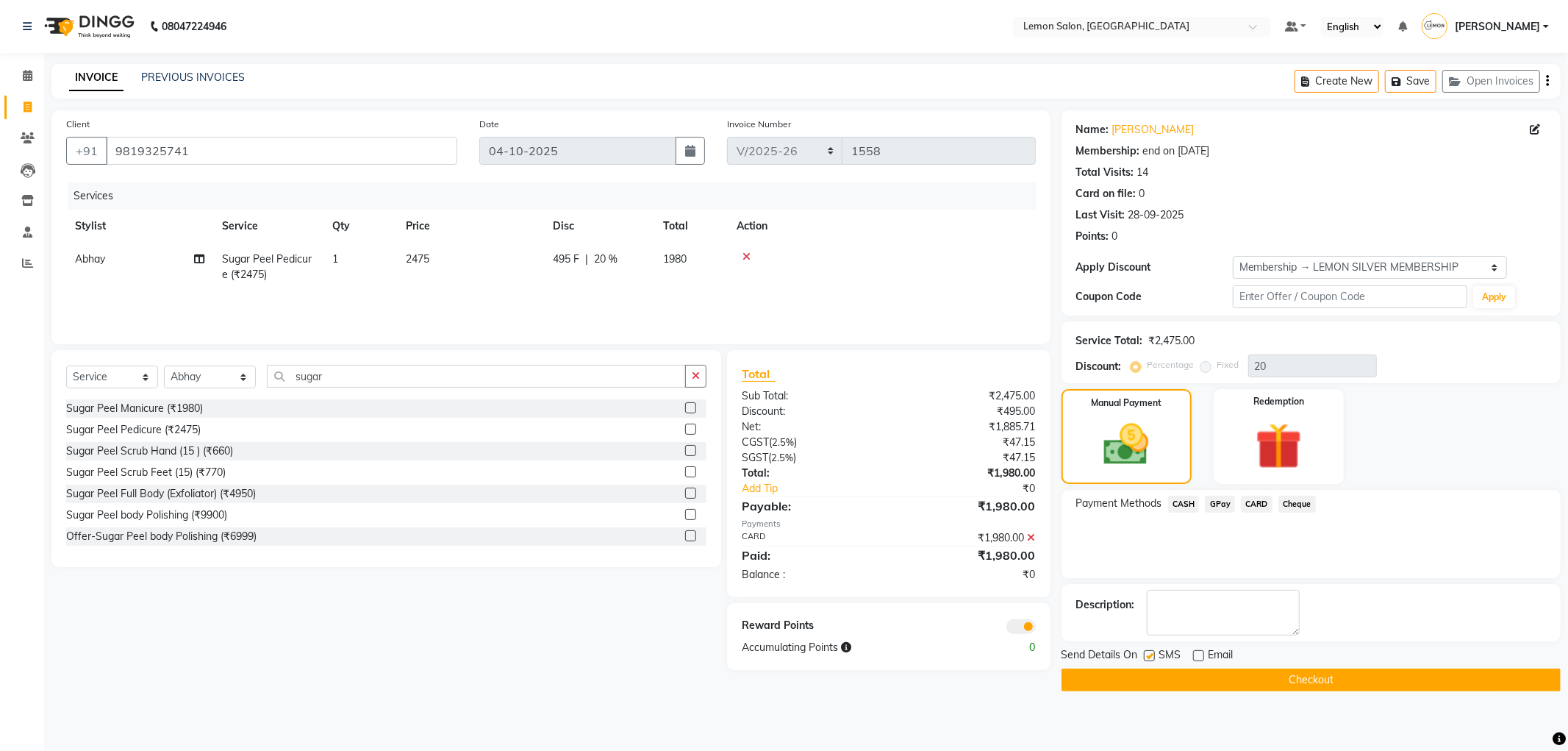
click at [1149, 658] on input "checkbox" at bounding box center [1149, 656] width 10 height 10
checkbox input "false"
click at [1153, 675] on button "Checkout" at bounding box center [1311, 680] width 499 height 23
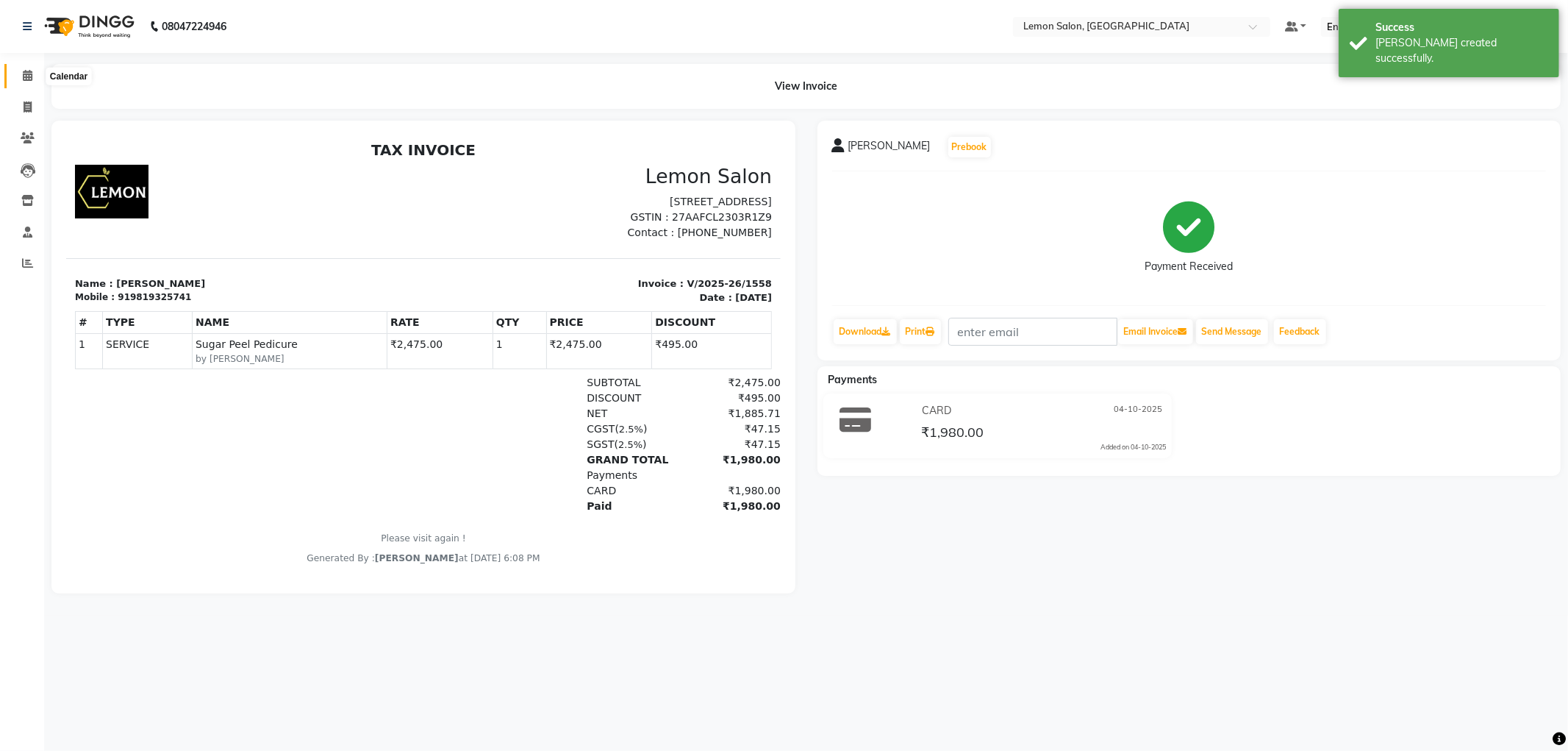
click at [30, 81] on icon at bounding box center [28, 75] width 10 height 11
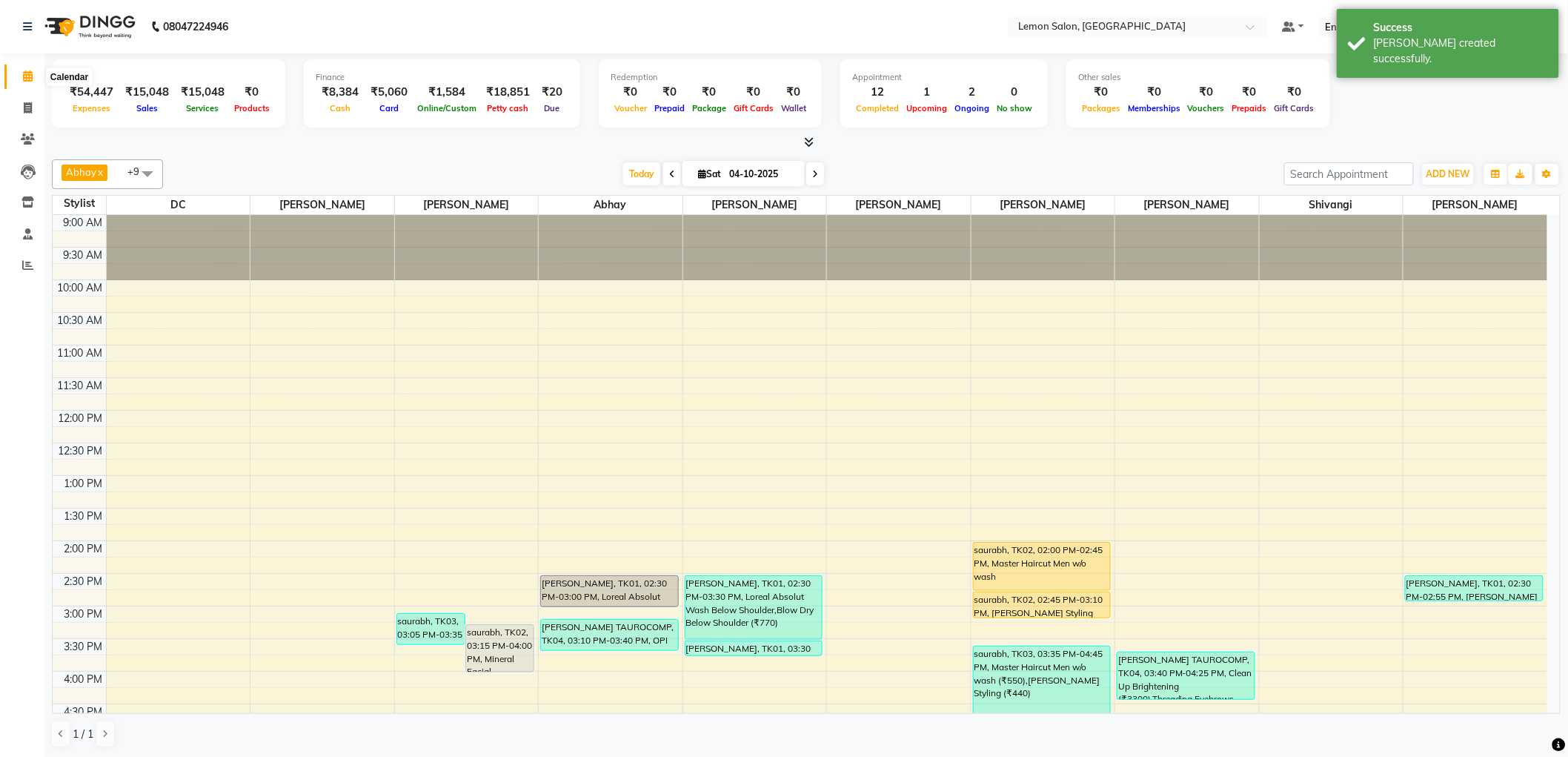
click at [21, 76] on span at bounding box center [28, 76] width 26 height 17
click at [19, 270] on span at bounding box center [28, 265] width 26 height 17
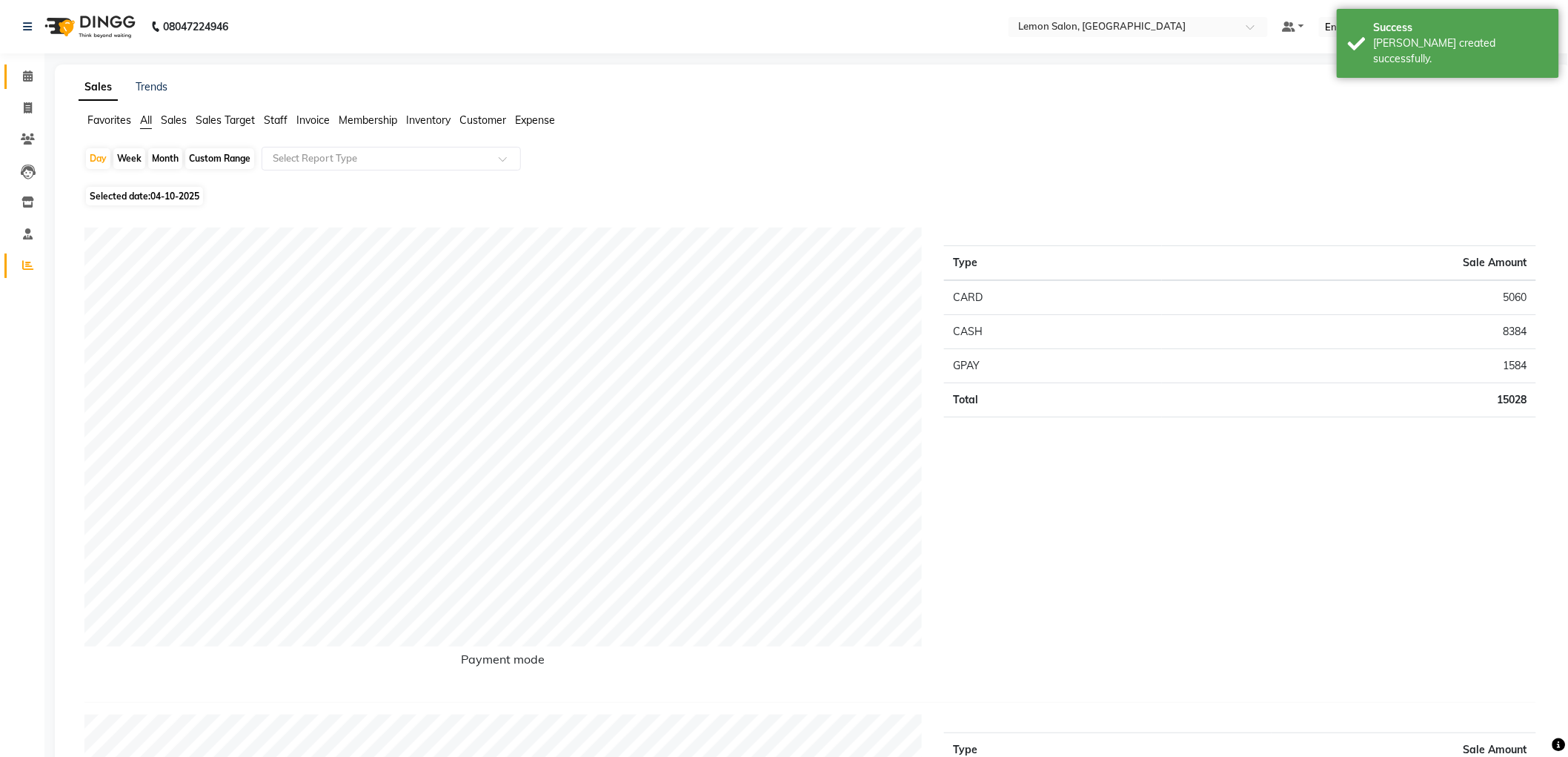
click at [21, 86] on link "Calendar" at bounding box center [22, 76] width 35 height 25
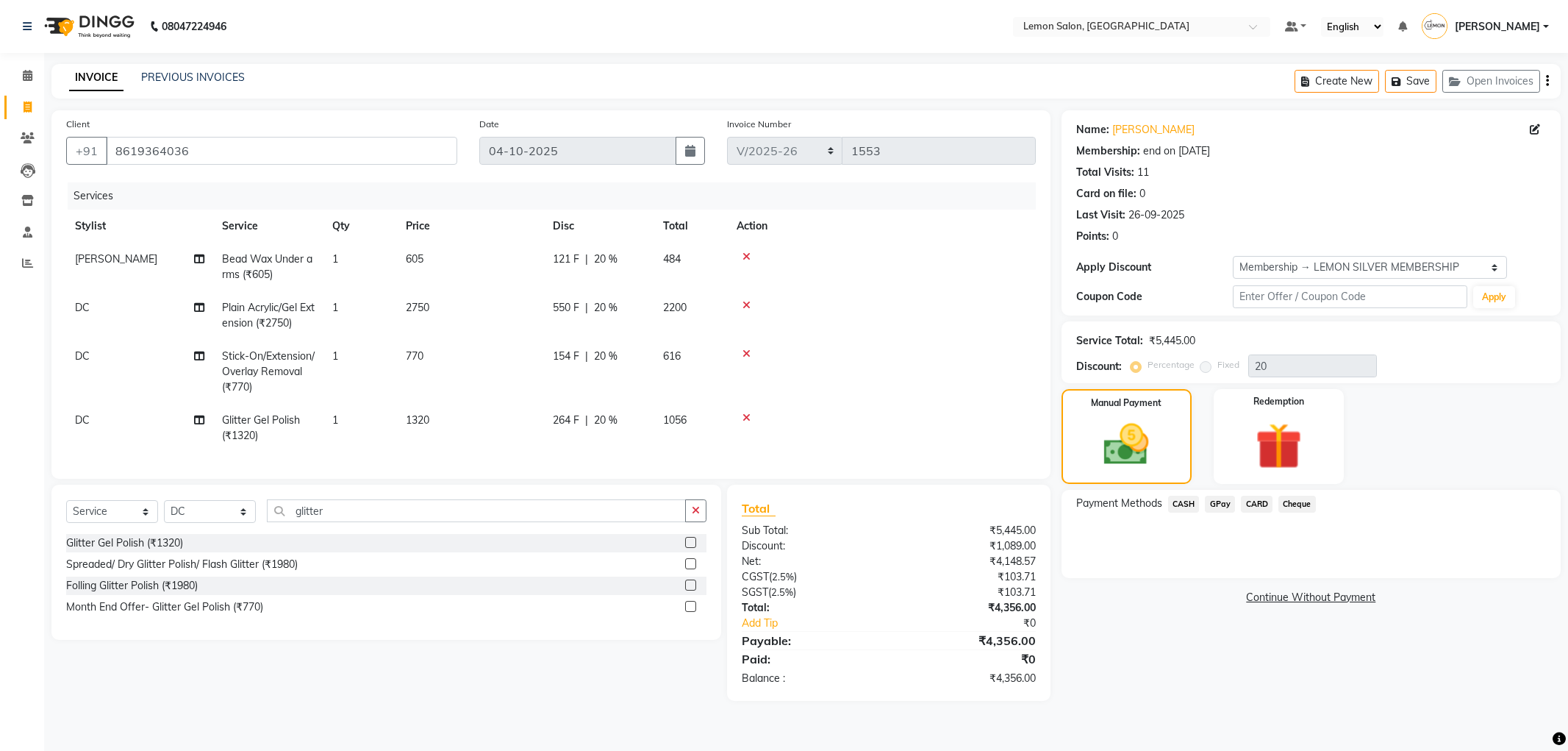
select select "561"
select select "service"
select select "7890"
select select "1: Object"
click at [201, 523] on select "Select Stylist [PERSON_NAME] [PERSON_NAME] [PERSON_NAME] DC [PERSON_NAME] [PERS…" at bounding box center [210, 511] width 92 height 23
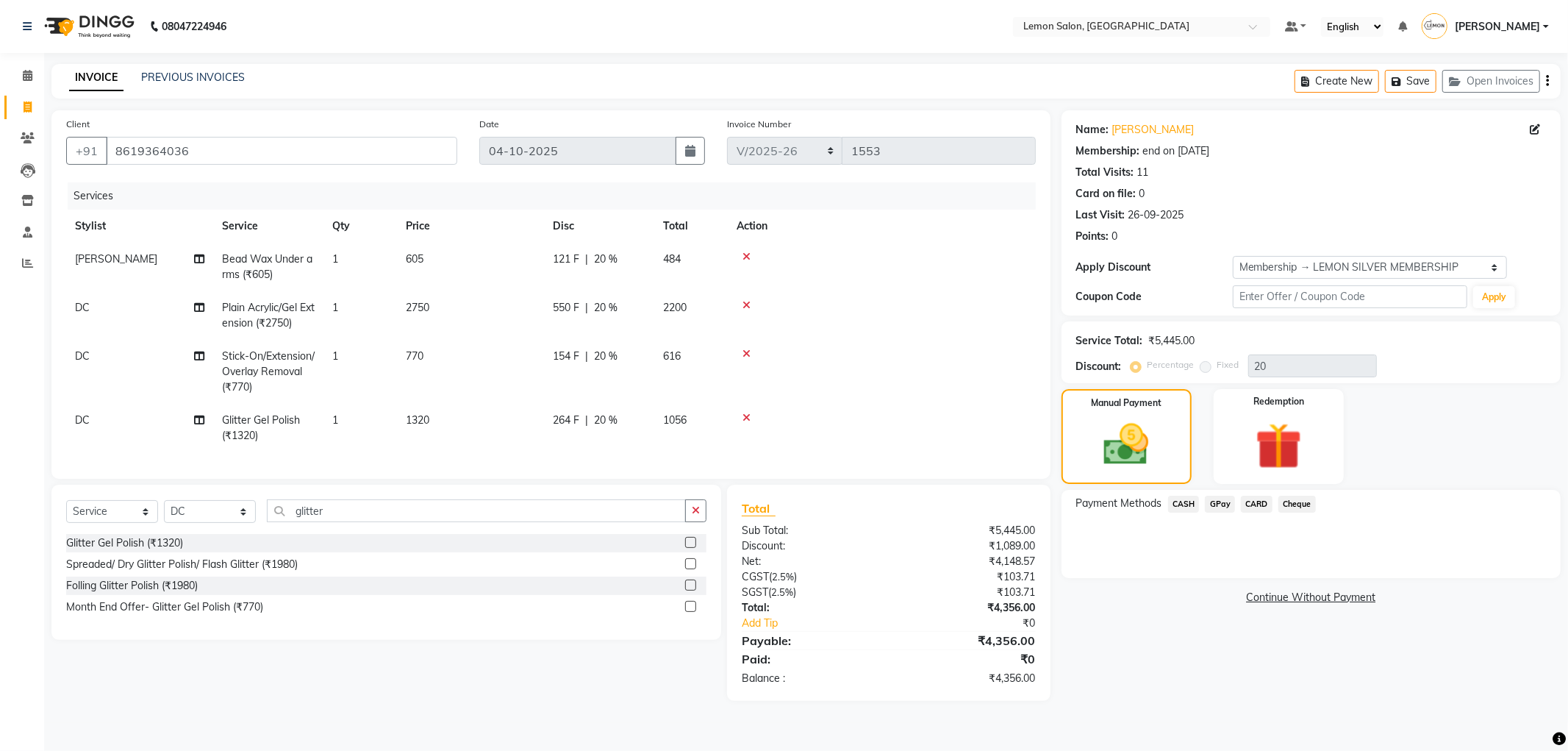
click at [1412, 93] on div "Create New Save Open Invoices" at bounding box center [1427, 81] width 266 height 34
click at [1412, 91] on button "Save" at bounding box center [1410, 81] width 51 height 23
click at [1407, 79] on button "Save" at bounding box center [1410, 81] width 51 height 23
click at [1191, 506] on span "CASH" at bounding box center [1184, 503] width 32 height 17
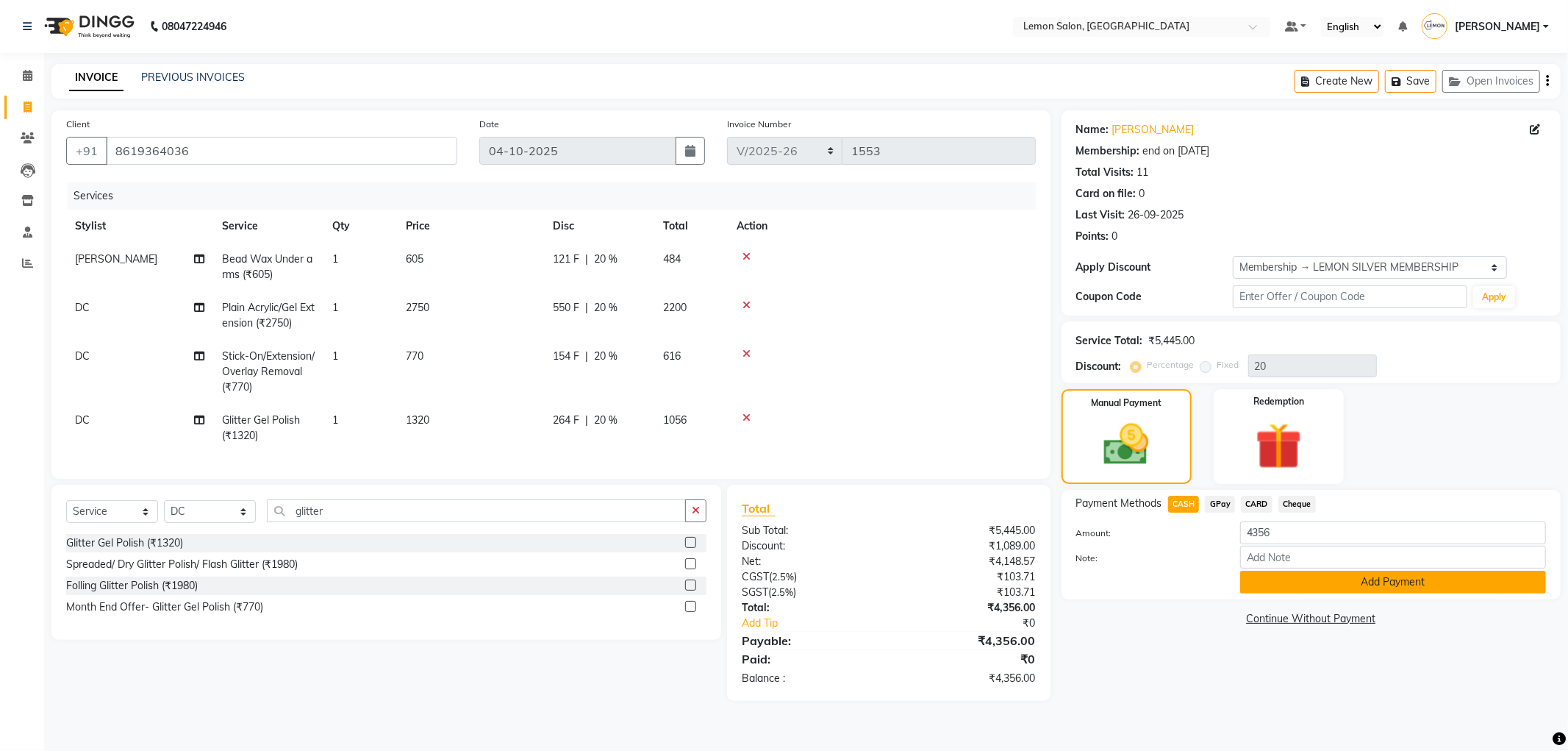
click at [1278, 585] on button "Add Payment" at bounding box center [1393, 581] width 306 height 23
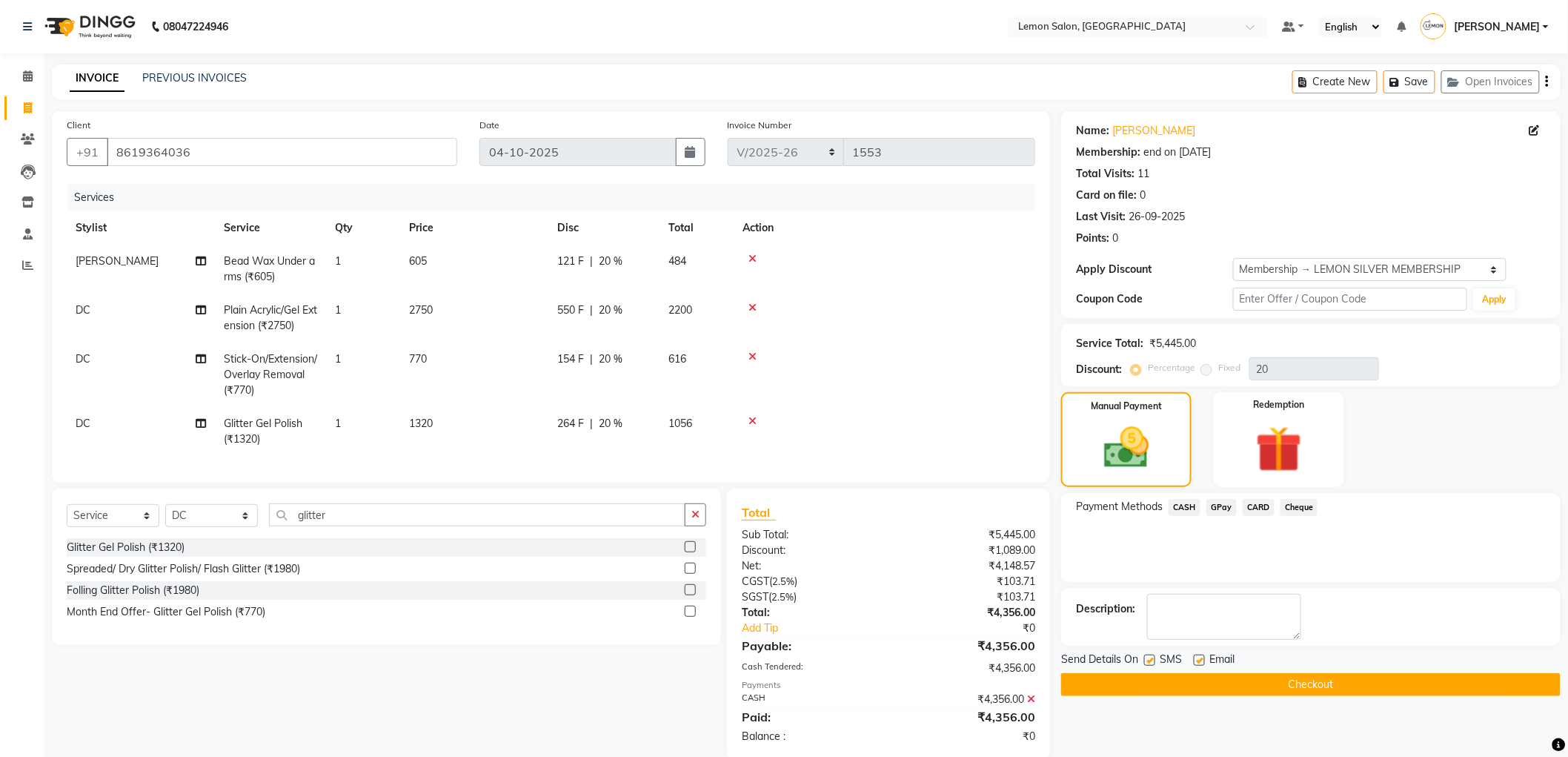
click at [1198, 656] on label at bounding box center [1199, 660] width 11 height 11
click at [1198, 656] on input "checkbox" at bounding box center [1198, 660] width 10 height 10
checkbox input "false"
click at [1147, 663] on label at bounding box center [1150, 660] width 11 height 11
click at [1147, 663] on input "checkbox" at bounding box center [1149, 660] width 10 height 10
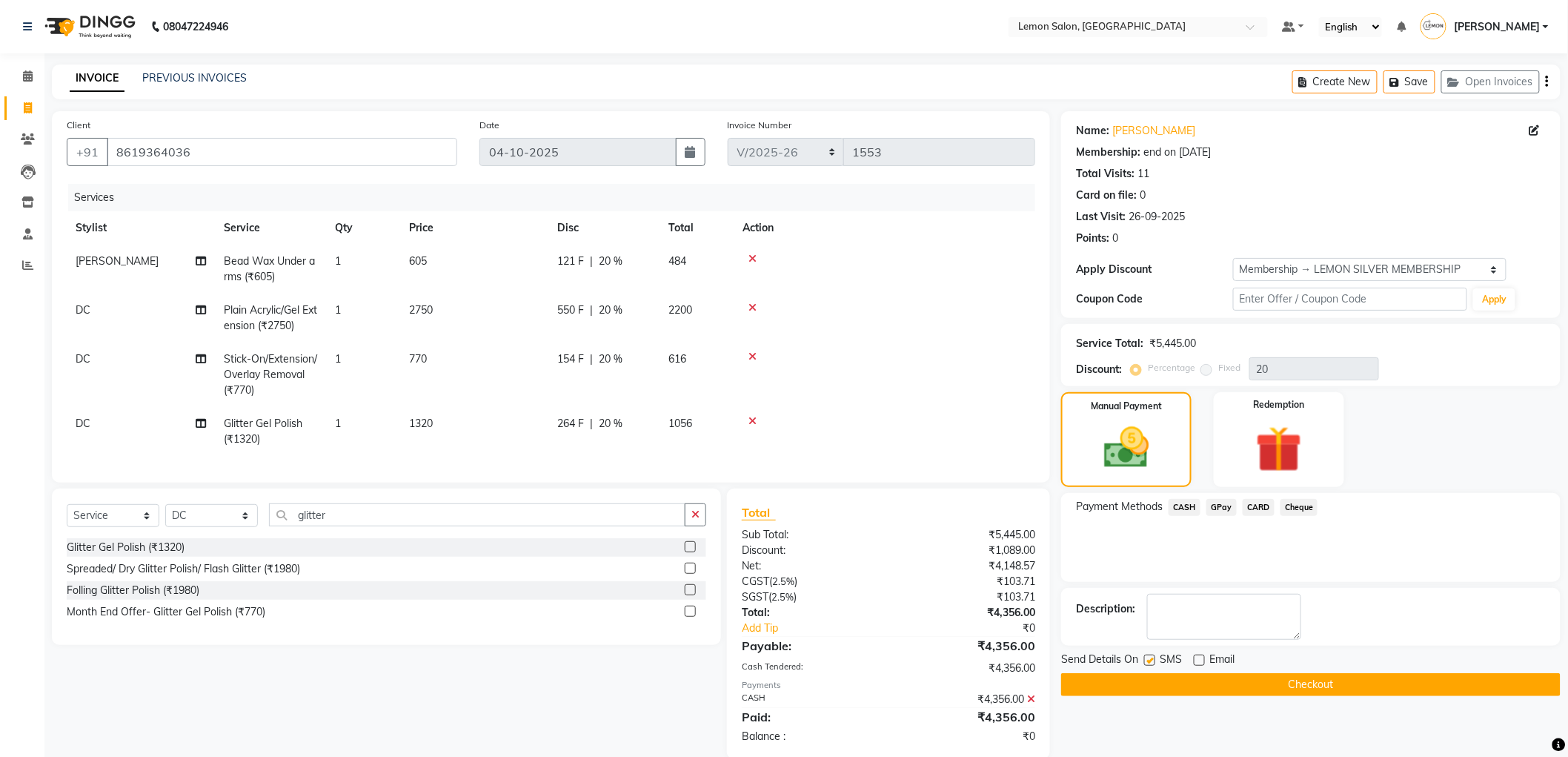
checkbox input "false"
drag, startPoint x: 1134, startPoint y: 694, endPoint x: 1006, endPoint y: 675, distance: 129.4
click at [1133, 694] on button "Checkout" at bounding box center [1311, 684] width 499 height 23
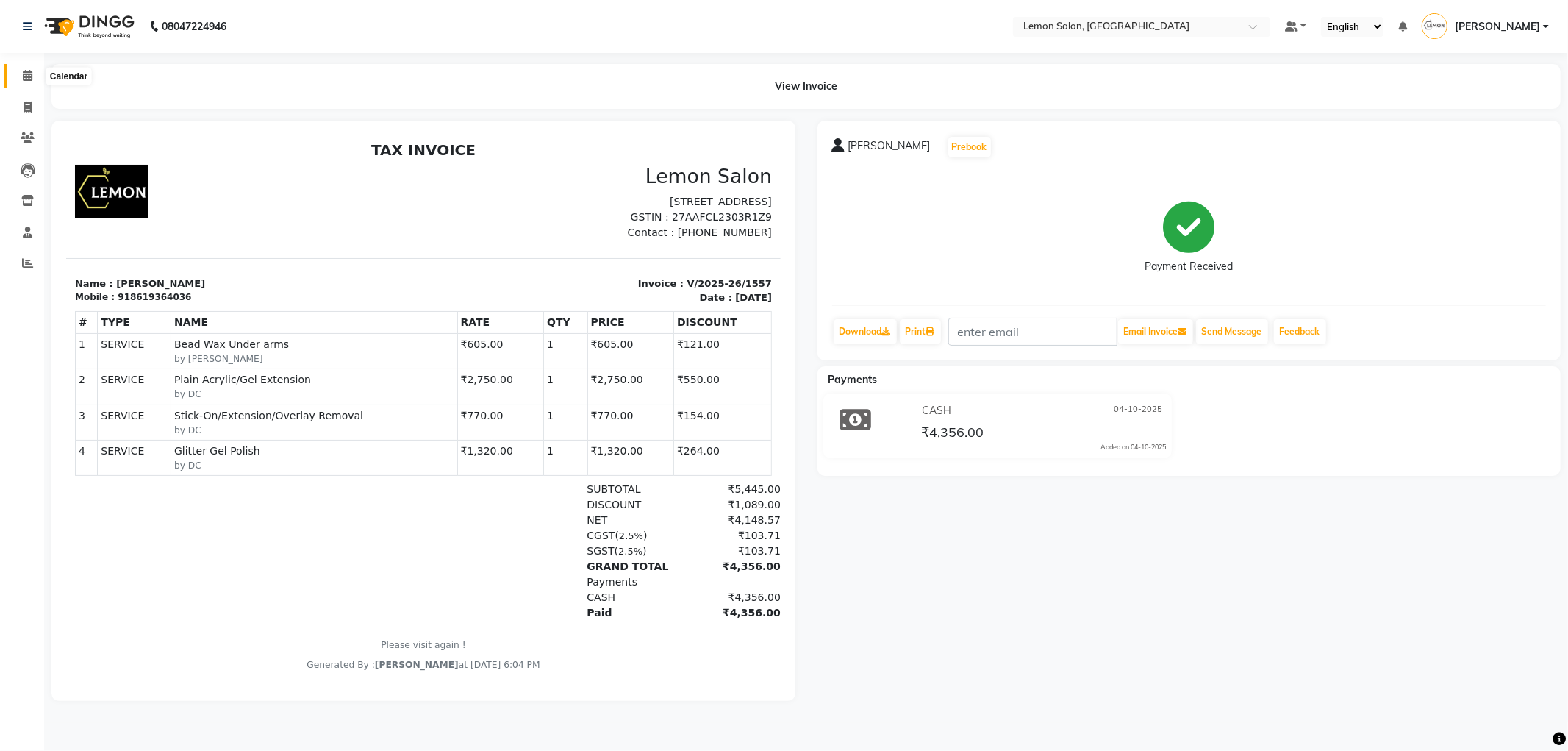
click at [33, 79] on span at bounding box center [28, 76] width 26 height 17
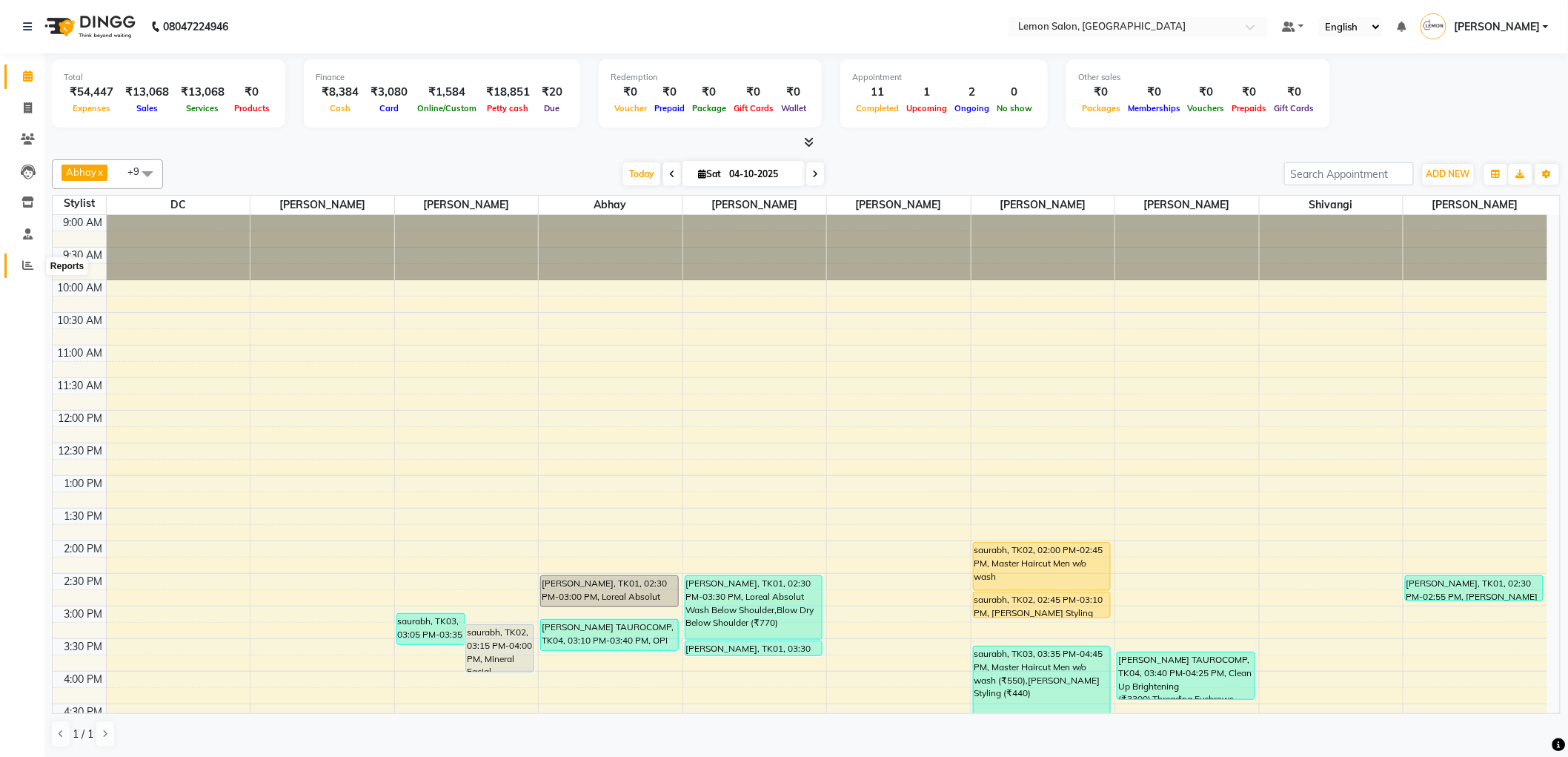
click at [24, 264] on icon at bounding box center [28, 265] width 11 height 11
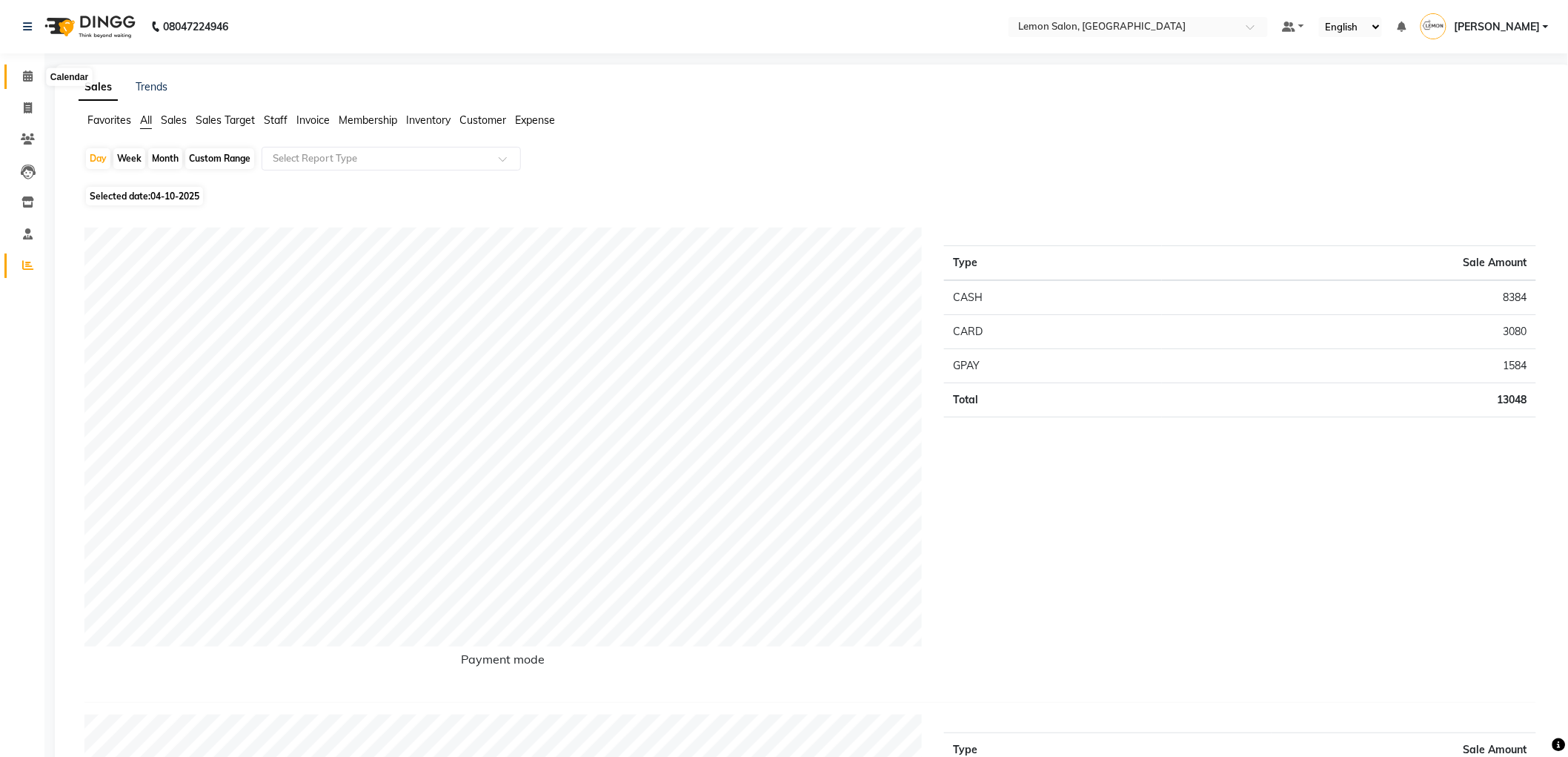
click at [30, 74] on icon at bounding box center [28, 76] width 10 height 11
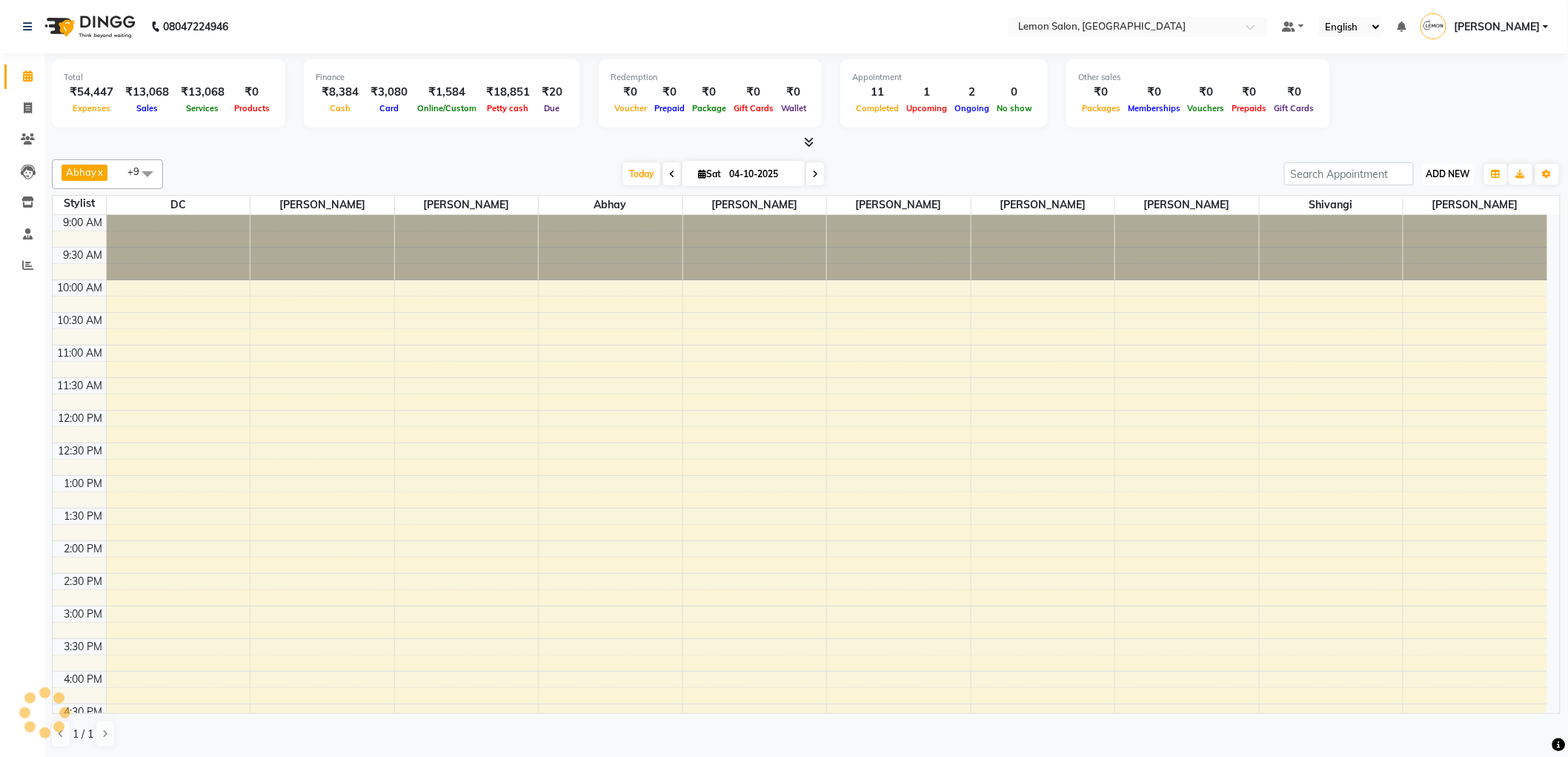
click at [1462, 178] on span "ADD NEW" at bounding box center [1449, 173] width 43 height 11
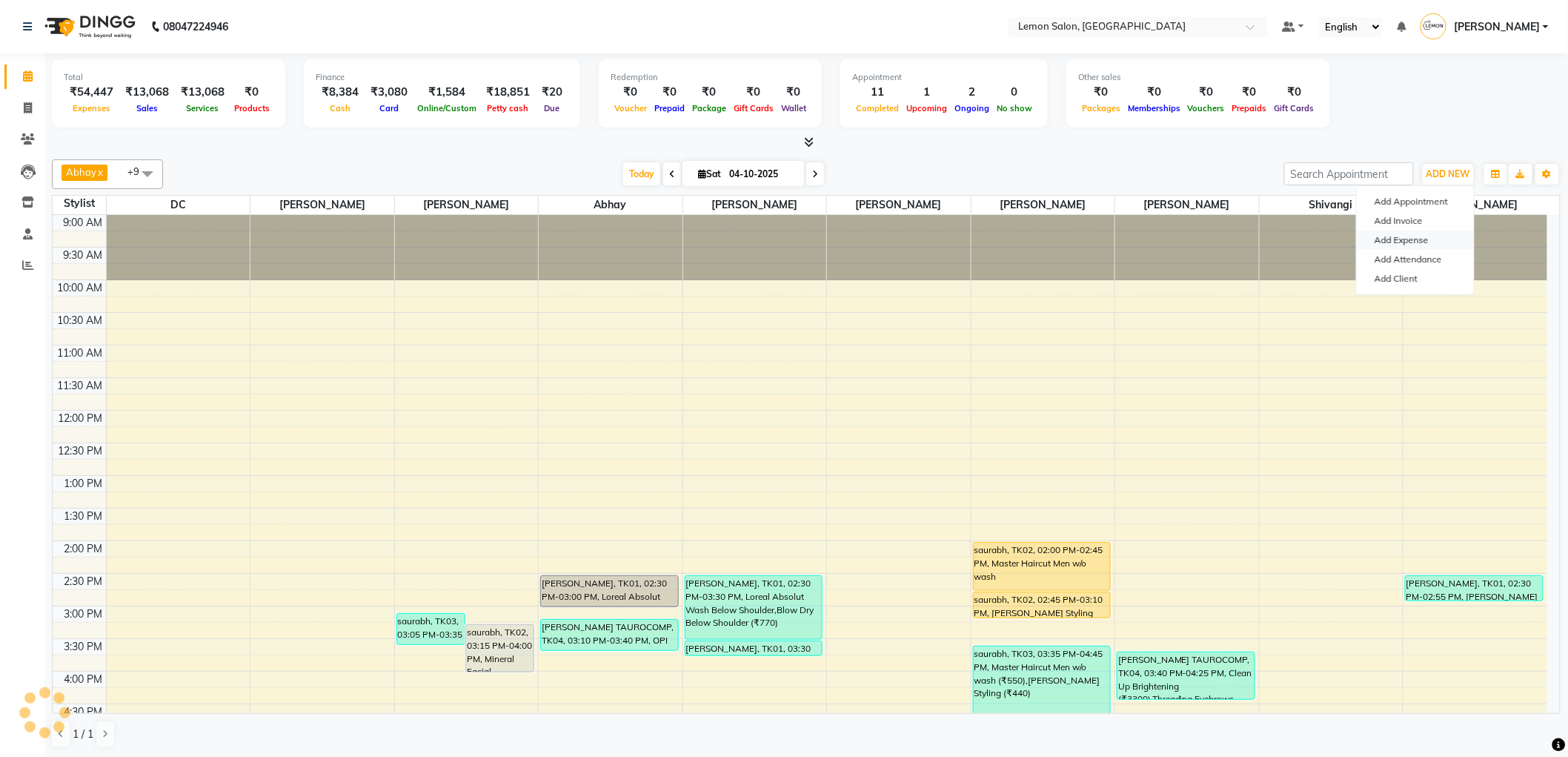
click at [1426, 240] on link "Add Expense" at bounding box center [1416, 241] width 117 height 19
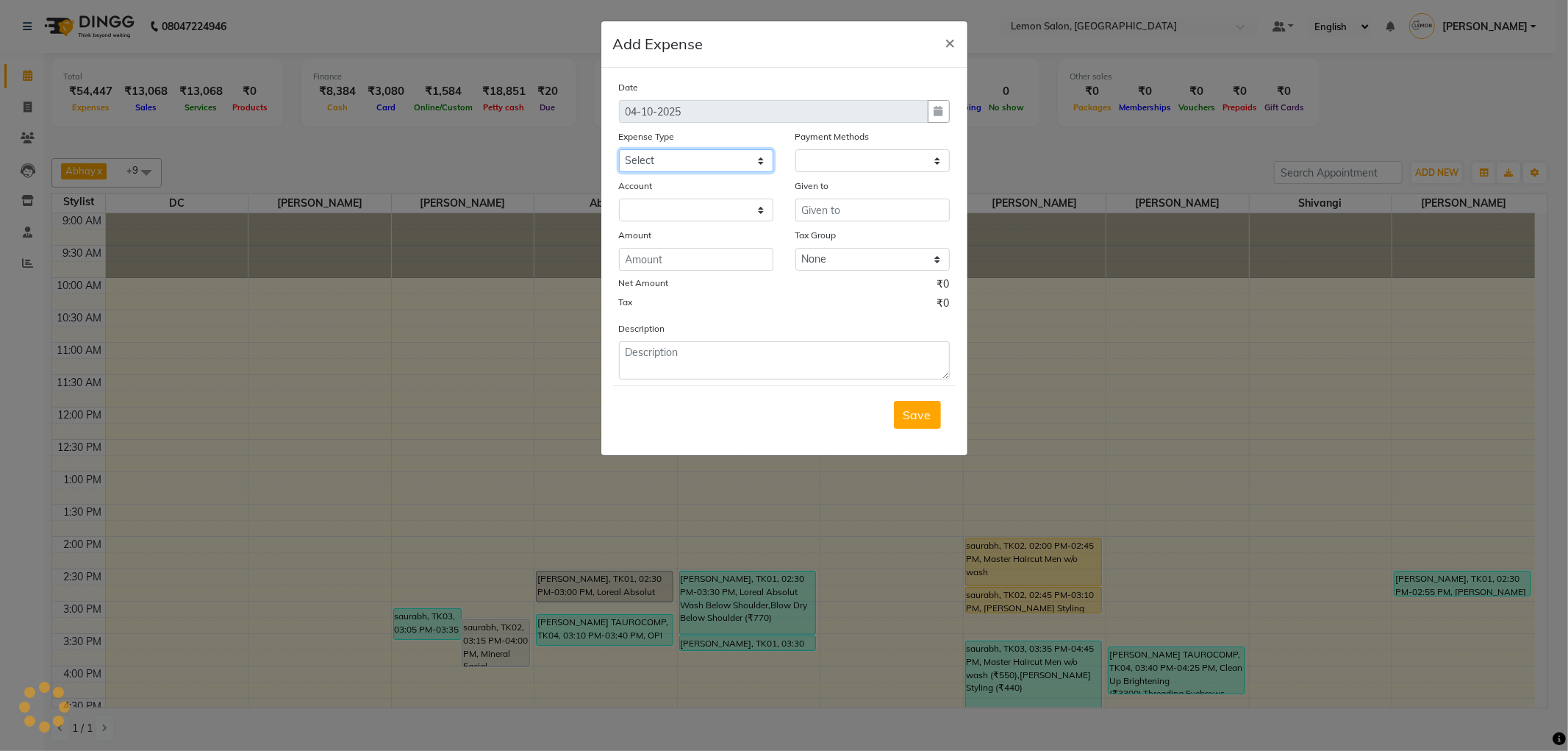
click at [730, 167] on select "Select Advance Cash transfer to hub Laundry Loan Membership Milk Miscellaneous …" at bounding box center [697, 161] width 155 height 23
select select "1"
select select "1919"
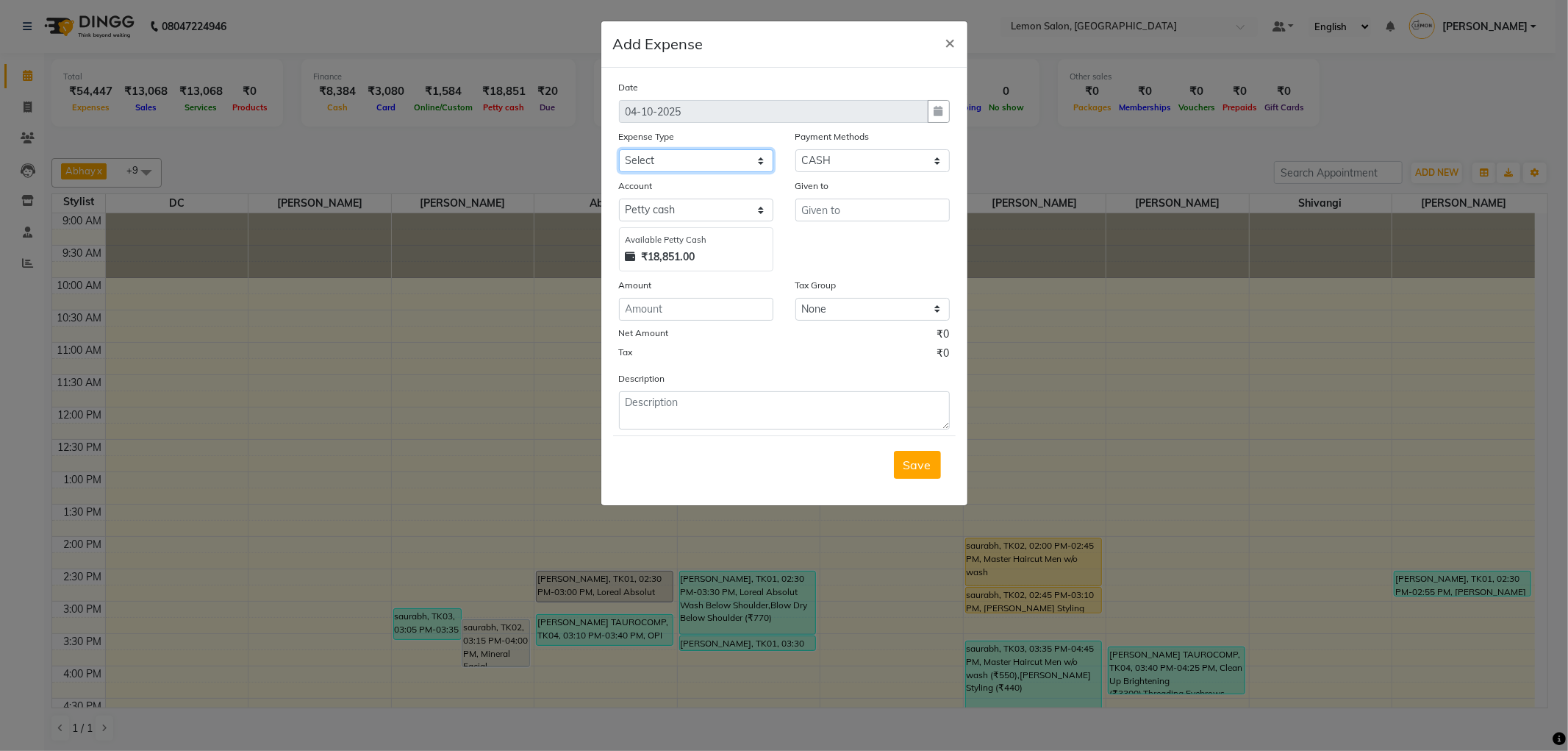
select select "2690"
click at [619, 149] on select "Select Advance Cash transfer to hub Laundry Loan Membership Milk Miscellaneous …" at bounding box center [697, 161] width 155 height 23
click at [826, 215] on input "text" at bounding box center [873, 210] width 155 height 23
type input "shoaib"
click at [722, 312] on input "number" at bounding box center [697, 309] width 155 height 23
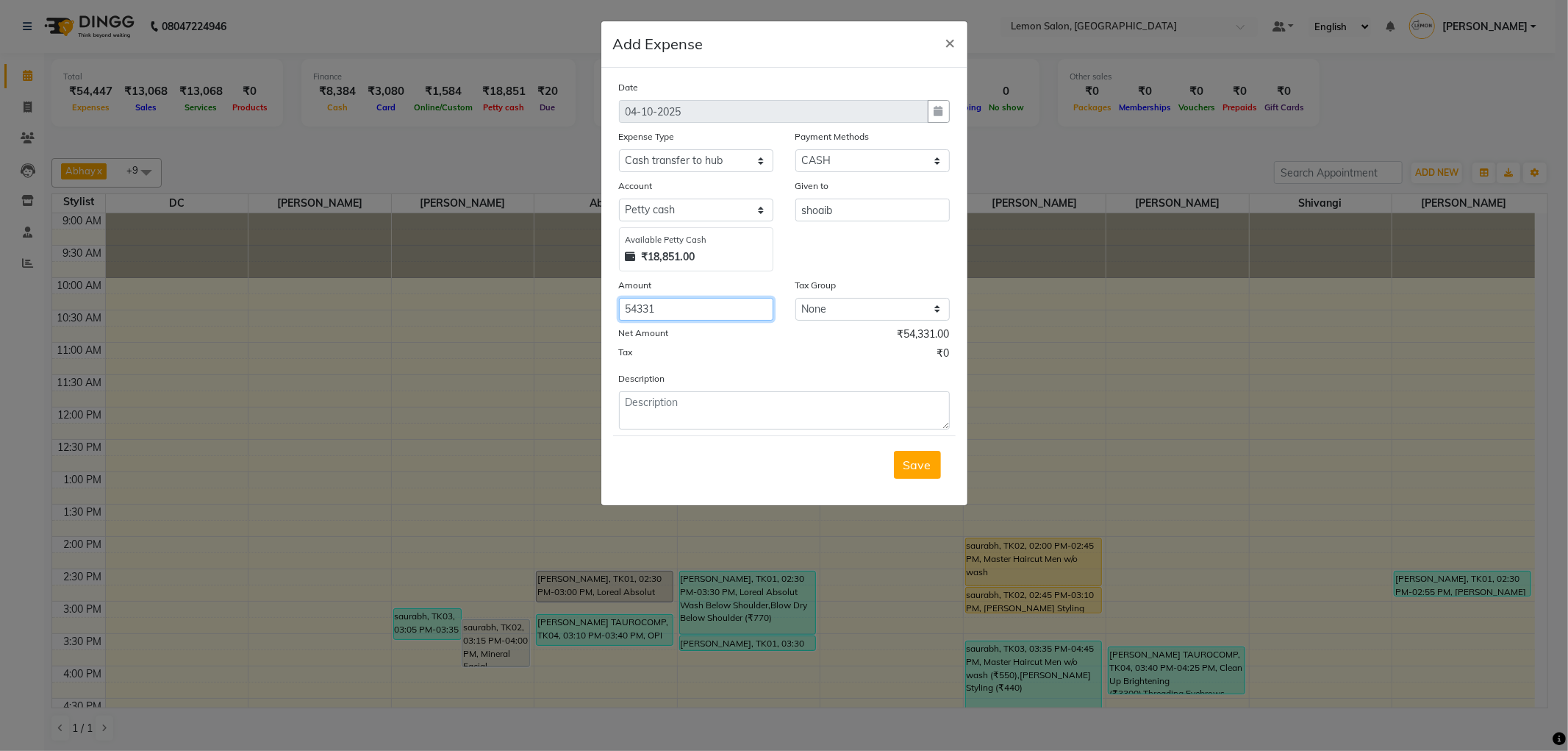
type input "54331"
click at [686, 418] on textarea at bounding box center [784, 410] width 331 height 38
click at [686, 418] on textarea "22/9- 2857" at bounding box center [784, 410] width 331 height 38
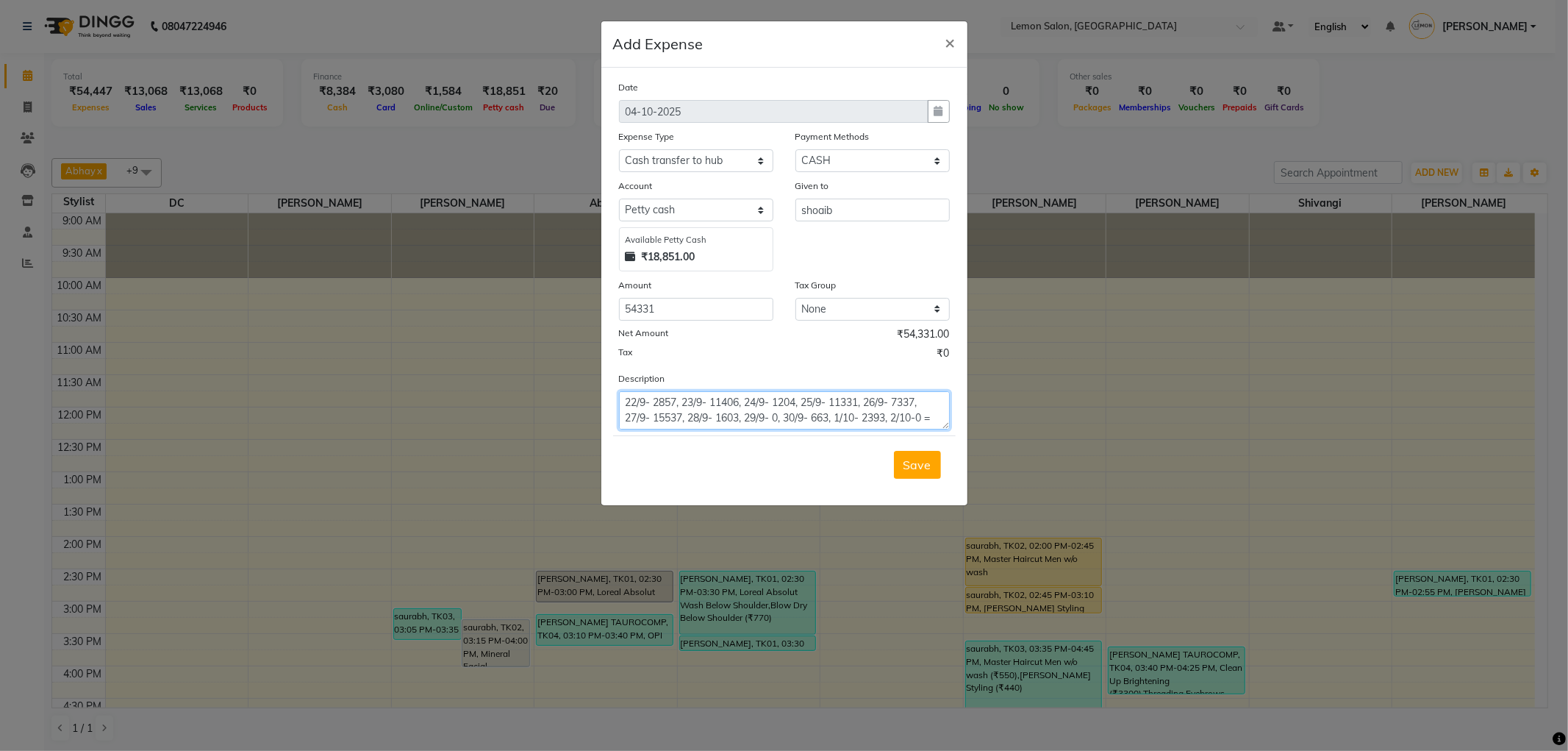
type textarea "22/9- 2857, 23/9- 11406, 24/9- 1204, 25/9- 11331, 26/9- 7337, 27/9- 15537, 28/9…"
click at [921, 466] on span "Save" at bounding box center [917, 465] width 28 height 15
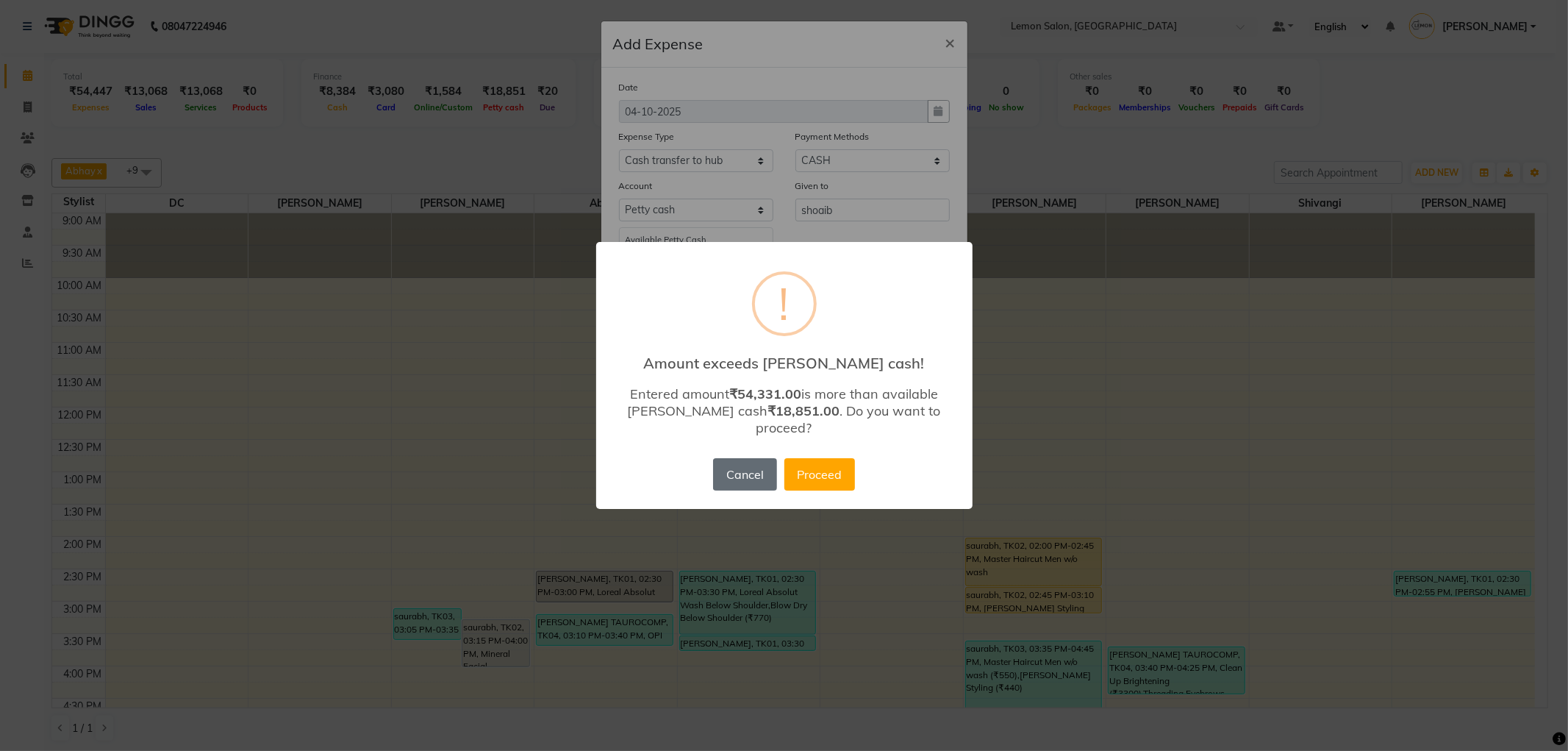
click at [752, 461] on button "Cancel" at bounding box center [744, 474] width 63 height 33
